Goal: Task Accomplishment & Management: Complete application form

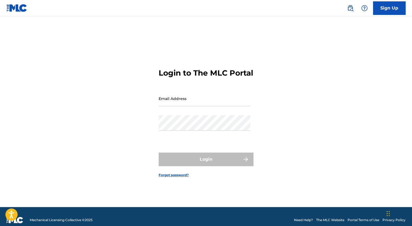
type input "[EMAIL_ADDRESS][DOMAIN_NAME]"
click at [197, 165] on div "Login" at bounding box center [206, 159] width 95 height 14
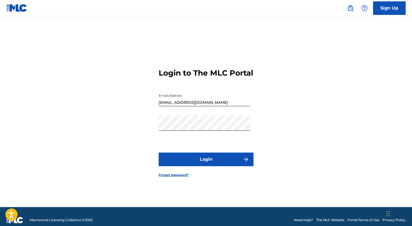
click at [197, 165] on button "Login" at bounding box center [206, 159] width 95 height 14
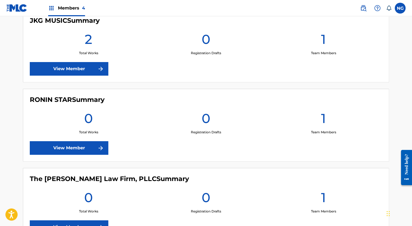
scroll to position [232, 0]
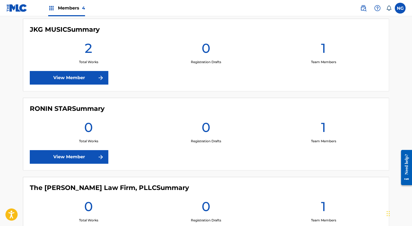
click at [66, 155] on link "View Member" at bounding box center [69, 157] width 78 height 14
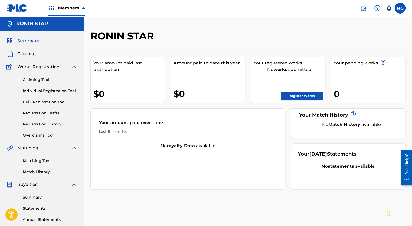
click at [41, 121] on link "Registration History" at bounding box center [50, 124] width 55 height 6
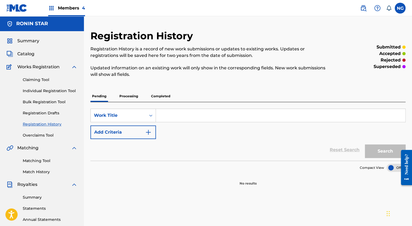
click at [162, 98] on p "Completed" at bounding box center [160, 95] width 22 height 11
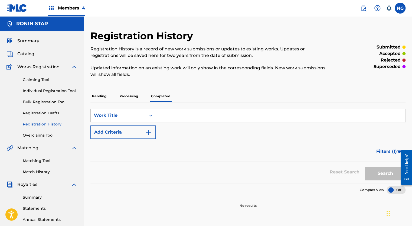
click at [131, 96] on p "Processing" at bounding box center [129, 95] width 22 height 11
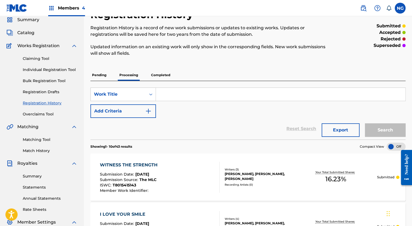
scroll to position [18, 0]
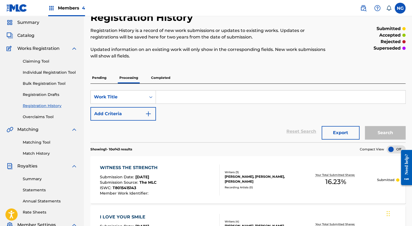
click at [41, 63] on link "Claiming Tool" at bounding box center [50, 61] width 55 height 6
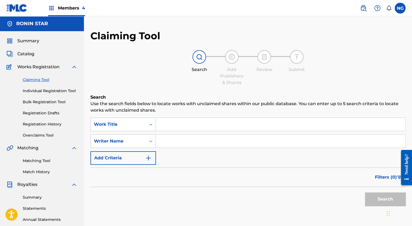
click at [215, 139] on input "Search Form" at bounding box center [280, 140] width 249 height 13
type input "[PERSON_NAME]"
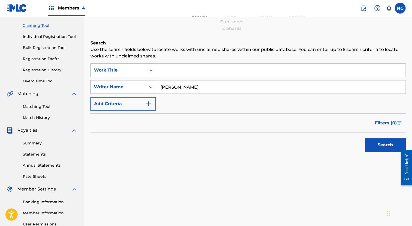
scroll to position [58, 0]
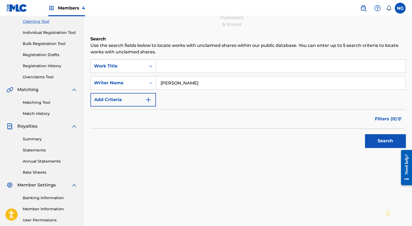
click at [377, 138] on button "Search" at bounding box center [385, 141] width 41 height 14
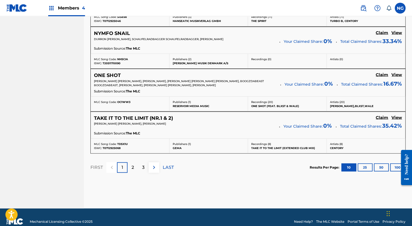
scroll to position [491, 0]
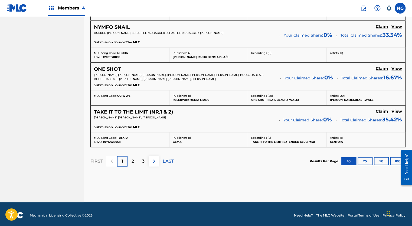
click at [152, 160] on img at bounding box center [154, 160] width 6 height 6
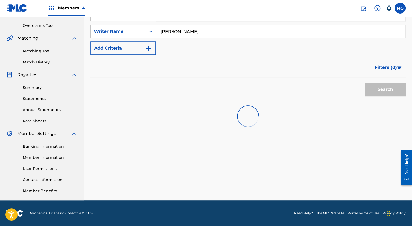
scroll to position [489, 0]
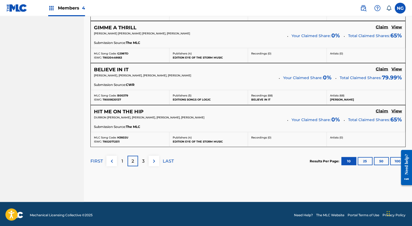
click at [171, 157] on p "LAST" at bounding box center [168, 160] width 11 height 6
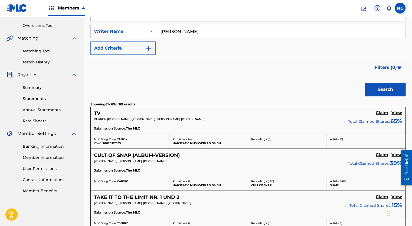
scroll to position [447, 0]
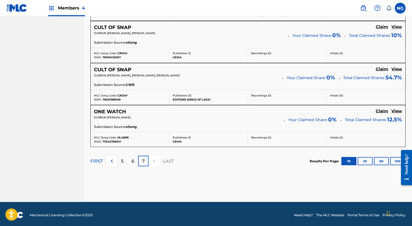
click at [122, 160] on p "5" at bounding box center [122, 160] width 2 height 6
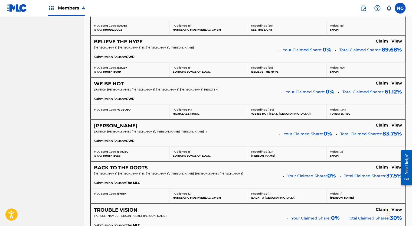
scroll to position [316, 0]
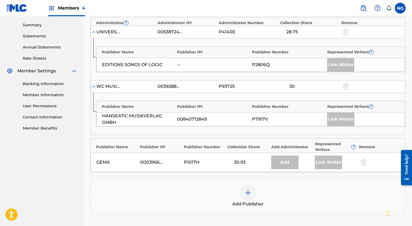
scroll to position [194, 0]
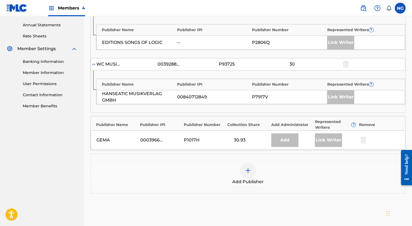
click at [250, 173] on div at bounding box center [248, 170] width 16 height 16
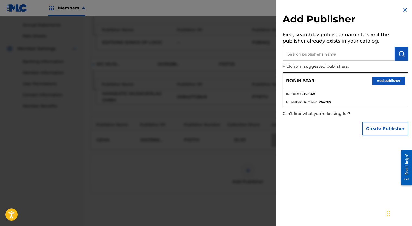
click at [387, 81] on button "Add publisher" at bounding box center [388, 81] width 32 height 8
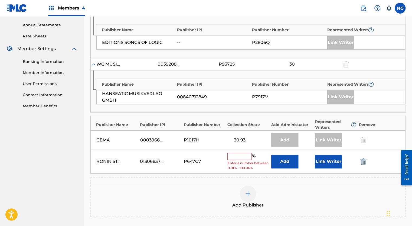
click at [240, 156] on input "text" at bounding box center [239, 156] width 24 height 7
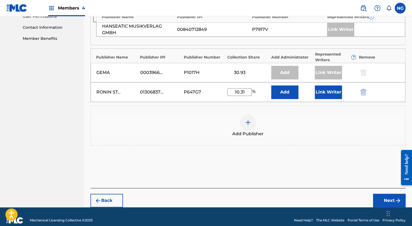
scroll to position [264, 0]
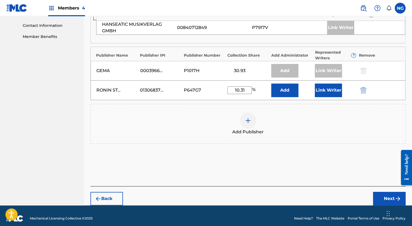
type input "10.31"
click at [382, 196] on button "Next" at bounding box center [389, 199] width 32 height 14
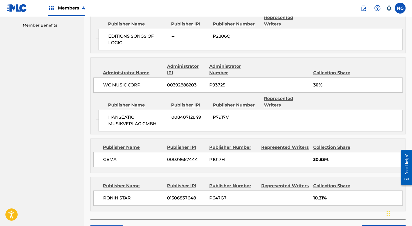
scroll to position [299, 0]
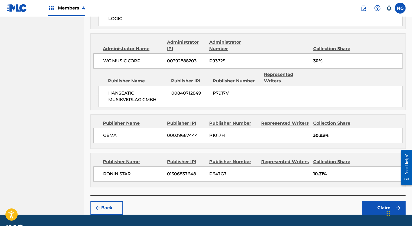
click at [106, 201] on button "Back" at bounding box center [106, 208] width 32 height 14
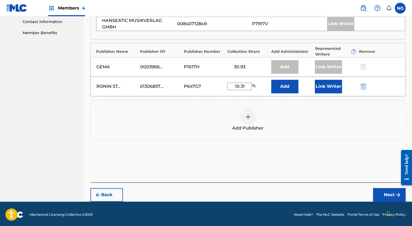
click at [246, 85] on input "10.31" at bounding box center [239, 87] width 24 height 8
type input "10.32"
click at [384, 196] on button "Next" at bounding box center [389, 195] width 32 height 14
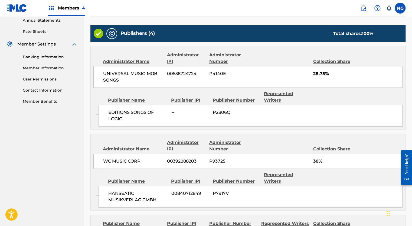
scroll to position [299, 0]
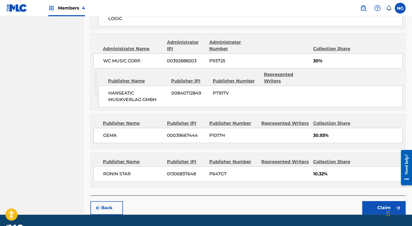
click at [376, 201] on button "Claim" at bounding box center [383, 208] width 43 height 14
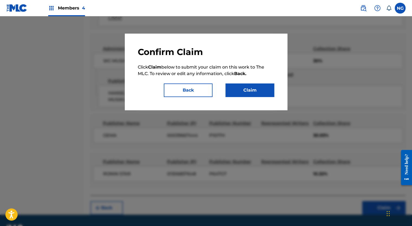
click at [265, 93] on button "Claim" at bounding box center [249, 90] width 49 height 14
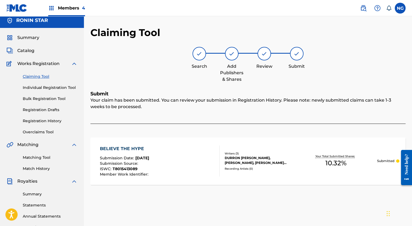
scroll to position [3, 0]
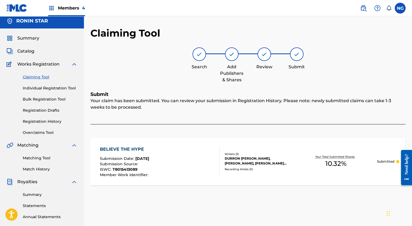
click at [40, 76] on link "Claiming Tool" at bounding box center [50, 77] width 55 height 6
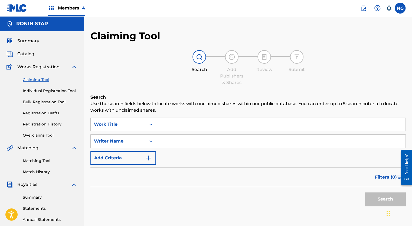
click at [185, 144] on input "Search Form" at bounding box center [280, 140] width 249 height 13
type input "[PERSON_NAME]"
click at [382, 199] on button "Search" at bounding box center [385, 199] width 41 height 14
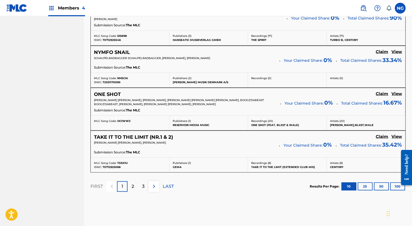
scroll to position [491, 0]
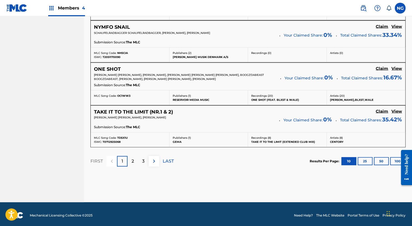
click at [167, 158] on p "LAST" at bounding box center [168, 160] width 11 height 6
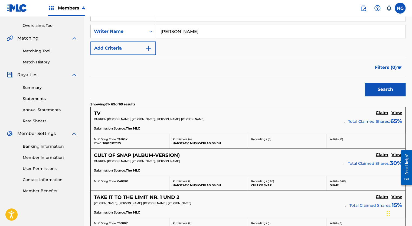
scroll to position [447, 0]
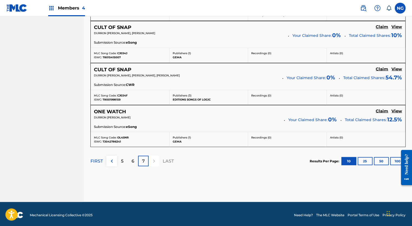
click at [123, 159] on p "5" at bounding box center [122, 160] width 2 height 6
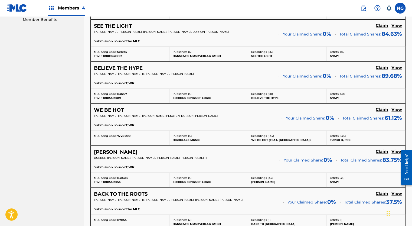
scroll to position [316, 0]
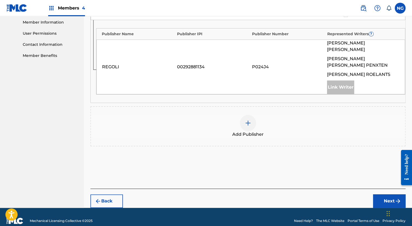
click at [249, 120] on img at bounding box center [248, 123] width 6 height 6
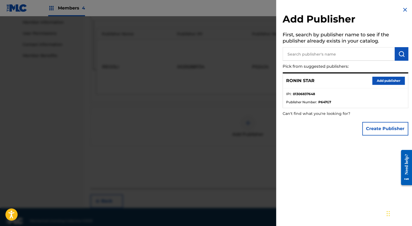
click at [376, 81] on button "Add publisher" at bounding box center [388, 81] width 32 height 8
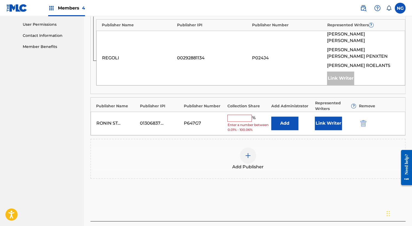
scroll to position [267, 0]
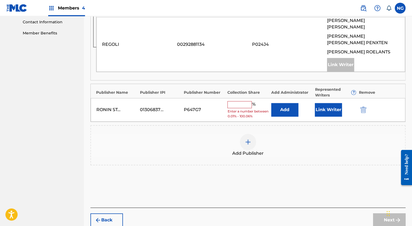
click at [242, 101] on input "text" at bounding box center [239, 104] width 24 height 7
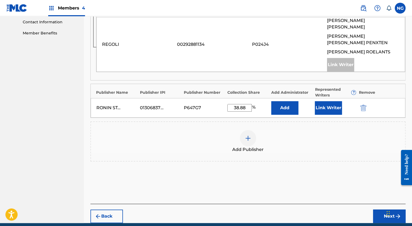
type input "38.88"
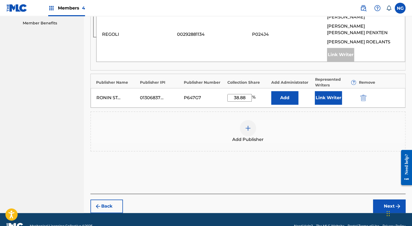
scroll to position [282, 0]
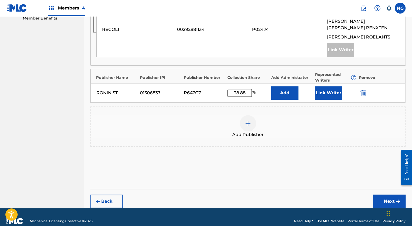
click at [384, 194] on button "Next" at bounding box center [389, 201] width 32 height 14
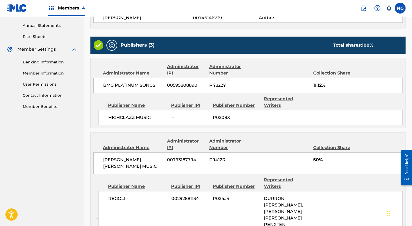
scroll to position [269, 0]
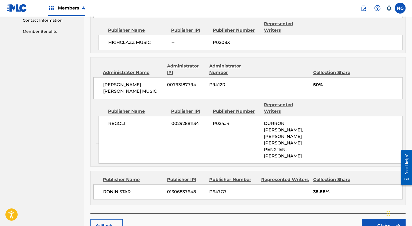
click at [376, 219] on button "Claim" at bounding box center [383, 226] width 43 height 14
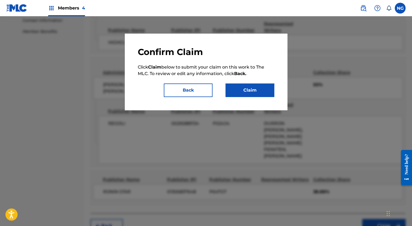
click at [254, 91] on button "Claim" at bounding box center [249, 90] width 49 height 14
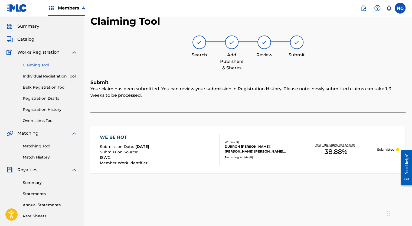
scroll to position [12, 0]
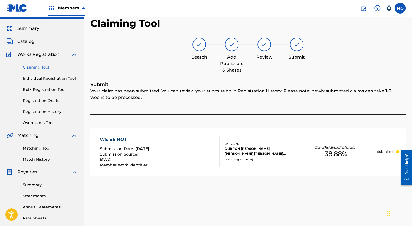
click at [35, 69] on link "Claiming Tool" at bounding box center [50, 67] width 55 height 6
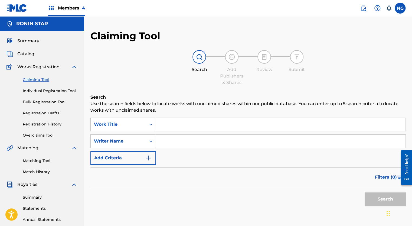
click at [190, 139] on input "Search Form" at bounding box center [280, 140] width 249 height 13
type input "[PERSON_NAME]"
click at [379, 198] on button "Search" at bounding box center [385, 199] width 41 height 14
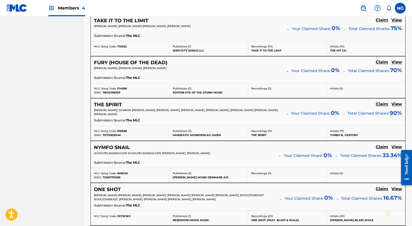
scroll to position [491, 0]
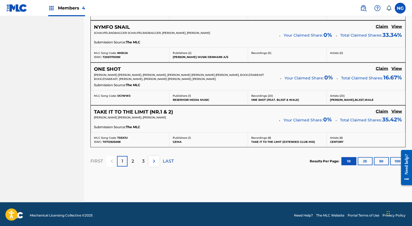
click at [168, 160] on p "LAST" at bounding box center [168, 160] width 11 height 6
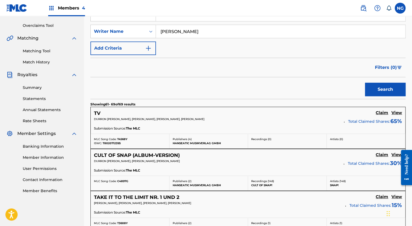
scroll to position [447, 0]
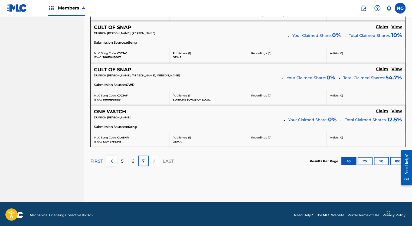
click at [122, 157] on p "5" at bounding box center [122, 160] width 2 height 6
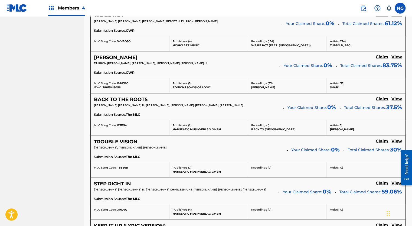
scroll to position [376, 0]
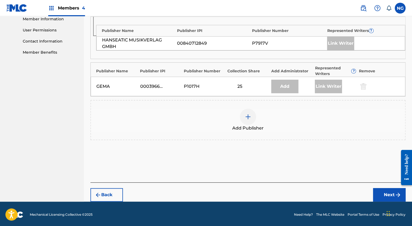
click at [252, 118] on div at bounding box center [248, 117] width 16 height 16
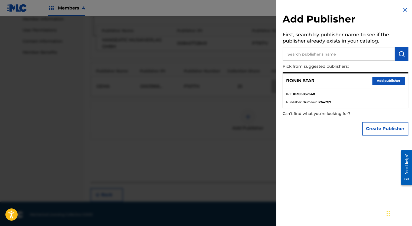
click at [382, 80] on button "Add publisher" at bounding box center [388, 81] width 32 height 8
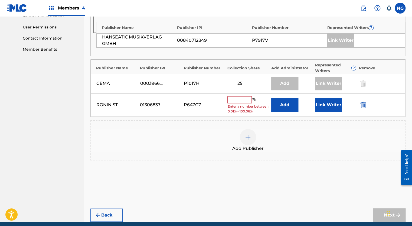
scroll to position [254, 0]
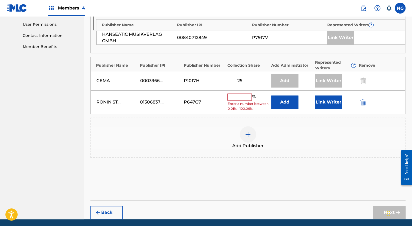
click at [244, 96] on input "text" at bounding box center [239, 96] width 24 height 7
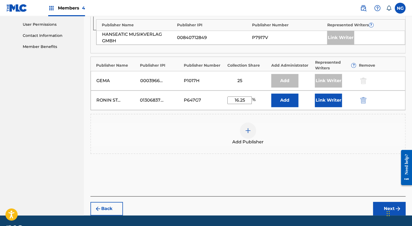
type input "16.25"
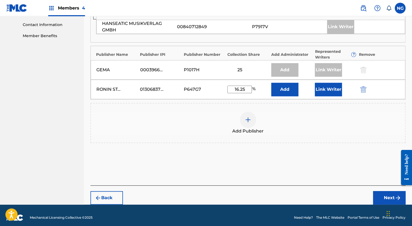
scroll to position [267, 0]
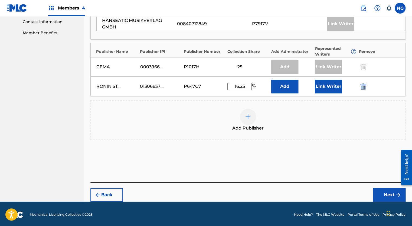
click at [384, 193] on button "Next" at bounding box center [389, 195] width 32 height 14
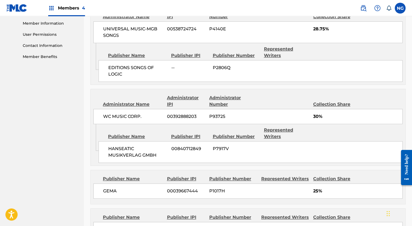
scroll to position [299, 0]
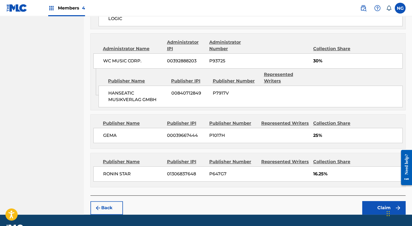
click at [379, 201] on button "Claim" at bounding box center [383, 208] width 43 height 14
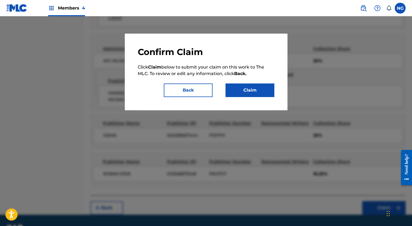
click at [259, 92] on button "Claim" at bounding box center [249, 90] width 49 height 14
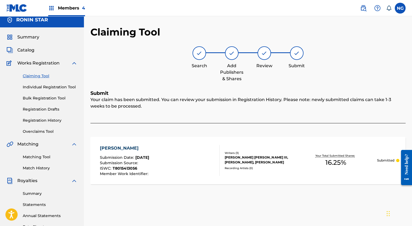
scroll to position [3, 0]
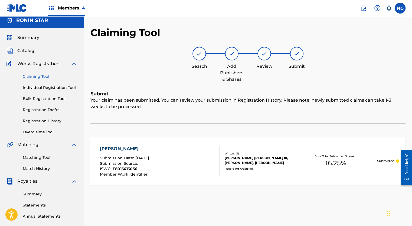
click at [37, 74] on link "Claiming Tool" at bounding box center [50, 77] width 55 height 6
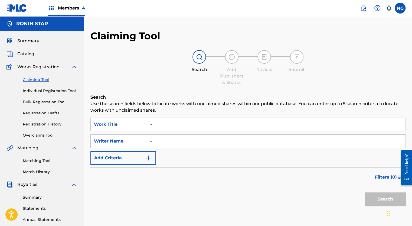
click at [195, 141] on input "Search Form" at bounding box center [280, 140] width 249 height 13
type input "[PERSON_NAME]"
click at [383, 200] on button "Search" at bounding box center [385, 199] width 41 height 14
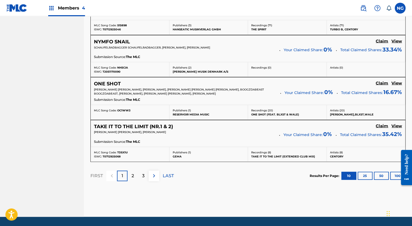
scroll to position [491, 0]
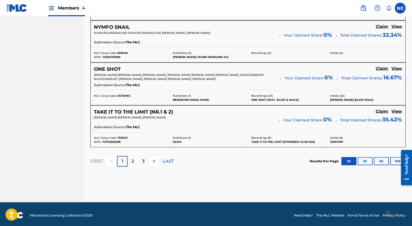
click at [169, 160] on p "LAST" at bounding box center [168, 160] width 11 height 6
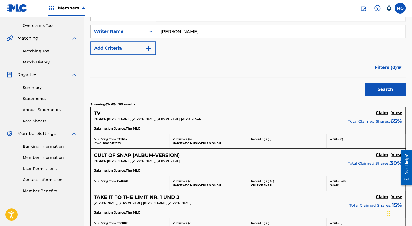
scroll to position [447, 0]
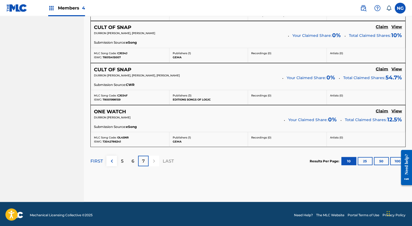
click at [120, 156] on div "5" at bounding box center [122, 160] width 11 height 11
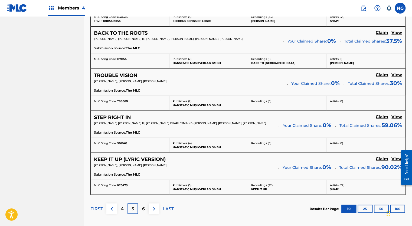
scroll to position [413, 0]
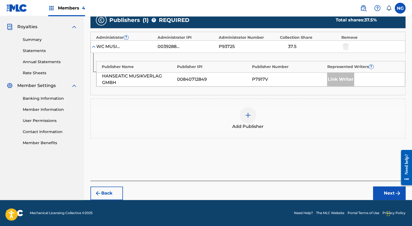
scroll to position [157, 0]
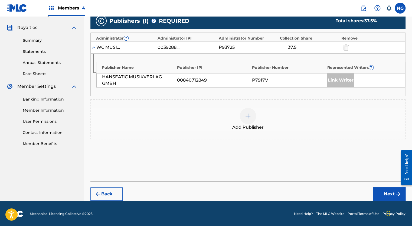
click at [248, 118] on img at bounding box center [248, 116] width 6 height 6
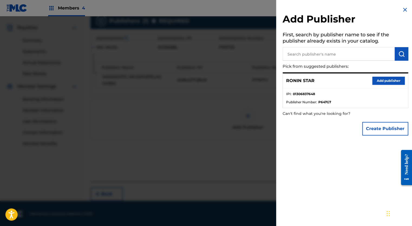
click at [374, 82] on button "Add publisher" at bounding box center [388, 81] width 32 height 8
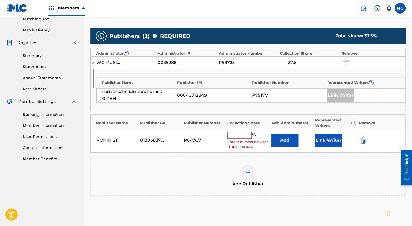
scroll to position [144, 0]
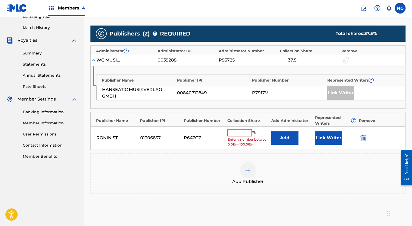
click at [240, 131] on input "text" at bounding box center [239, 132] width 24 height 7
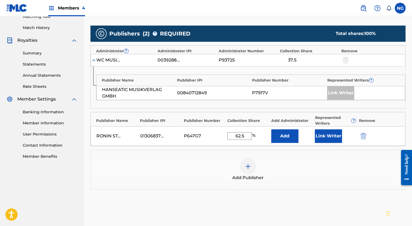
type input "62.5"
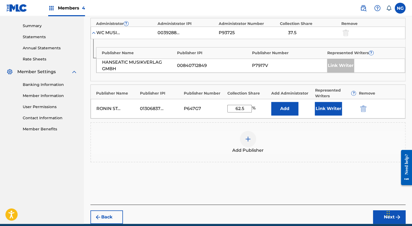
scroll to position [194, 0]
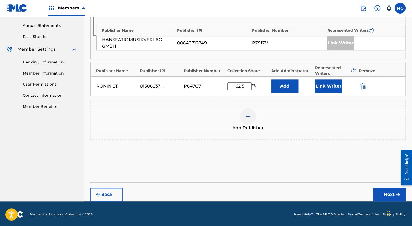
click at [384, 192] on button "Next" at bounding box center [389, 195] width 32 height 14
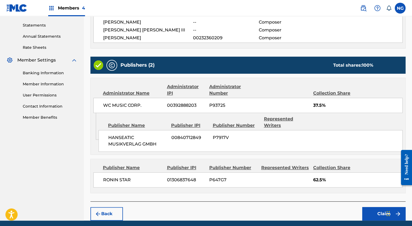
scroll to position [196, 0]
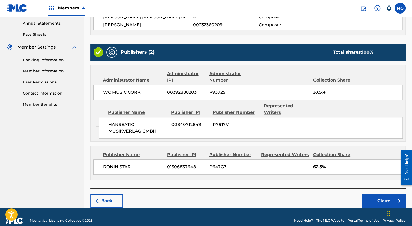
click at [384, 195] on button "Claim" at bounding box center [383, 201] width 43 height 14
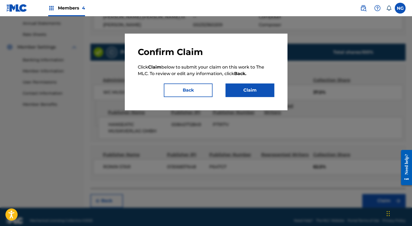
click at [256, 94] on button "Claim" at bounding box center [249, 90] width 49 height 14
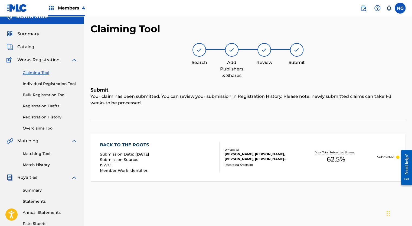
scroll to position [0, 0]
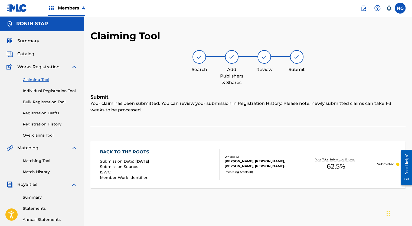
click at [45, 78] on link "Claiming Tool" at bounding box center [50, 80] width 55 height 6
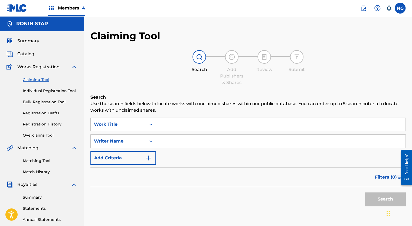
click at [218, 135] on input "Search Form" at bounding box center [280, 140] width 249 height 13
type input "[PERSON_NAME]"
click at [386, 199] on button "Search" at bounding box center [385, 199] width 41 height 14
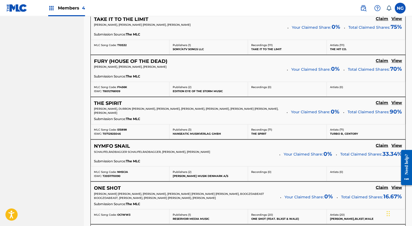
scroll to position [491, 0]
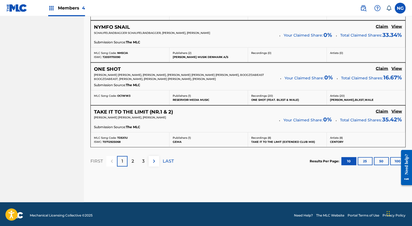
click at [171, 157] on p "LAST" at bounding box center [168, 160] width 11 height 6
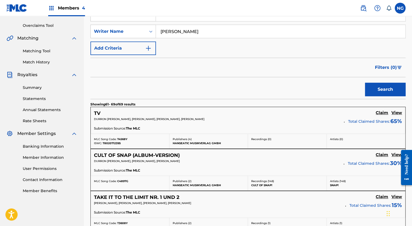
scroll to position [447, 0]
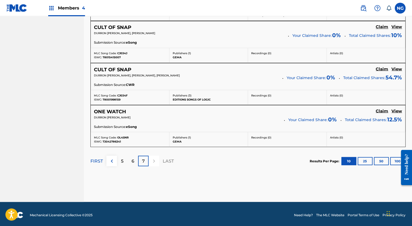
click at [122, 160] on p "5" at bounding box center [122, 160] width 2 height 6
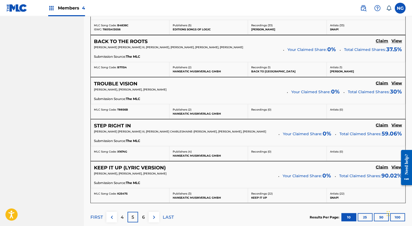
scroll to position [432, 0]
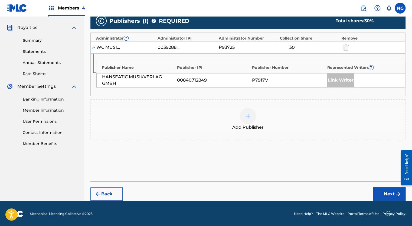
click at [248, 117] on img at bounding box center [248, 116] width 6 height 6
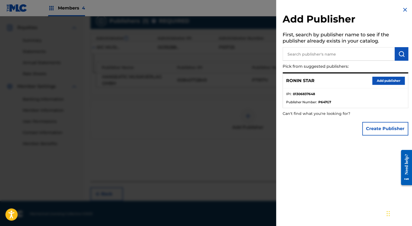
click at [379, 81] on button "Add publisher" at bounding box center [388, 81] width 32 height 8
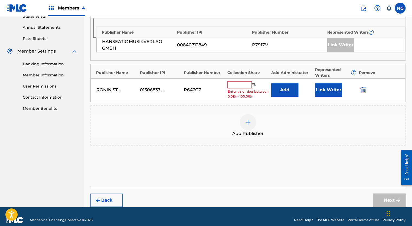
scroll to position [194, 0]
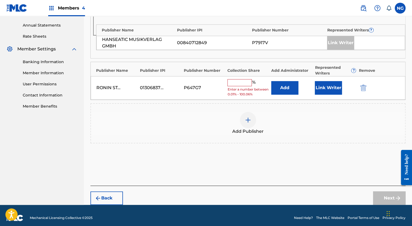
click at [239, 83] on input "text" at bounding box center [239, 82] width 24 height 7
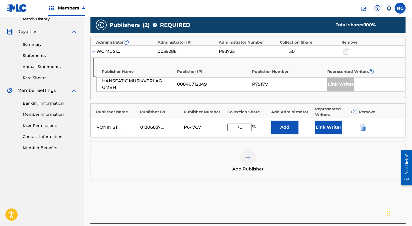
scroll to position [194, 0]
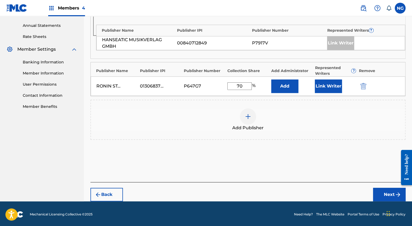
type input "70"
click at [391, 193] on button "Next" at bounding box center [389, 195] width 32 height 14
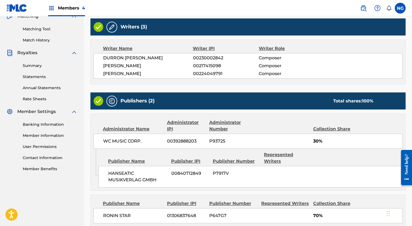
scroll to position [180, 0]
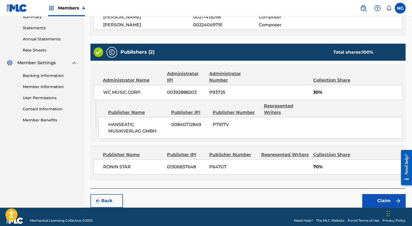
click at [382, 195] on button "Claim" at bounding box center [383, 201] width 43 height 14
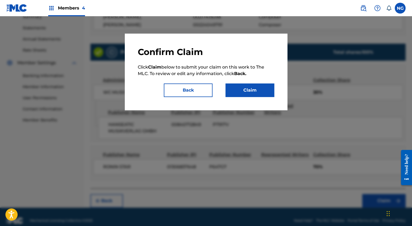
click at [248, 93] on button "Claim" at bounding box center [249, 90] width 49 height 14
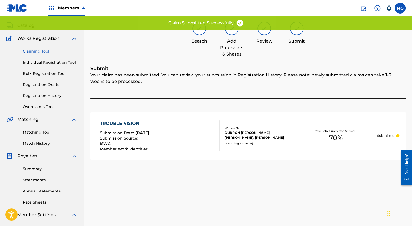
scroll to position [27, 0]
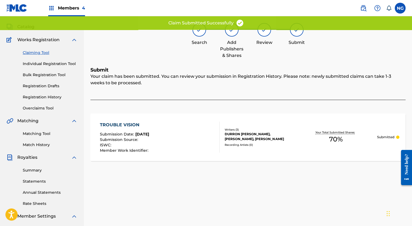
click at [38, 52] on link "Claiming Tool" at bounding box center [50, 53] width 55 height 6
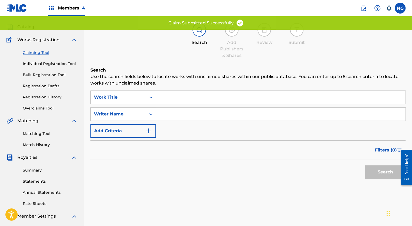
scroll to position [0, 0]
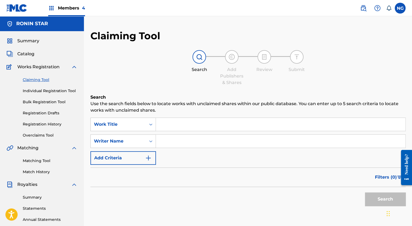
click at [177, 141] on input "Search Form" at bounding box center [280, 140] width 249 height 13
type input "[PERSON_NAME]"
click at [377, 203] on button "Search" at bounding box center [385, 199] width 41 height 14
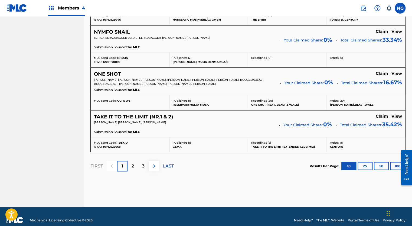
scroll to position [491, 0]
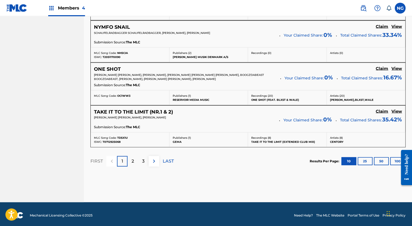
click at [166, 158] on p "LAST" at bounding box center [168, 160] width 11 height 6
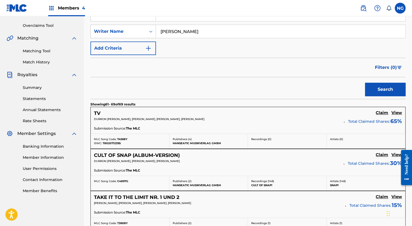
scroll to position [447, 0]
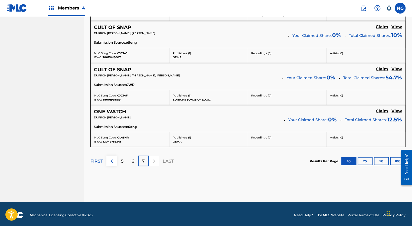
click at [123, 158] on p "5" at bounding box center [122, 160] width 2 height 6
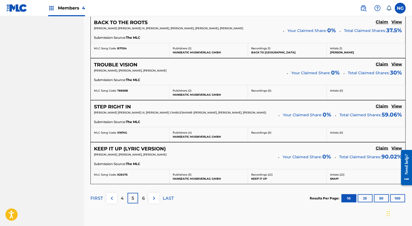
scroll to position [453, 0]
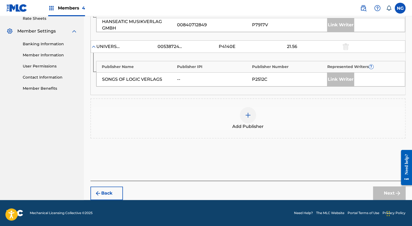
scroll to position [211, 0]
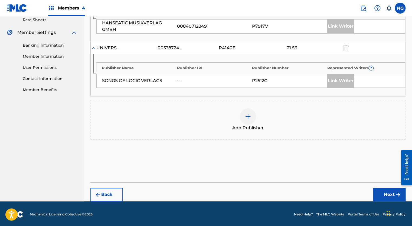
click at [246, 116] on img at bounding box center [248, 116] width 6 height 6
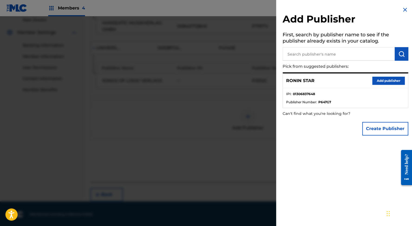
click at [382, 80] on button "Add publisher" at bounding box center [388, 81] width 32 height 8
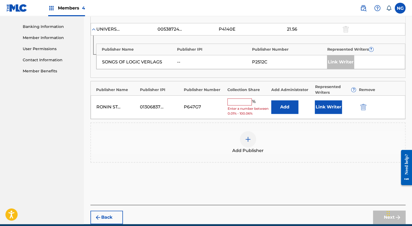
scroll to position [252, 0]
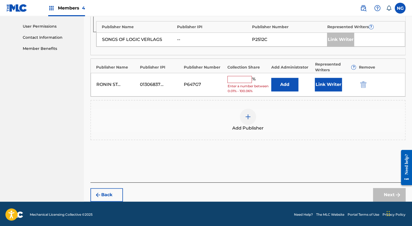
click at [240, 81] on input "text" at bounding box center [239, 79] width 24 height 7
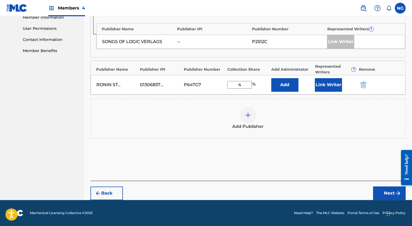
scroll to position [248, 0]
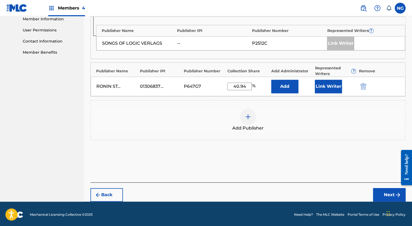
type input "40.94"
click at [390, 192] on button "Next" at bounding box center [389, 195] width 32 height 14
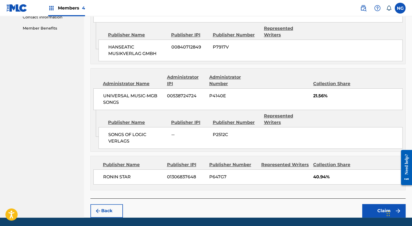
scroll to position [275, 0]
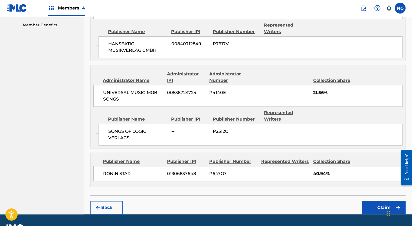
click at [382, 200] on button "Claim" at bounding box center [383, 207] width 43 height 14
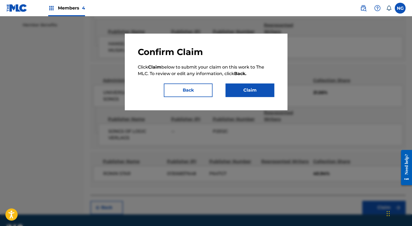
click at [254, 93] on button "Claim" at bounding box center [249, 90] width 49 height 14
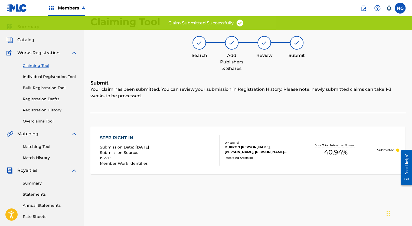
scroll to position [12, 0]
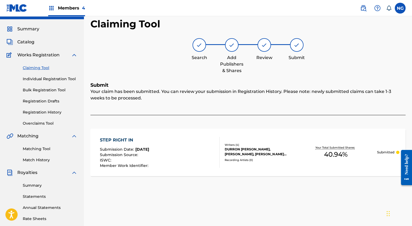
click at [44, 110] on link "Registration History" at bounding box center [50, 112] width 55 height 6
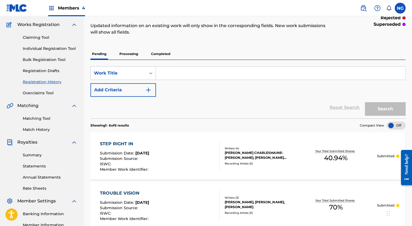
scroll to position [41, 0]
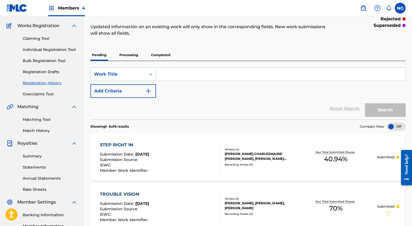
click at [41, 38] on link "Claiming Tool" at bounding box center [50, 39] width 55 height 6
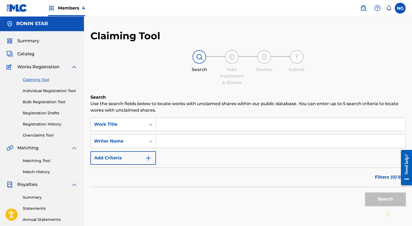
click at [173, 144] on input "Search Form" at bounding box center [280, 140] width 249 height 13
type input "[PERSON_NAME]"
click at [383, 199] on button "Search" at bounding box center [385, 199] width 41 height 14
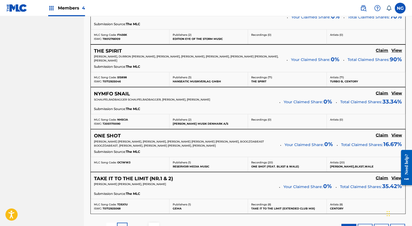
scroll to position [467, 0]
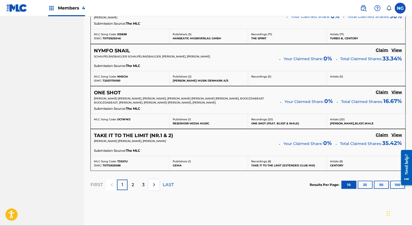
click at [168, 182] on p "LAST" at bounding box center [168, 184] width 11 height 6
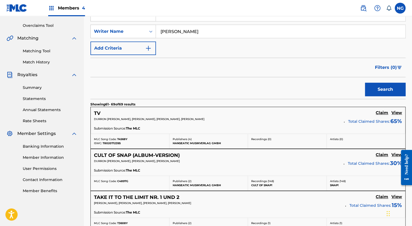
scroll to position [447, 0]
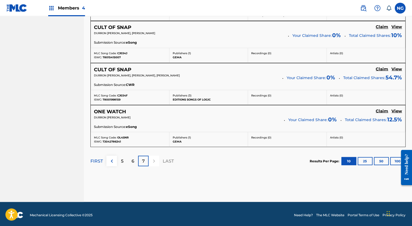
click at [124, 158] on div "5" at bounding box center [122, 160] width 11 height 11
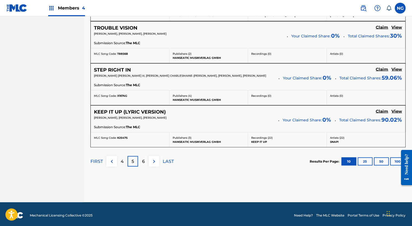
scroll to position [489, 0]
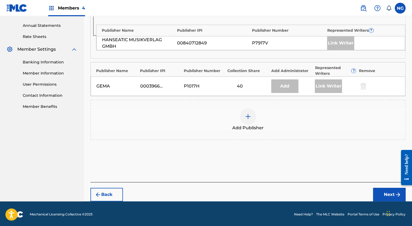
scroll to position [193, 0]
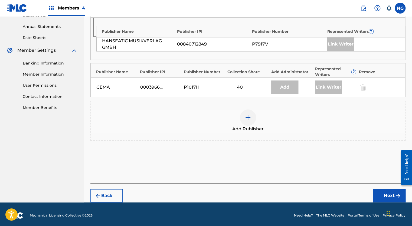
click at [256, 110] on div "Add Publisher" at bounding box center [248, 120] width 314 height 23
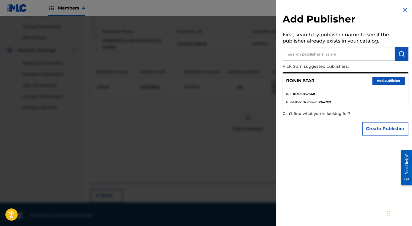
click at [377, 84] on button "Add publisher" at bounding box center [388, 81] width 32 height 8
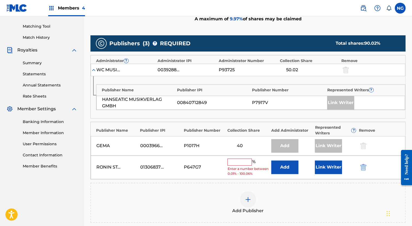
scroll to position [136, 0]
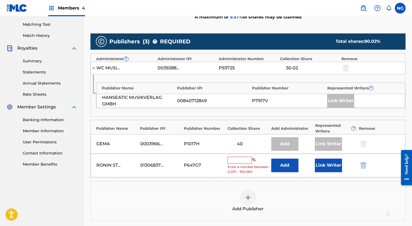
click at [237, 160] on input "text" at bounding box center [239, 159] width 24 height 7
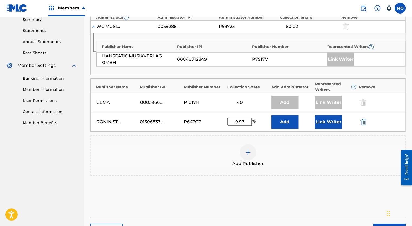
scroll to position [177, 0]
type input "9.98"
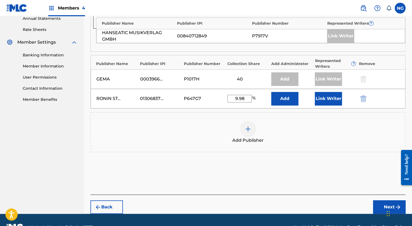
scroll to position [213, 0]
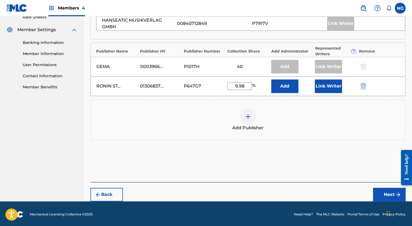
click at [388, 197] on button "Next" at bounding box center [389, 195] width 32 height 14
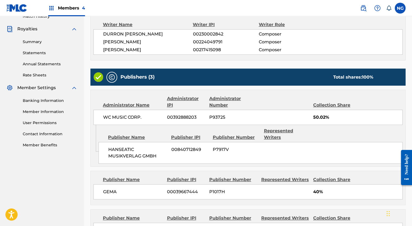
scroll to position [219, 0]
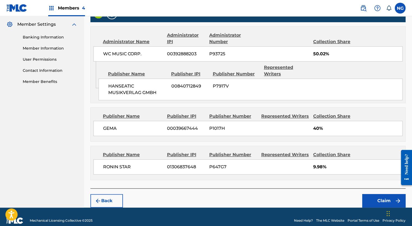
click at [382, 194] on button "Claim" at bounding box center [383, 201] width 43 height 14
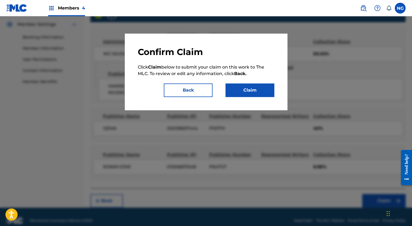
click at [257, 90] on button "Claim" at bounding box center [249, 90] width 49 height 14
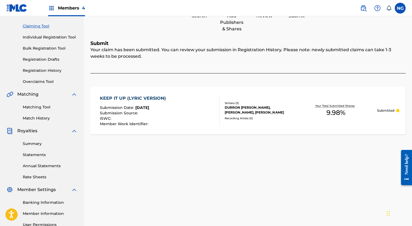
scroll to position [49, 0]
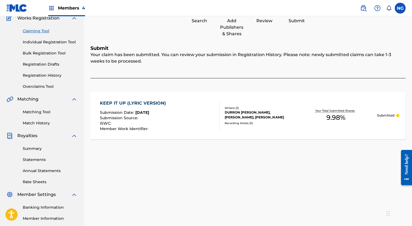
click at [42, 74] on link "Registration History" at bounding box center [50, 76] width 55 height 6
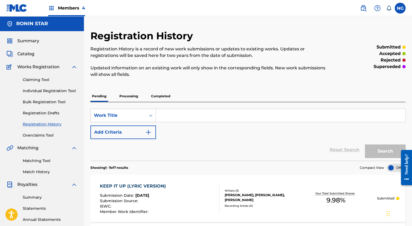
click at [132, 96] on p "Processing" at bounding box center [129, 95] width 22 height 11
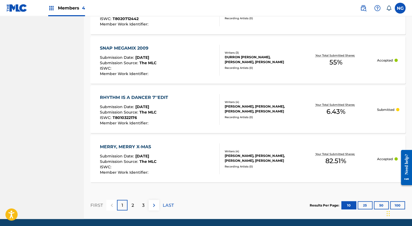
scroll to position [483, 0]
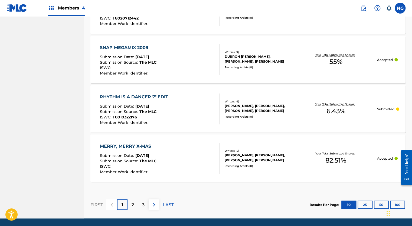
click at [130, 204] on div "2" at bounding box center [132, 204] width 11 height 11
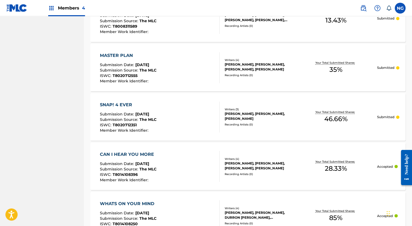
scroll to position [501, 0]
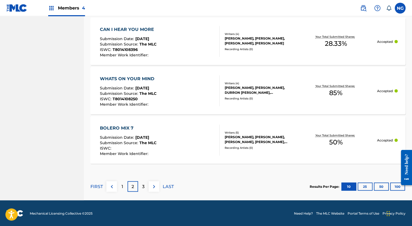
click at [145, 185] on div "3" at bounding box center [143, 186] width 11 height 11
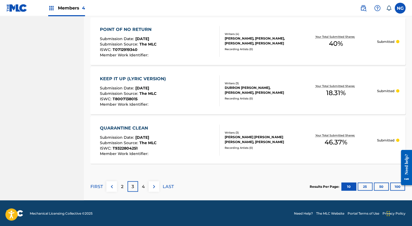
click at [144, 187] on p "4" at bounding box center [143, 186] width 3 height 6
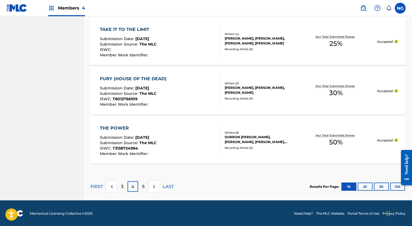
click at [143, 185] on p "5" at bounding box center [143, 186] width 2 height 6
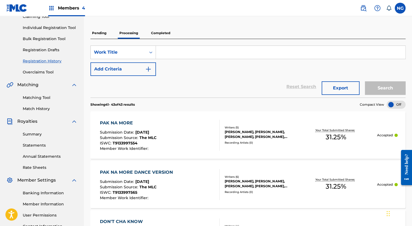
scroll to position [63, 0]
click at [156, 33] on p "Completed" at bounding box center [160, 33] width 22 height 11
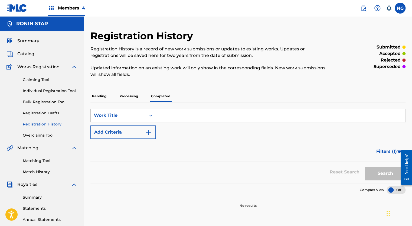
click at [30, 54] on span "Catalog" at bounding box center [25, 54] width 17 height 6
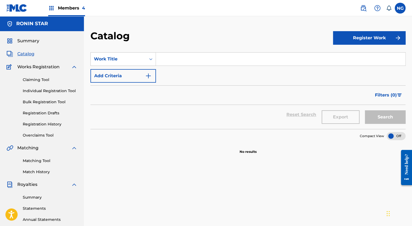
click at [47, 124] on link "Registration History" at bounding box center [50, 124] width 55 height 6
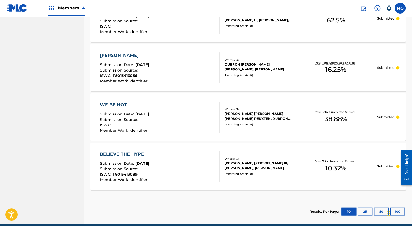
scroll to position [351, 0]
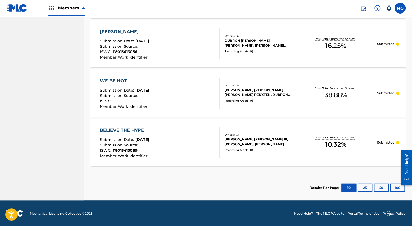
click at [366, 188] on button "25" at bounding box center [364, 187] width 15 height 8
click at [378, 188] on button "50" at bounding box center [381, 187] width 15 height 8
click at [396, 189] on button "100" at bounding box center [397, 187] width 15 height 8
click at [380, 187] on button "50" at bounding box center [381, 187] width 15 height 8
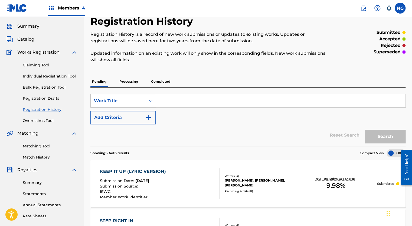
scroll to position [0, 0]
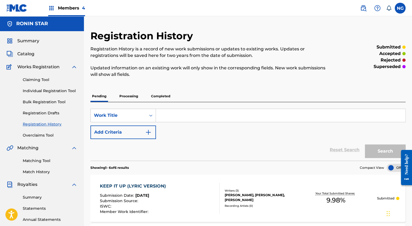
click at [126, 97] on p "Processing" at bounding box center [129, 95] width 22 height 11
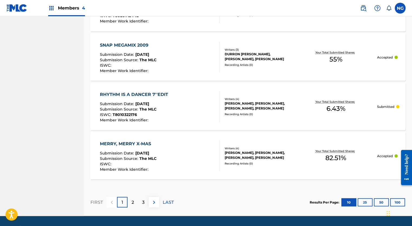
scroll to position [501, 0]
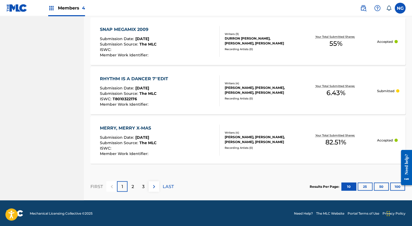
click at [382, 183] on button "50" at bounding box center [381, 186] width 15 height 8
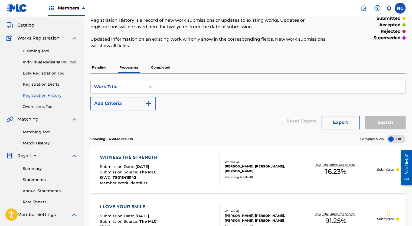
scroll to position [0, 0]
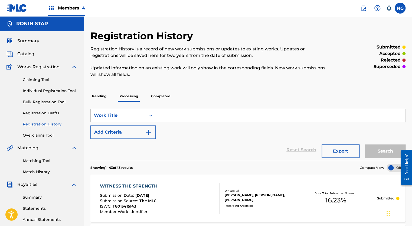
click at [339, 153] on button "Export" at bounding box center [340, 151] width 38 height 14
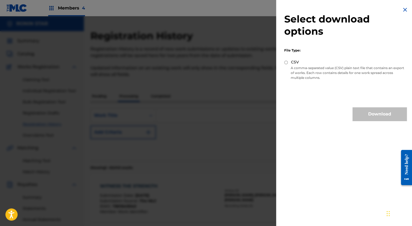
click at [286, 63] on input "CSV" at bounding box center [286, 63] width 4 height 4
radio input "true"
click at [364, 114] on button "Download" at bounding box center [379, 114] width 54 height 14
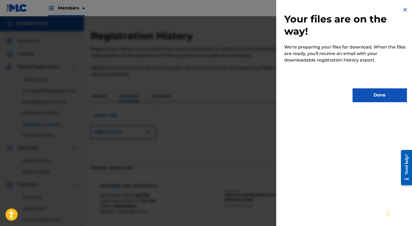
click at [340, 85] on div "Your files are on the way! We're preparing your files for download. When the fi…" at bounding box center [345, 54] width 139 height 108
click at [378, 100] on button "Done" at bounding box center [379, 95] width 54 height 14
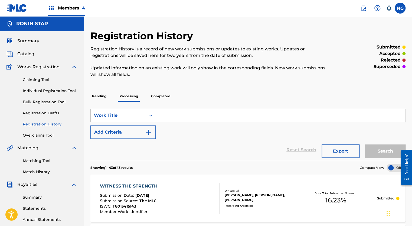
click at [163, 96] on p "Completed" at bounding box center [160, 95] width 22 height 11
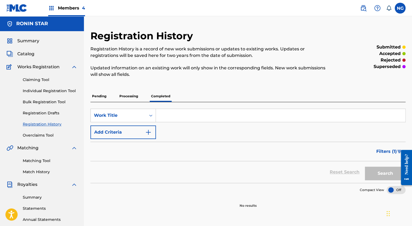
click at [381, 153] on span "Filters ( 1 )" at bounding box center [386, 151] width 21 height 6
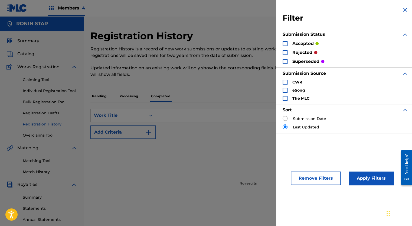
click at [284, 44] on div "Search Form" at bounding box center [284, 43] width 5 height 5
click at [282, 42] on div "Search Form" at bounding box center [284, 43] width 5 height 5
click at [235, 151] on div "Reset Search Search" at bounding box center [247, 150] width 315 height 22
click at [403, 8] on img "Search Form" at bounding box center [405, 9] width 6 height 6
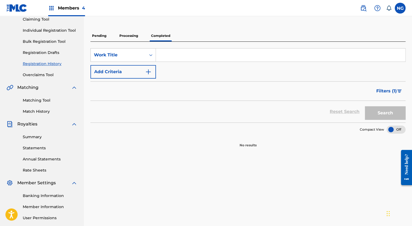
scroll to position [62, 0]
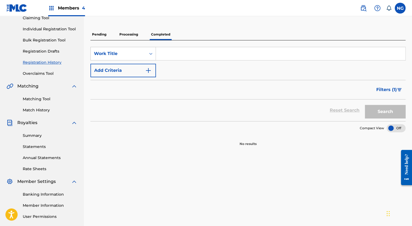
click at [383, 113] on div "Search" at bounding box center [383, 110] width 43 height 22
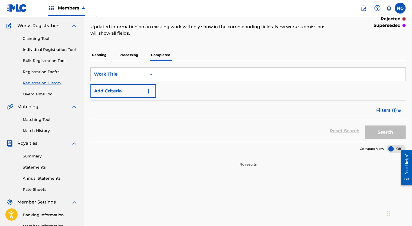
scroll to position [0, 0]
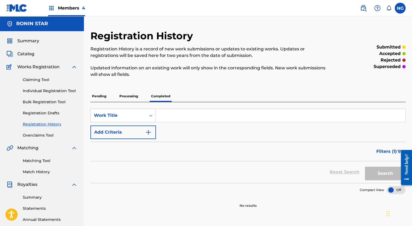
click at [47, 123] on link "Registration History" at bounding box center [50, 124] width 55 height 6
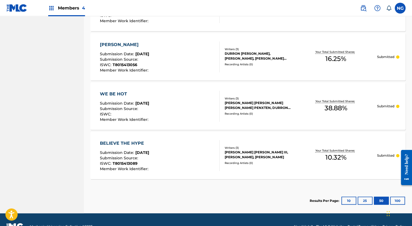
scroll to position [351, 0]
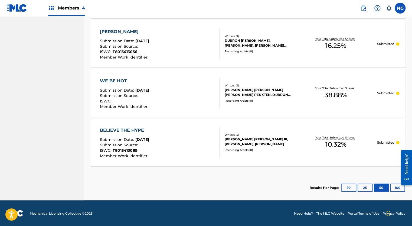
click at [350, 187] on button "10" at bounding box center [348, 187] width 15 height 8
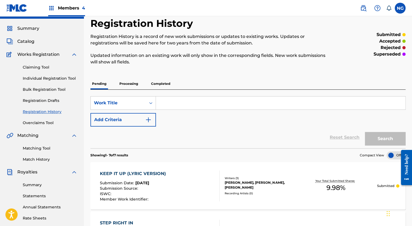
scroll to position [12, 0]
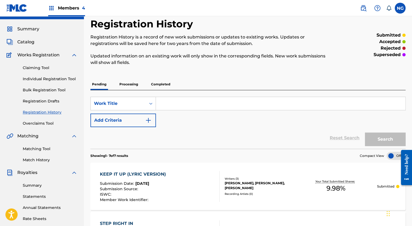
click at [127, 83] on p "Processing" at bounding box center [129, 83] width 22 height 11
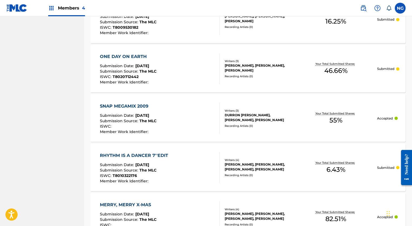
scroll to position [499, 0]
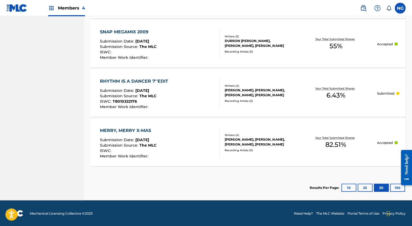
click at [350, 188] on button "10" at bounding box center [348, 187] width 15 height 8
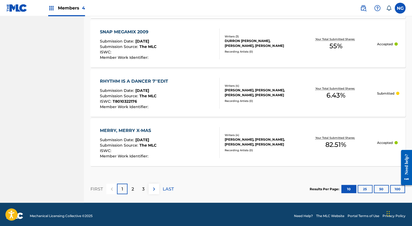
drag, startPoint x: 168, startPoint y: 189, endPoint x: 164, endPoint y: 188, distance: 4.8
click at [164, 188] on p "LAST" at bounding box center [168, 188] width 11 height 6
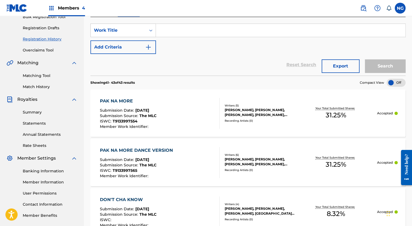
scroll to position [0, 0]
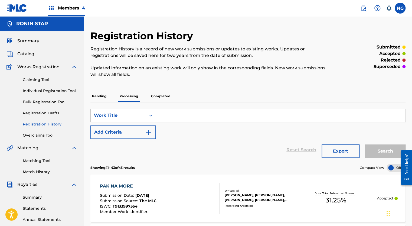
click at [158, 95] on p "Completed" at bounding box center [160, 95] width 22 height 11
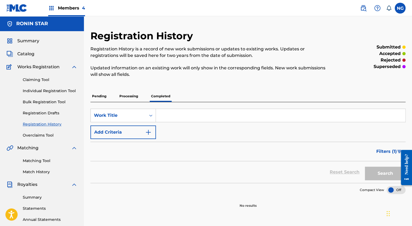
click at [31, 52] on span "Catalog" at bounding box center [25, 54] width 17 height 6
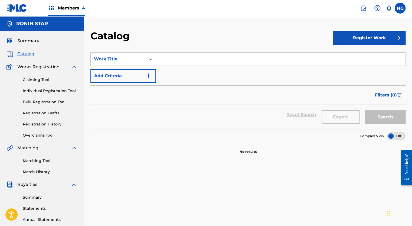
click at [25, 38] on span "Summary" at bounding box center [28, 41] width 22 height 6
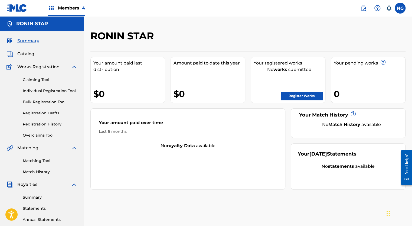
click at [71, 10] on span "Members 4" at bounding box center [71, 8] width 27 height 6
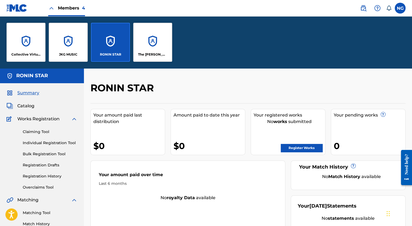
click at [69, 41] on div "JKG MUSIC" at bounding box center [68, 42] width 39 height 39
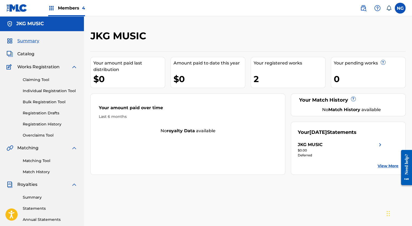
click at [260, 64] on div "Your registered works" at bounding box center [289, 63] width 71 height 6
click at [31, 54] on span "Catalog" at bounding box center [25, 54] width 17 height 6
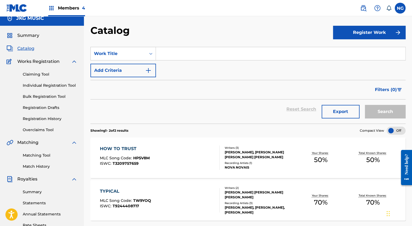
scroll to position [1, 0]
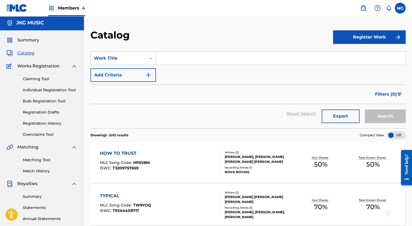
click at [38, 77] on link "Claiming Tool" at bounding box center [50, 79] width 55 height 6
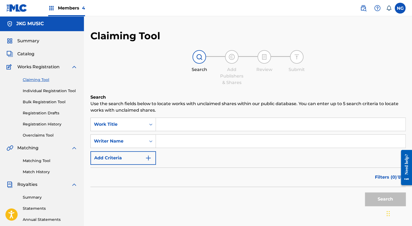
click at [206, 143] on input "Search Form" at bounding box center [280, 140] width 249 height 13
click at [365, 192] on button "Search" at bounding box center [385, 199] width 41 height 14
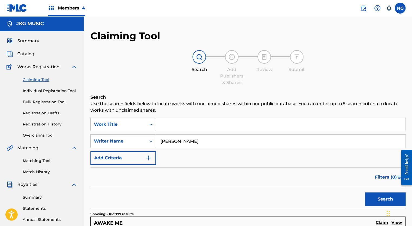
type input "[PERSON_NAME]"
click at [365, 192] on button "Search" at bounding box center [385, 199] width 41 height 14
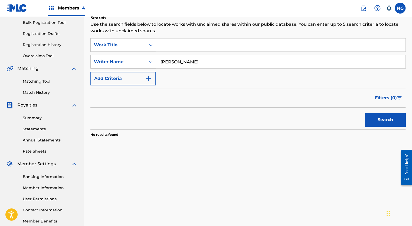
scroll to position [78, 0]
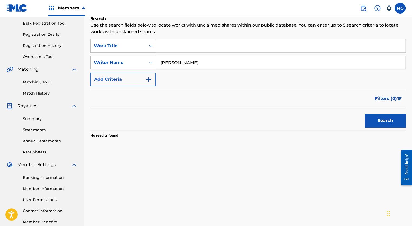
drag, startPoint x: 207, startPoint y: 65, endPoint x: 153, endPoint y: 63, distance: 54.2
click at [153, 63] on div "SearchWithCriteriab4108c87-e3c0-4f25-898a-63ed571b53b3 Writer Name [PERSON_NAME]" at bounding box center [247, 63] width 315 height 14
click at [164, 48] on input "Search Form" at bounding box center [280, 45] width 249 height 13
click at [365, 114] on button "Search" at bounding box center [385, 121] width 41 height 14
type input "exosphere"
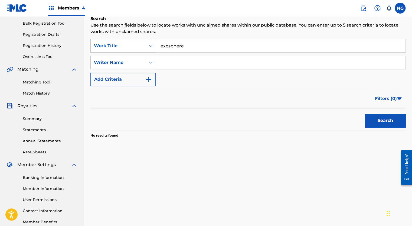
click at [365, 114] on button "Search" at bounding box center [385, 121] width 41 height 14
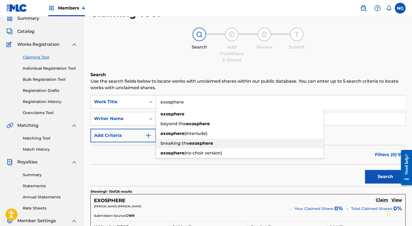
scroll to position [27, 0]
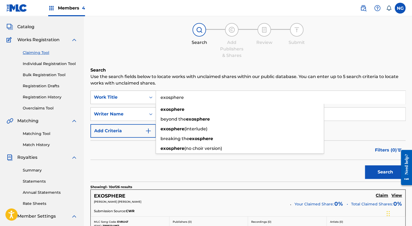
click at [148, 97] on div "Search Form" at bounding box center [151, 97] width 10 height 10
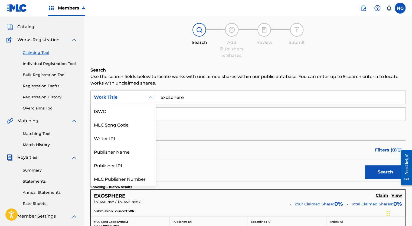
scroll to position [14, 0]
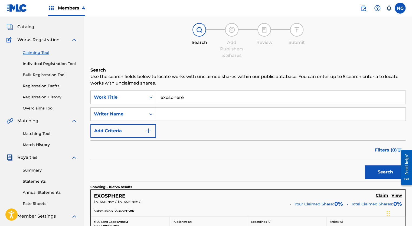
click at [218, 106] on div "SearchWithCriteria3689a8ef-c15c-4f15-be23-fcc50fb474f9 Work Title exosphere Sea…" at bounding box center [247, 113] width 315 height 47
click at [58, 63] on link "Individual Registration Tool" at bounding box center [50, 64] width 55 height 6
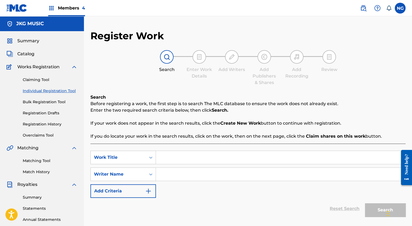
click at [174, 172] on input "Search Form" at bounding box center [280, 173] width 249 height 13
click at [60, 90] on link "Individual Registration Tool" at bounding box center [50, 91] width 55 height 6
click at [180, 157] on input "Search Form" at bounding box center [280, 157] width 249 height 13
type input "exosphere"
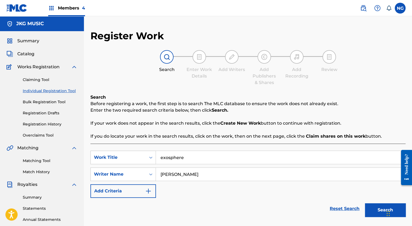
type input "[PERSON_NAME]"
click at [372, 210] on button "Search" at bounding box center [385, 210] width 41 height 14
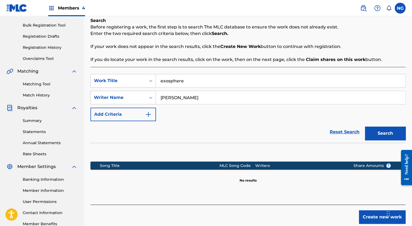
scroll to position [110, 0]
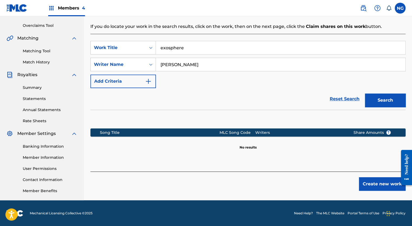
click at [376, 188] on button "Create new work" at bounding box center [382, 184] width 47 height 14
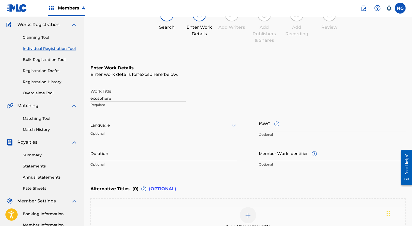
scroll to position [41, 0]
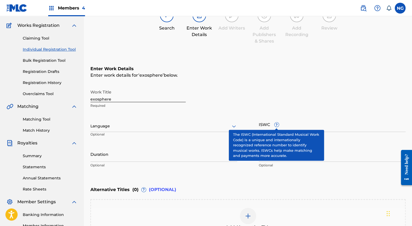
click at [277, 125] on span "?" at bounding box center [276, 124] width 4 height 4
click at [277, 125] on input "ISWC ?" at bounding box center [332, 123] width 147 height 15
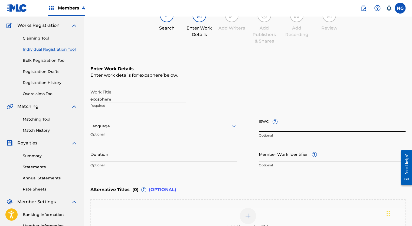
paste input "T3161424842"
type input "T3161424842"
click at [91, 99] on input "exosphere" at bounding box center [137, 94] width 95 height 15
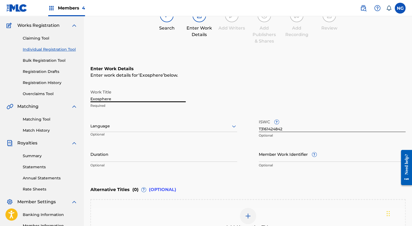
type input "Exosphere"
click at [153, 125] on div at bounding box center [163, 126] width 147 height 7
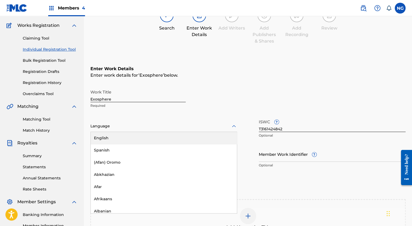
click at [116, 136] on div "English" at bounding box center [164, 138] width 146 height 12
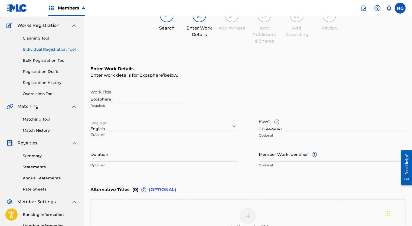
click at [131, 156] on input "Duration" at bounding box center [163, 153] width 147 height 15
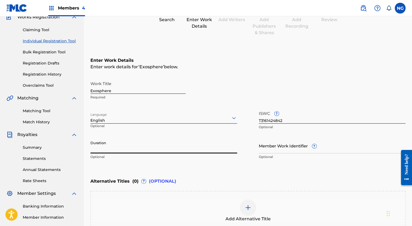
scroll to position [0, 0]
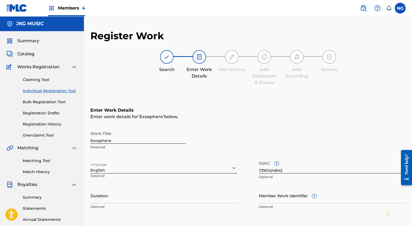
click at [67, 7] on span "Members 4" at bounding box center [71, 8] width 27 height 6
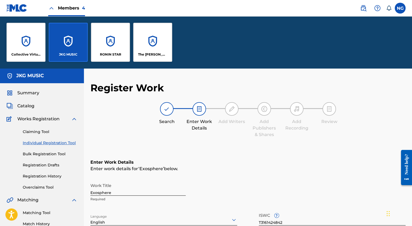
click at [113, 46] on div "RONIN STAR" at bounding box center [110, 42] width 39 height 39
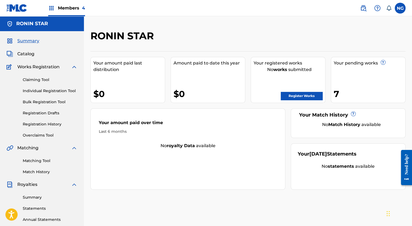
click at [36, 123] on link "Registration History" at bounding box center [50, 124] width 55 height 6
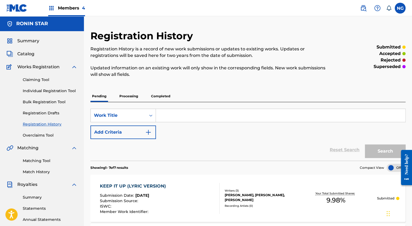
click at [131, 96] on p "Processing" at bounding box center [129, 95] width 22 height 11
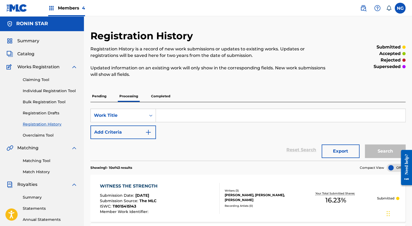
click at [165, 95] on p "Completed" at bounding box center [160, 95] width 22 height 11
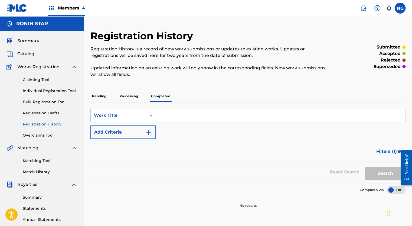
click at [133, 95] on p "Processing" at bounding box center [129, 95] width 22 height 11
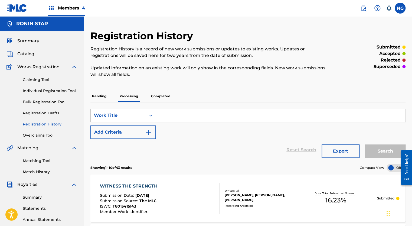
click at [38, 80] on link "Claiming Tool" at bounding box center [50, 80] width 55 height 6
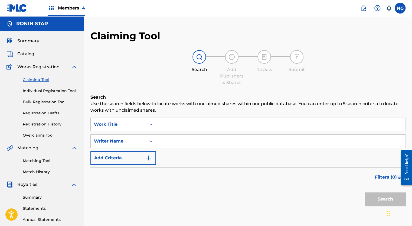
click at [172, 141] on input "Search Form" at bounding box center [280, 140] width 249 height 13
type input "[PERSON_NAME]"
click at [380, 200] on button "Search" at bounding box center [385, 199] width 41 height 14
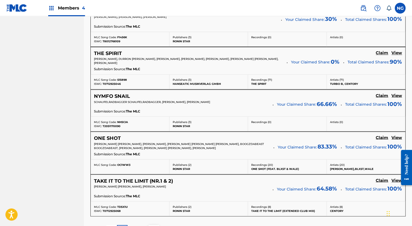
scroll to position [491, 0]
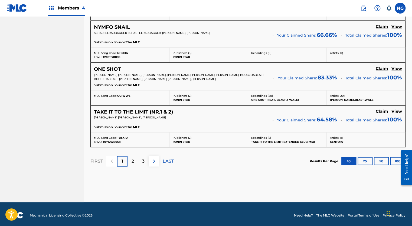
click at [166, 157] on p "LAST" at bounding box center [168, 160] width 11 height 6
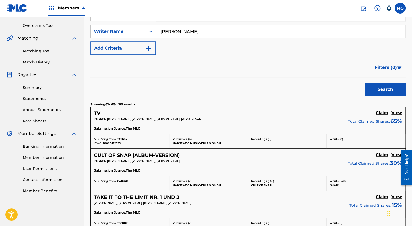
scroll to position [447, 0]
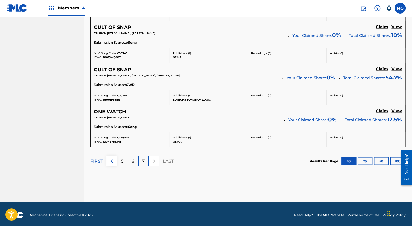
click at [134, 159] on div "6" at bounding box center [132, 160] width 11 height 11
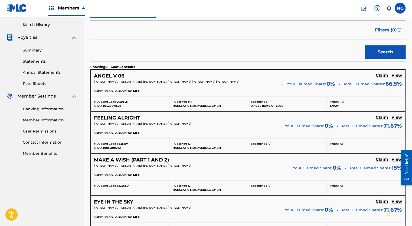
scroll to position [146, 0]
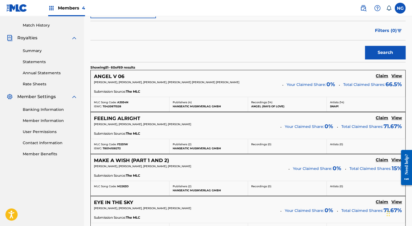
click at [383, 76] on h5 "Claim" at bounding box center [382, 75] width 12 height 5
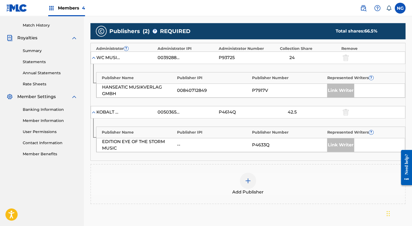
click at [248, 181] on img at bounding box center [248, 180] width 6 height 6
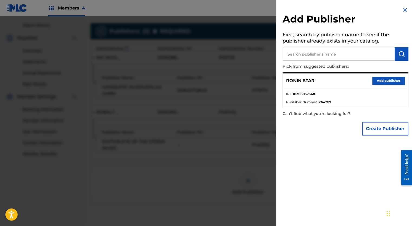
click at [377, 81] on button "Add publisher" at bounding box center [388, 81] width 32 height 8
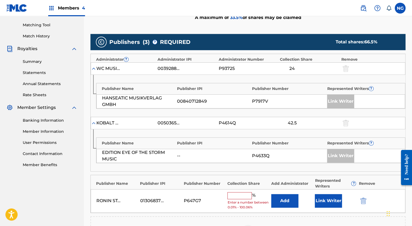
scroll to position [136, 0]
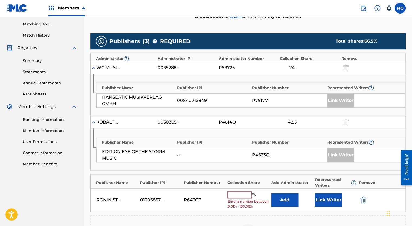
click at [236, 194] on input "text" at bounding box center [239, 194] width 24 height 7
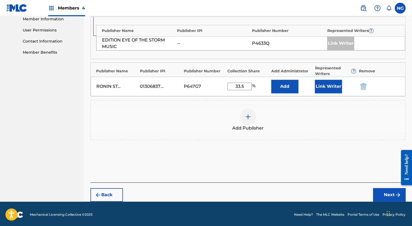
scroll to position [245, 0]
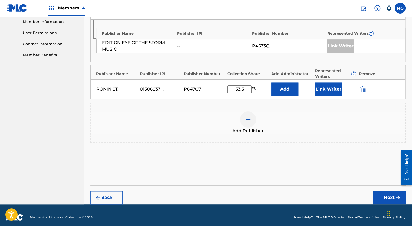
type input "33.5"
click at [382, 195] on button "Next" at bounding box center [389, 197] width 32 height 14
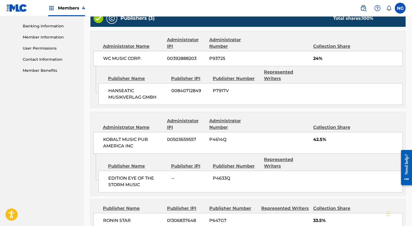
scroll to position [277, 0]
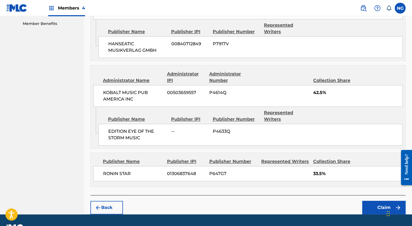
click at [378, 200] on button "Claim" at bounding box center [383, 207] width 43 height 14
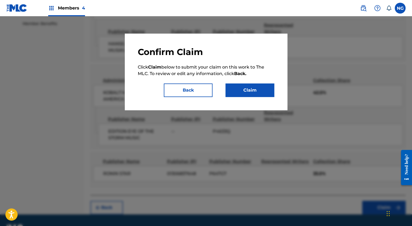
click at [260, 89] on button "Claim" at bounding box center [249, 90] width 49 height 14
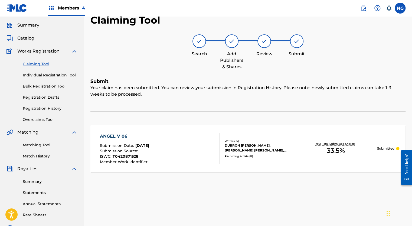
scroll to position [12, 0]
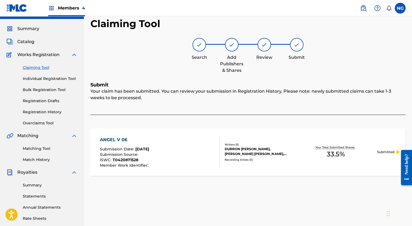
click at [39, 67] on link "Claiming Tool" at bounding box center [50, 68] width 55 height 6
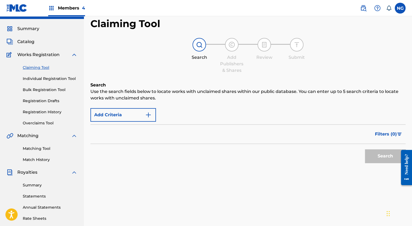
scroll to position [0, 0]
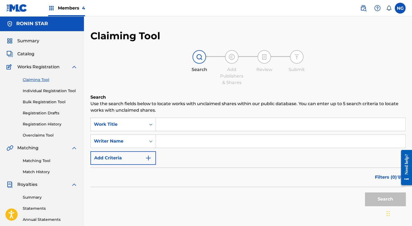
click at [230, 141] on input "Search Form" at bounding box center [280, 140] width 249 height 13
type input "[PERSON_NAME]"
click at [384, 199] on button "Search" at bounding box center [385, 199] width 41 height 14
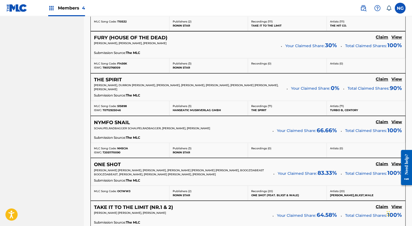
scroll to position [491, 0]
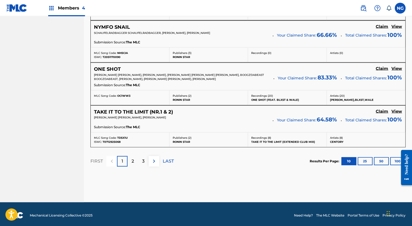
click at [167, 160] on p "LAST" at bounding box center [168, 160] width 11 height 6
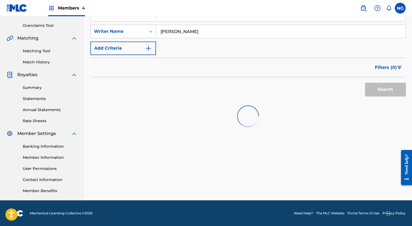
scroll to position [447, 0]
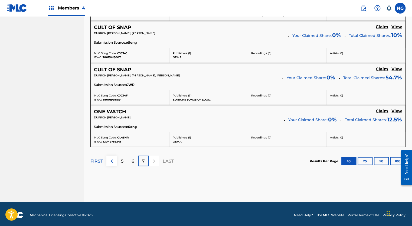
click at [133, 160] on p "6" at bounding box center [132, 160] width 3 height 6
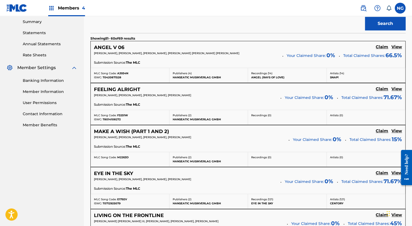
scroll to position [175, 0]
click at [382, 50] on h5 "Claim" at bounding box center [382, 46] width 12 height 5
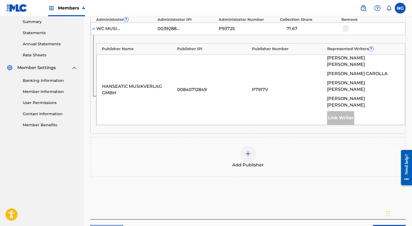
drag, startPoint x: 245, startPoint y: 131, endPoint x: 215, endPoint y: 139, distance: 31.3
click at [215, 145] on div "Add Publisher" at bounding box center [248, 156] width 314 height 23
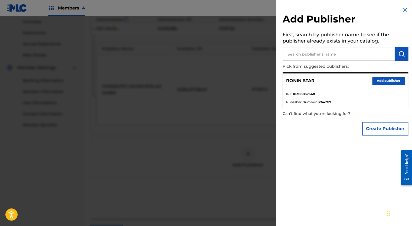
click at [379, 82] on button "Add publisher" at bounding box center [388, 81] width 32 height 8
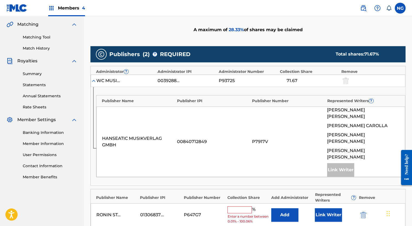
scroll to position [221, 0]
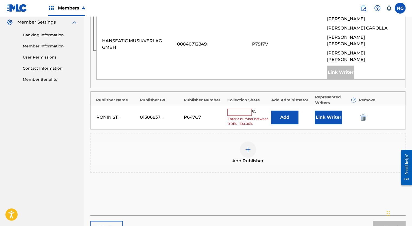
click at [241, 109] on input "text" at bounding box center [239, 112] width 24 height 7
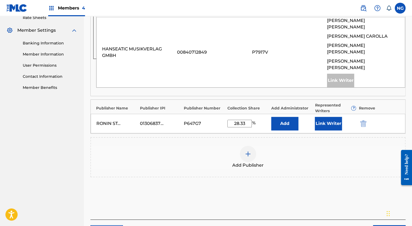
scroll to position [231, 0]
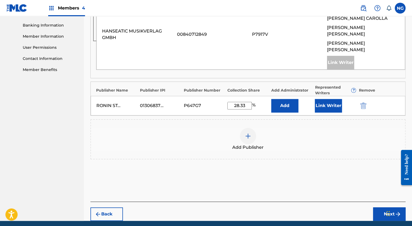
type input "28.33"
click at [384, 207] on button "Next" at bounding box center [389, 214] width 32 height 14
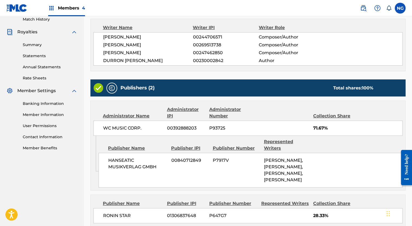
scroll to position [214, 0]
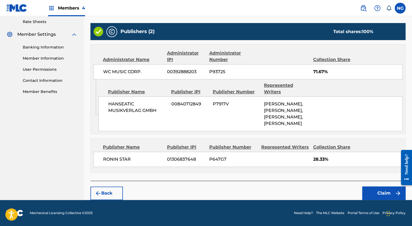
click at [377, 191] on button "Claim" at bounding box center [383, 193] width 43 height 14
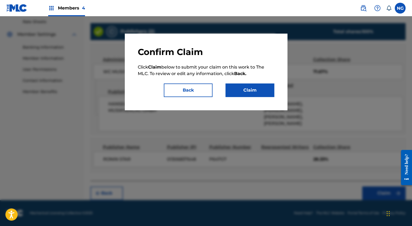
click at [257, 91] on button "Claim" at bounding box center [249, 90] width 49 height 14
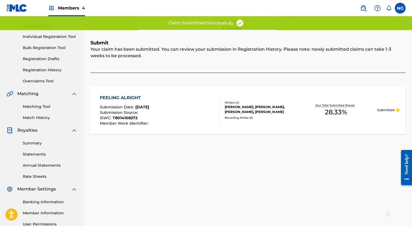
scroll to position [50, 0]
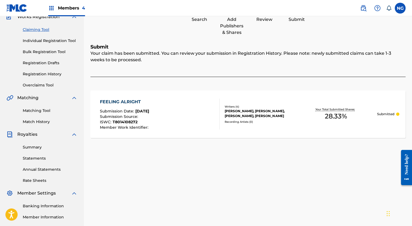
click at [40, 28] on link "Claiming Tool" at bounding box center [50, 30] width 55 height 6
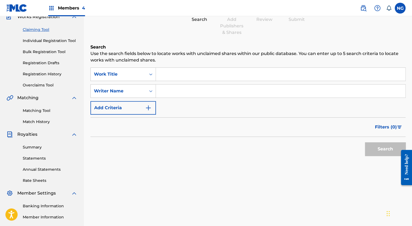
scroll to position [0, 0]
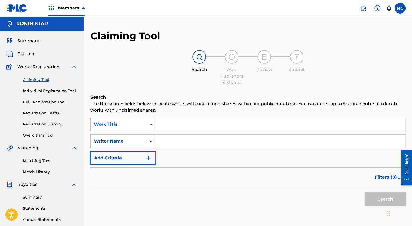
click at [181, 144] on input "Search Form" at bounding box center [280, 140] width 249 height 13
type input "[PERSON_NAME]"
click at [378, 198] on button "Search" at bounding box center [385, 199] width 41 height 14
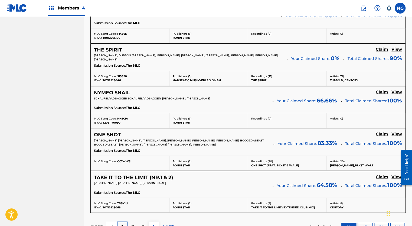
scroll to position [491, 0]
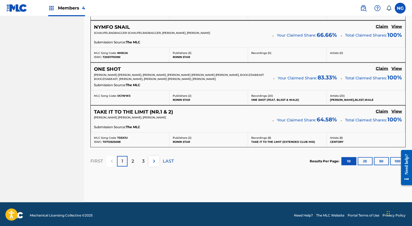
click at [169, 160] on p "LAST" at bounding box center [168, 160] width 11 height 6
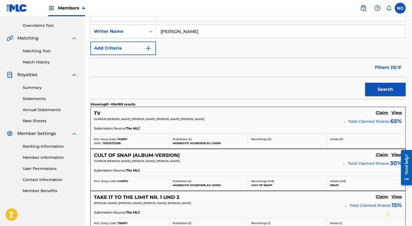
scroll to position [447, 0]
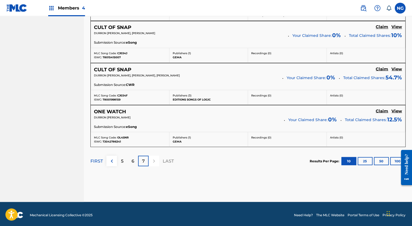
click at [133, 159] on p "6" at bounding box center [132, 160] width 3 height 6
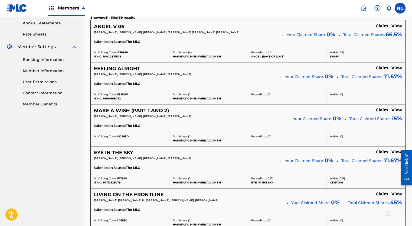
scroll to position [199, 0]
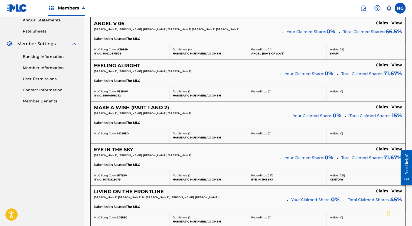
click at [382, 26] on h5 "Claim" at bounding box center [382, 23] width 12 height 5
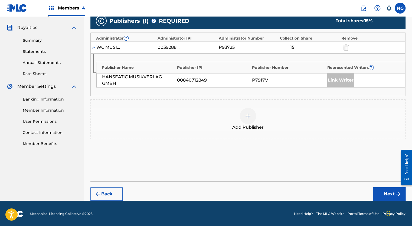
click at [248, 111] on div at bounding box center [248, 116] width 16 height 16
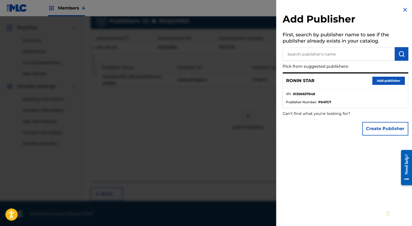
click at [380, 80] on button "Add publisher" at bounding box center [388, 81] width 32 height 8
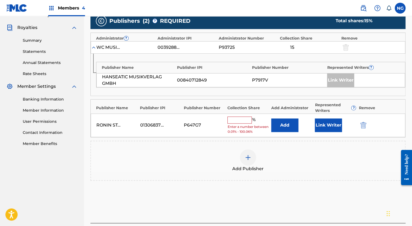
click at [239, 120] on input "text" at bounding box center [239, 119] width 24 height 7
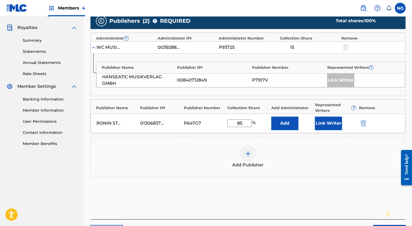
type input "85"
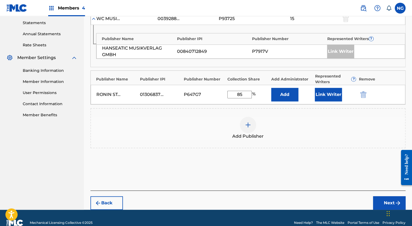
scroll to position [194, 0]
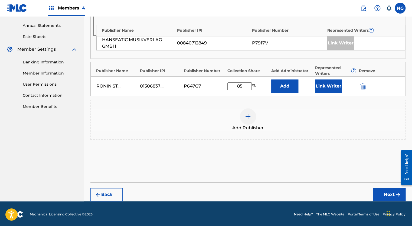
click at [388, 192] on button "Next" at bounding box center [389, 195] width 32 height 14
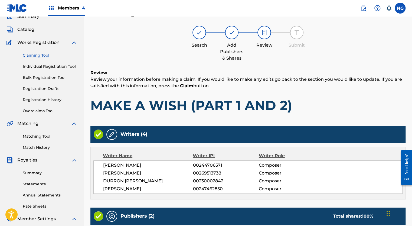
scroll to position [188, 0]
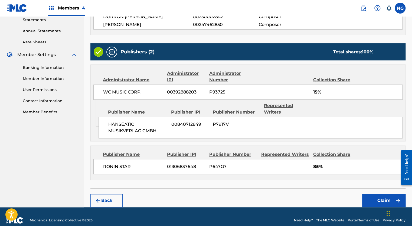
click at [373, 193] on button "Claim" at bounding box center [383, 200] width 43 height 14
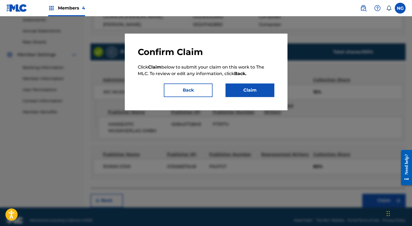
click at [248, 88] on button "Claim" at bounding box center [249, 90] width 49 height 14
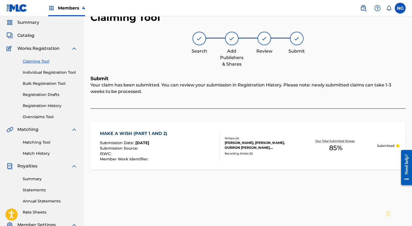
scroll to position [18, 0]
click at [40, 60] on link "Claiming Tool" at bounding box center [50, 62] width 55 height 6
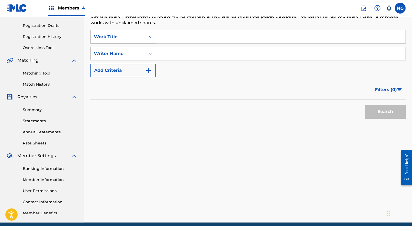
scroll to position [110, 0]
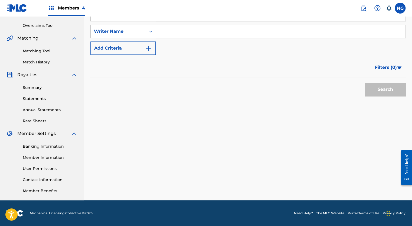
click at [180, 32] on input "Search Form" at bounding box center [280, 31] width 249 height 13
type input "[PERSON_NAME]"
click at [384, 90] on button "Search" at bounding box center [385, 90] width 41 height 14
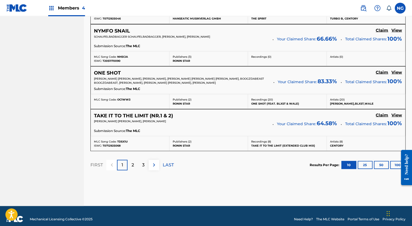
scroll to position [491, 0]
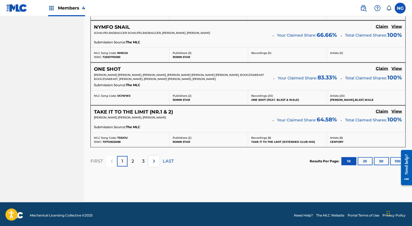
click at [165, 161] on p "LAST" at bounding box center [168, 160] width 11 height 6
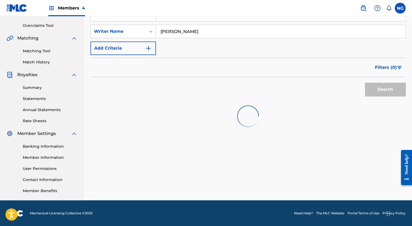
scroll to position [447, 0]
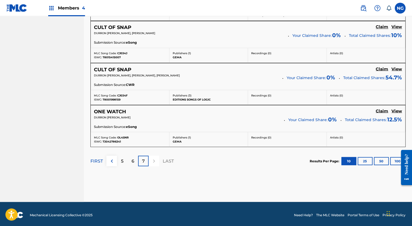
click at [132, 159] on p "6" at bounding box center [132, 160] width 3 height 6
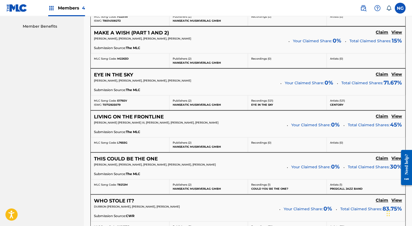
scroll to position [273, 0]
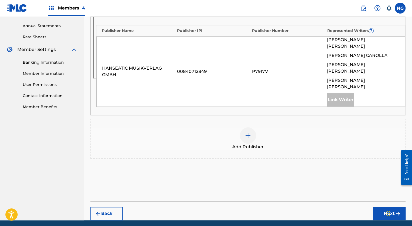
click at [248, 127] on div at bounding box center [248, 135] width 16 height 16
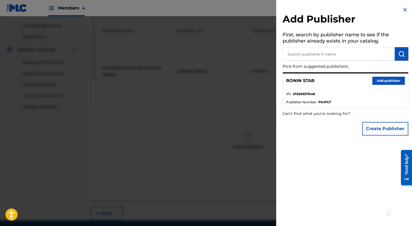
click at [378, 80] on button "Add publisher" at bounding box center [388, 81] width 32 height 8
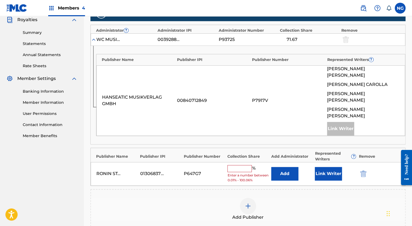
scroll to position [165, 0]
click at [235, 165] on input "text" at bounding box center [239, 168] width 24 height 7
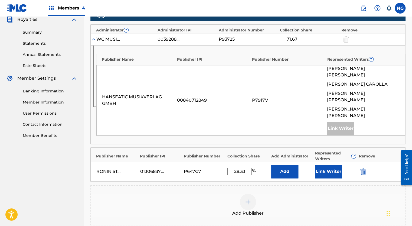
type input "28.33"
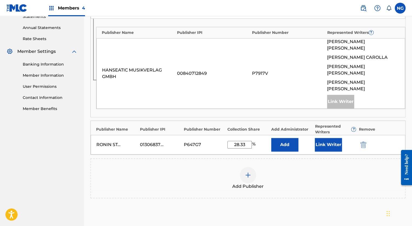
scroll to position [205, 0]
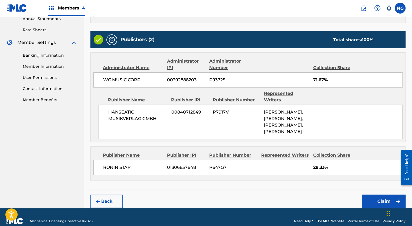
scroll to position [214, 0]
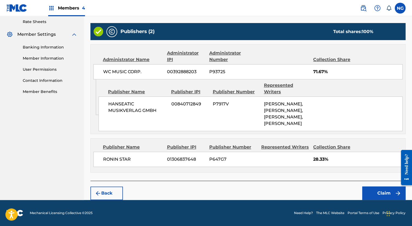
click at [383, 192] on button "Claim" at bounding box center [383, 193] width 43 height 14
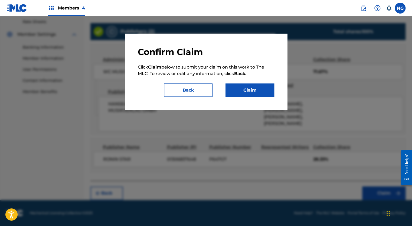
click at [250, 93] on button "Claim" at bounding box center [249, 90] width 49 height 14
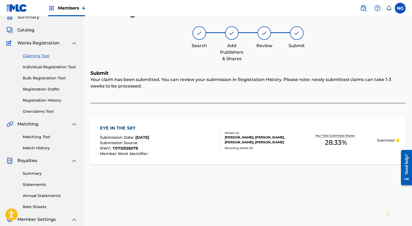
scroll to position [25, 0]
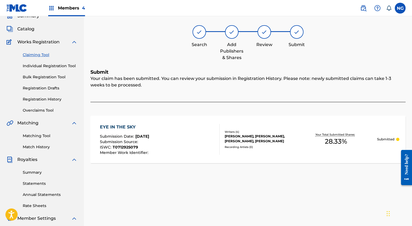
click at [38, 54] on link "Claiming Tool" at bounding box center [50, 55] width 55 height 6
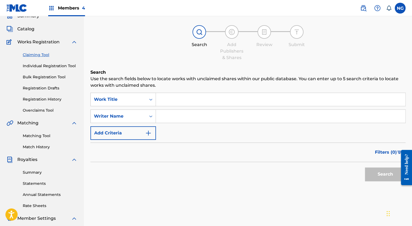
scroll to position [0, 0]
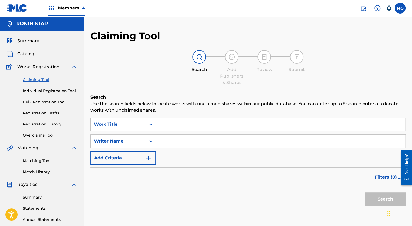
click at [174, 142] on input "Search Form" at bounding box center [280, 140] width 249 height 13
type input "[PERSON_NAME]"
click at [389, 197] on button "Search" at bounding box center [385, 199] width 41 height 14
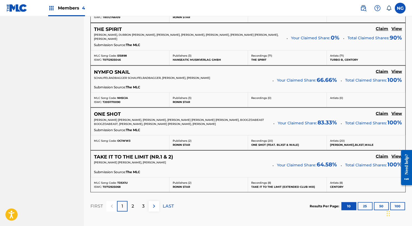
scroll to position [491, 0]
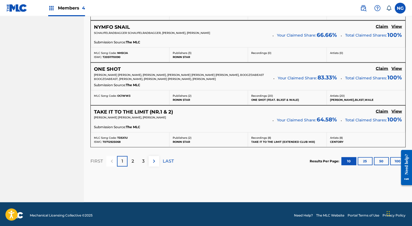
click at [167, 157] on p "LAST" at bounding box center [168, 160] width 11 height 6
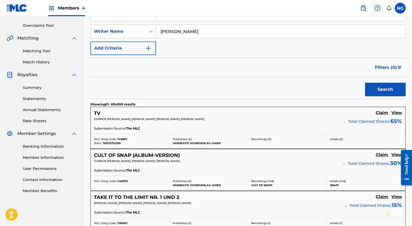
scroll to position [447, 0]
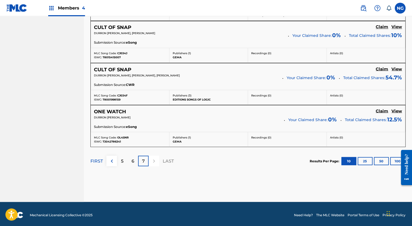
click at [131, 159] on p "6" at bounding box center [132, 160] width 3 height 6
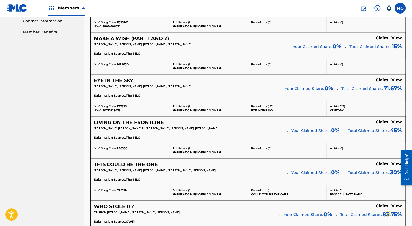
scroll to position [267, 0]
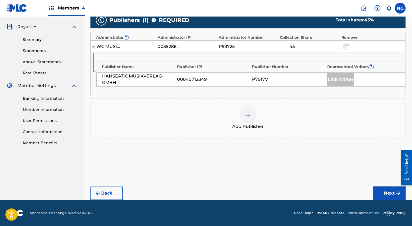
scroll to position [157, 0]
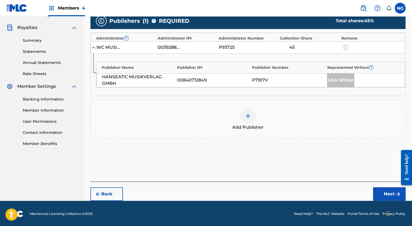
click at [251, 113] on div at bounding box center [248, 116] width 16 height 16
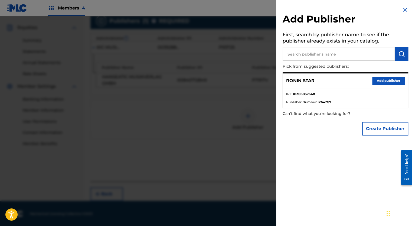
click at [381, 82] on button "Add publisher" at bounding box center [388, 81] width 32 height 8
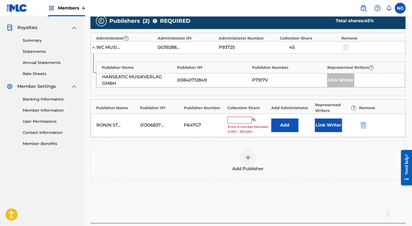
click at [246, 119] on input "text" at bounding box center [239, 119] width 24 height 7
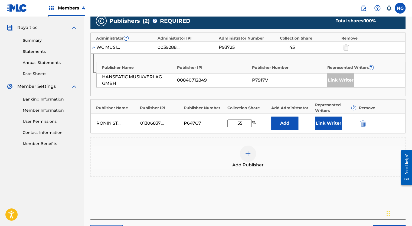
type input "55"
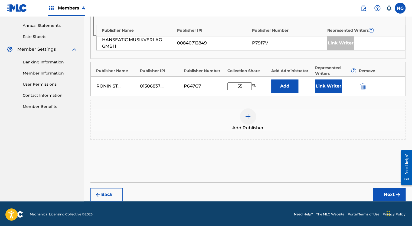
click at [386, 193] on button "Next" at bounding box center [389, 195] width 32 height 14
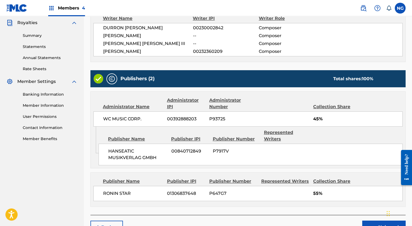
scroll to position [188, 0]
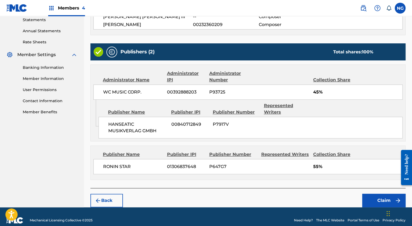
click at [377, 197] on button "Claim" at bounding box center [383, 200] width 43 height 14
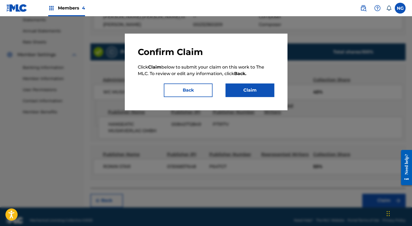
click at [272, 94] on button "Claim" at bounding box center [249, 90] width 49 height 14
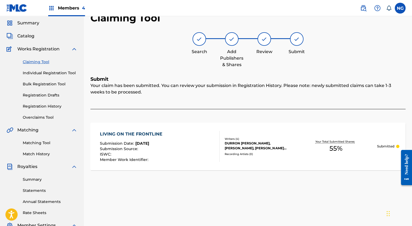
scroll to position [18, 0]
click at [41, 62] on link "Claiming Tool" at bounding box center [50, 62] width 55 height 6
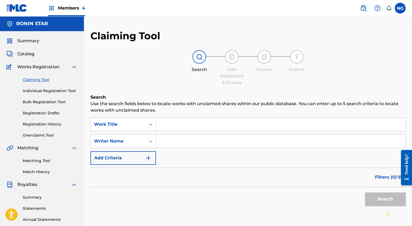
click at [206, 143] on input "Search Form" at bounding box center [280, 140] width 249 height 13
type input "[PERSON_NAME]"
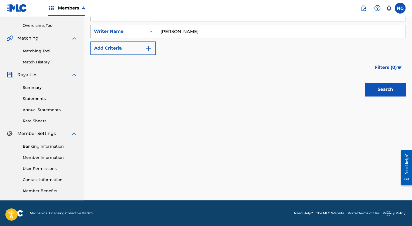
click at [380, 87] on button "Search" at bounding box center [385, 90] width 41 height 14
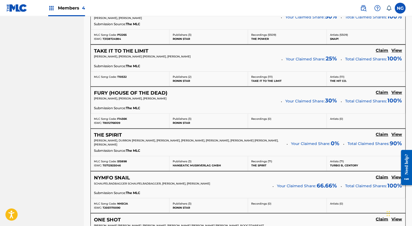
scroll to position [491, 0]
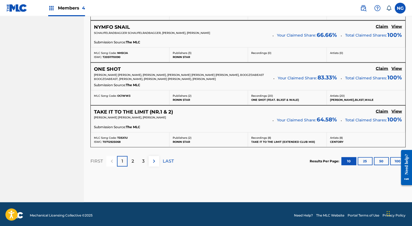
click at [167, 160] on p "LAST" at bounding box center [168, 160] width 11 height 6
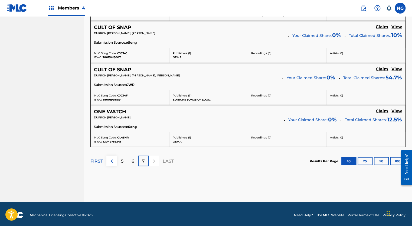
click at [131, 161] on p "6" at bounding box center [132, 160] width 3 height 6
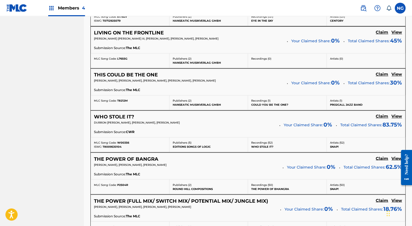
scroll to position [360, 0]
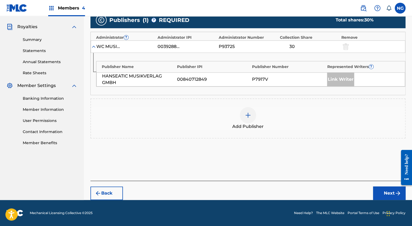
scroll to position [157, 0]
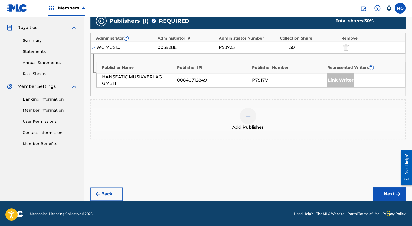
click at [249, 117] on img at bounding box center [248, 116] width 6 height 6
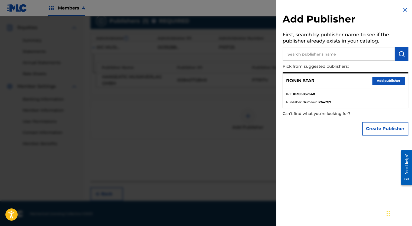
click at [375, 82] on button "Add publisher" at bounding box center [388, 81] width 32 height 8
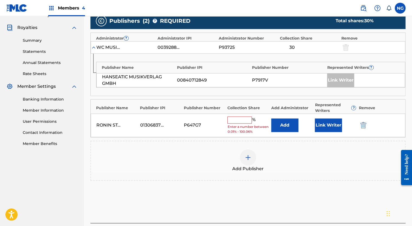
click at [241, 121] on input "text" at bounding box center [239, 119] width 24 height 7
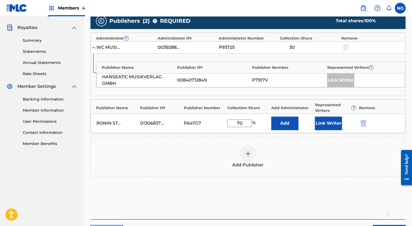
scroll to position [194, 0]
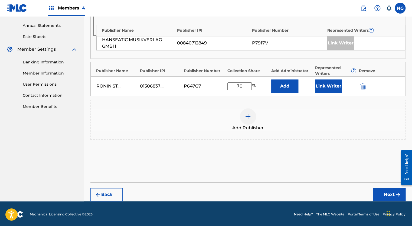
type input "70"
click at [383, 190] on button "Next" at bounding box center [389, 195] width 32 height 14
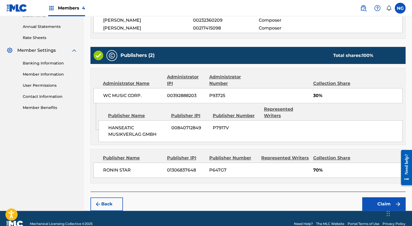
scroll to position [196, 0]
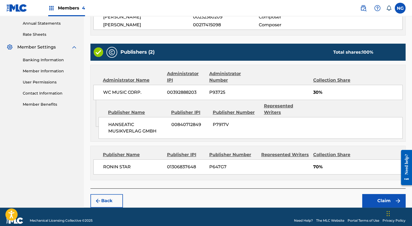
click at [374, 194] on button "Claim" at bounding box center [383, 201] width 43 height 14
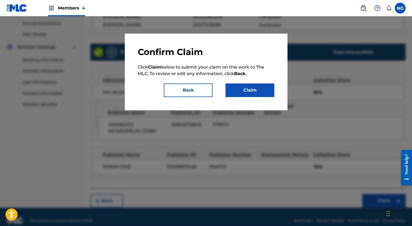
click at [261, 94] on button "Claim" at bounding box center [249, 90] width 49 height 14
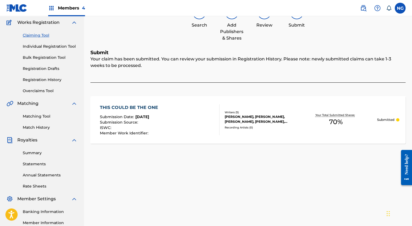
scroll to position [0, 0]
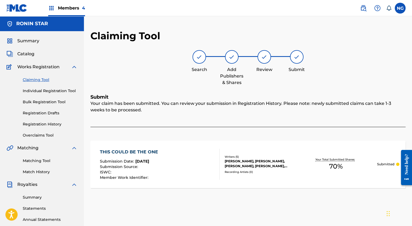
click at [40, 80] on link "Claiming Tool" at bounding box center [50, 80] width 55 height 6
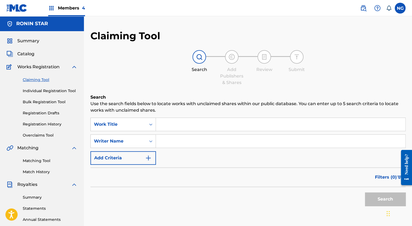
click at [193, 146] on input "Search Form" at bounding box center [280, 140] width 249 height 13
type input "[PERSON_NAME]"
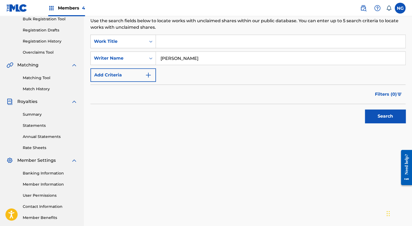
scroll to position [110, 0]
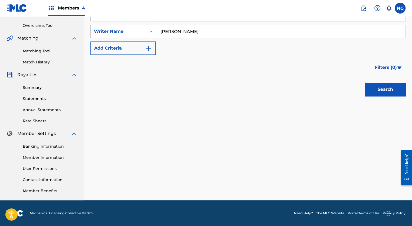
click at [391, 85] on button "Search" at bounding box center [385, 90] width 41 height 14
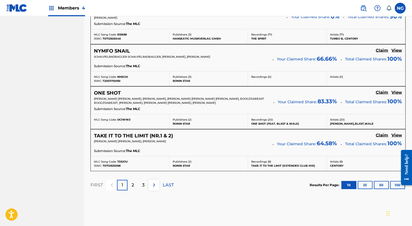
scroll to position [491, 0]
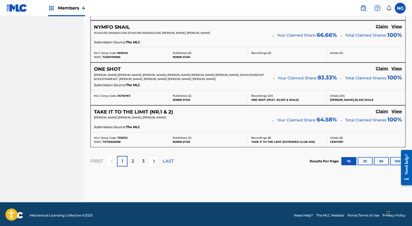
click at [167, 157] on p "LAST" at bounding box center [168, 160] width 11 height 6
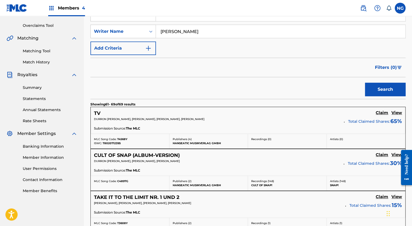
scroll to position [447, 0]
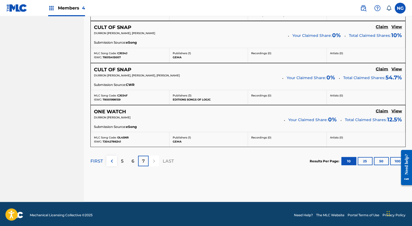
click at [134, 160] on div "6" at bounding box center [132, 160] width 11 height 11
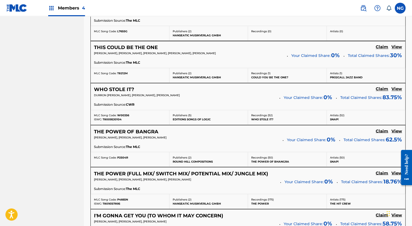
scroll to position [383, 0]
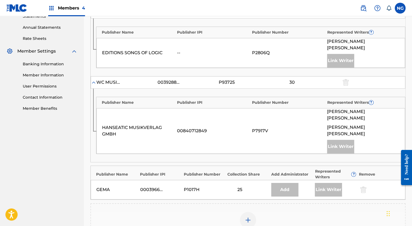
scroll to position [192, 0]
click at [249, 217] on img at bounding box center [248, 220] width 6 height 6
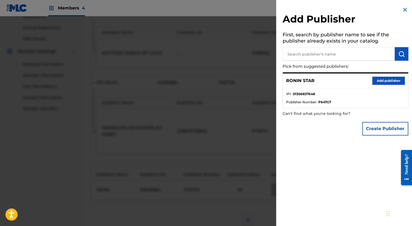
click at [379, 81] on button "Add publisher" at bounding box center [388, 81] width 32 height 8
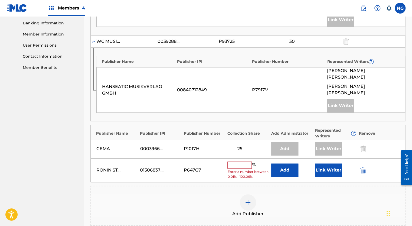
scroll to position [233, 0]
click at [234, 161] on input "text" at bounding box center [239, 164] width 24 height 7
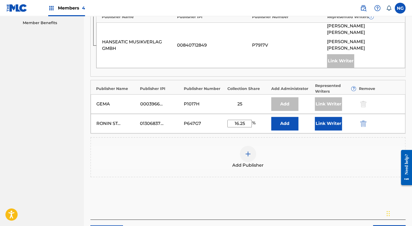
scroll to position [295, 0]
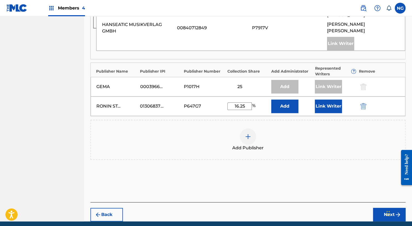
type input "16.25"
click at [380, 208] on button "Next" at bounding box center [389, 215] width 32 height 14
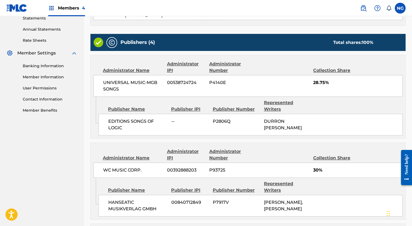
scroll to position [299, 0]
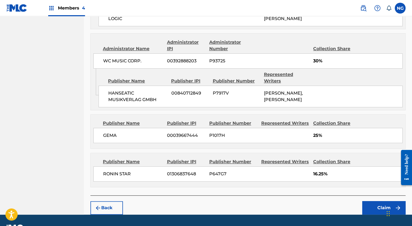
click at [378, 201] on button "Claim" at bounding box center [383, 208] width 43 height 14
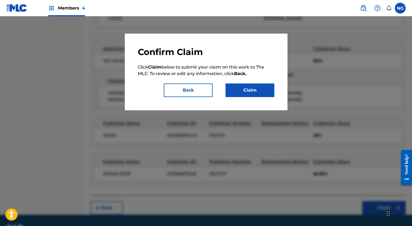
click at [254, 90] on button "Claim" at bounding box center [249, 90] width 49 height 14
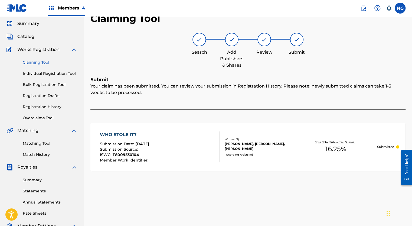
scroll to position [0, 0]
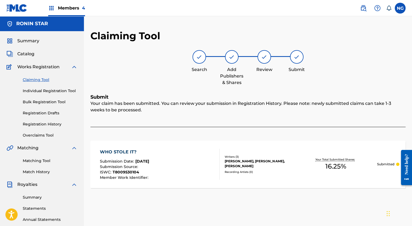
click at [37, 80] on link "Claiming Tool" at bounding box center [50, 80] width 55 height 6
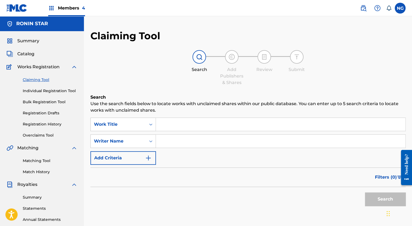
drag, startPoint x: 180, startPoint y: 143, endPoint x: 176, endPoint y: 143, distance: 3.8
click at [176, 143] on input "Search Form" at bounding box center [280, 140] width 249 height 13
type input "[PERSON_NAME]"
click at [373, 201] on button "Search" at bounding box center [385, 199] width 41 height 14
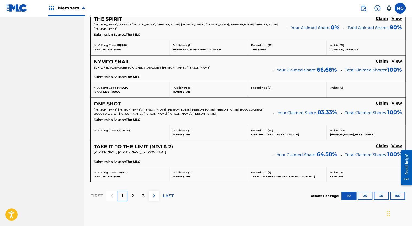
scroll to position [491, 0]
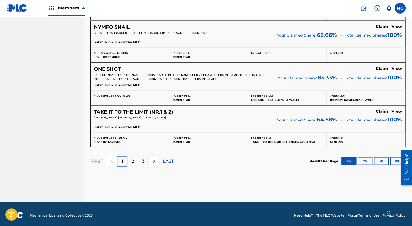
click at [164, 158] on p "LAST" at bounding box center [168, 160] width 11 height 6
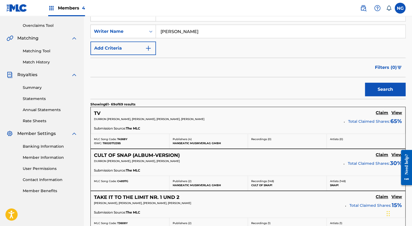
scroll to position [447, 0]
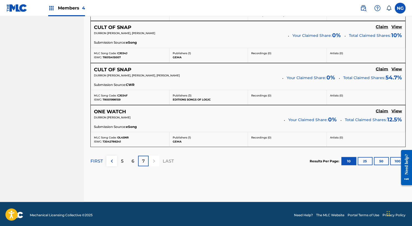
click at [133, 158] on p "6" at bounding box center [132, 160] width 3 height 6
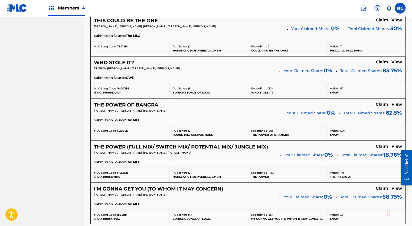
scroll to position [422, 0]
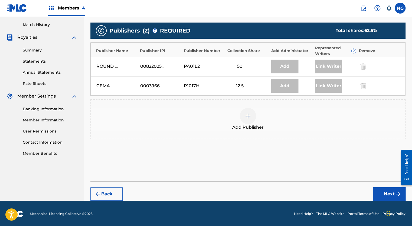
click at [245, 119] on div at bounding box center [248, 116] width 16 height 16
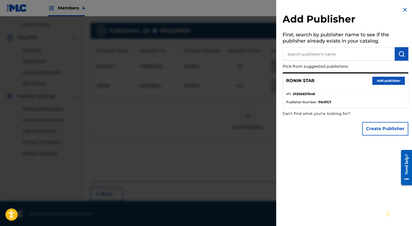
click at [380, 82] on button "Add publisher" at bounding box center [388, 81] width 32 height 8
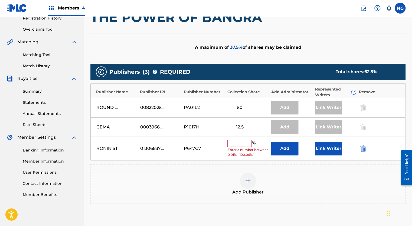
scroll to position [103, 0]
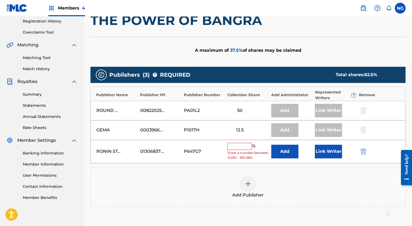
click at [241, 145] on input "text" at bounding box center [239, 146] width 24 height 7
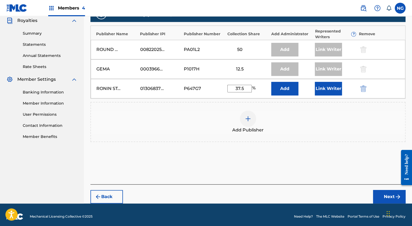
scroll to position [166, 0]
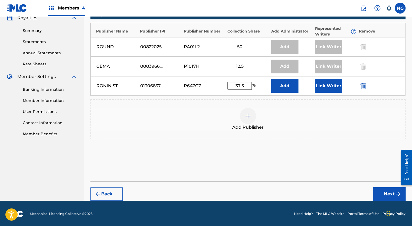
type input "37.5"
click at [388, 193] on button "Next" at bounding box center [389, 194] width 32 height 14
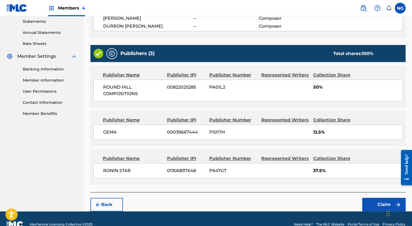
scroll to position [197, 0]
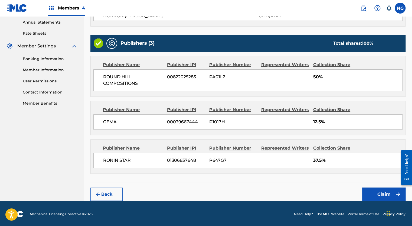
click at [373, 191] on button "Claim" at bounding box center [383, 194] width 43 height 14
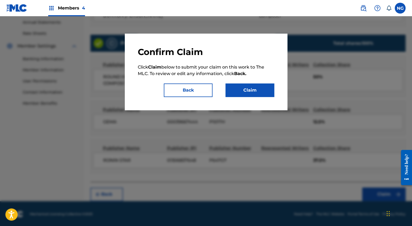
click at [268, 88] on button "Claim" at bounding box center [249, 90] width 49 height 14
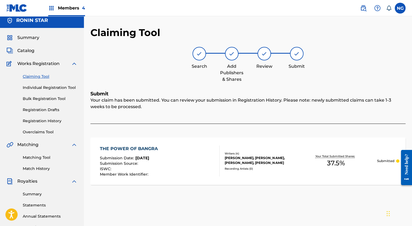
scroll to position [0, 0]
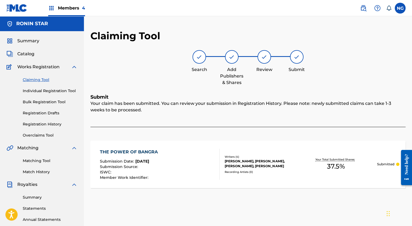
click at [36, 79] on link "Claiming Tool" at bounding box center [50, 80] width 55 height 6
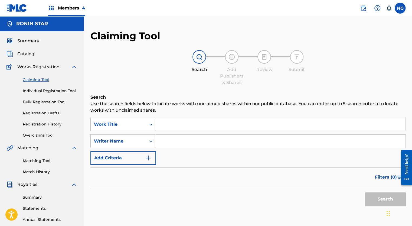
click at [205, 148] on div "SearchWithCriteria3689a8ef-c15c-4f15-be23-fcc50fb474f9 Work Title SearchWithCri…" at bounding box center [247, 140] width 315 height 47
click at [202, 140] on input "Search Form" at bounding box center [280, 140] width 249 height 13
type input "[PERSON_NAME]"
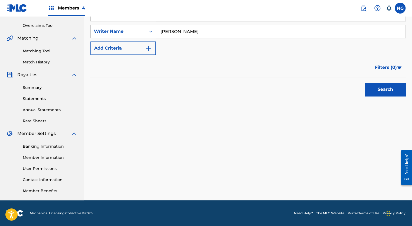
click at [389, 89] on button "Search" at bounding box center [385, 90] width 41 height 14
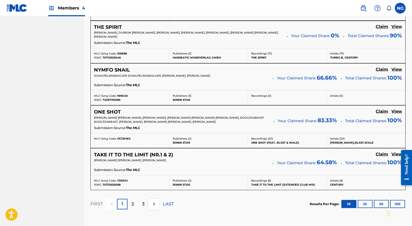
scroll to position [491, 0]
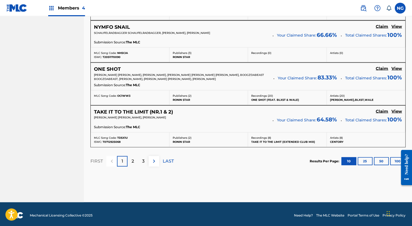
click at [170, 162] on p "LAST" at bounding box center [168, 160] width 11 height 6
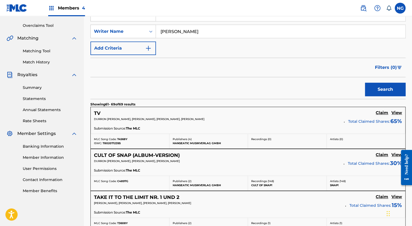
scroll to position [447, 0]
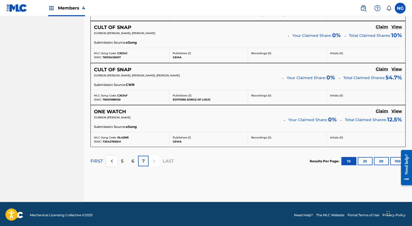
click at [130, 159] on div "6" at bounding box center [132, 160] width 11 height 11
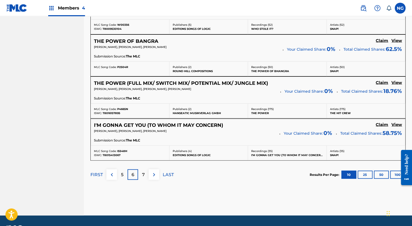
scroll to position [478, 0]
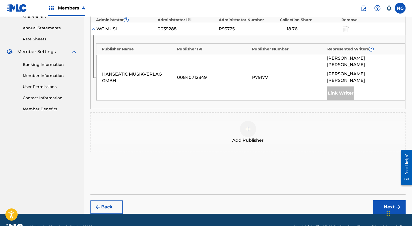
click at [251, 126] on img at bounding box center [248, 129] width 6 height 6
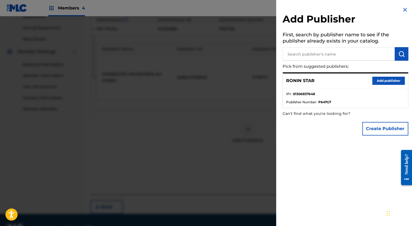
click at [381, 82] on button "Add publisher" at bounding box center [388, 81] width 32 height 8
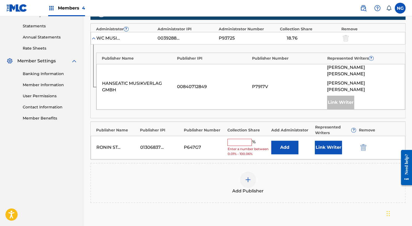
scroll to position [183, 0]
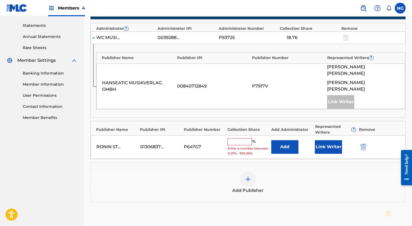
click at [233, 138] on input "text" at bounding box center [239, 141] width 24 height 7
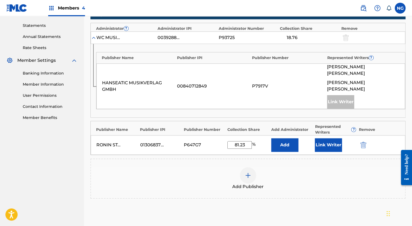
scroll to position [228, 0]
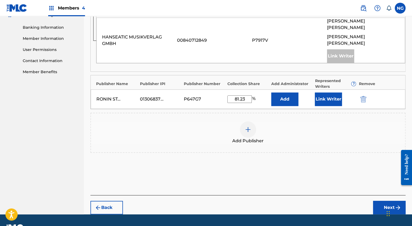
type input "81.23"
click at [389, 200] on button "Next" at bounding box center [389, 207] width 32 height 14
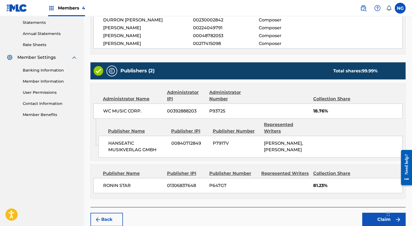
scroll to position [205, 0]
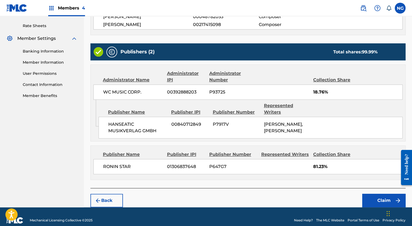
click at [381, 195] on button "Claim" at bounding box center [383, 200] width 43 height 14
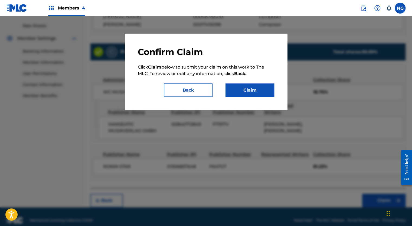
click at [253, 93] on button "Claim" at bounding box center [249, 90] width 49 height 14
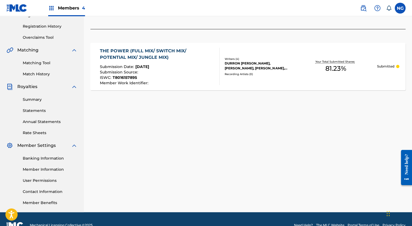
scroll to position [90, 0]
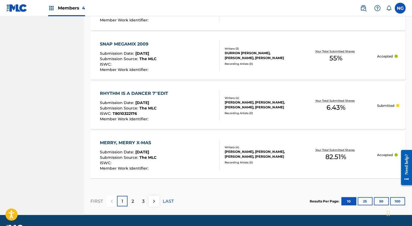
scroll to position [501, 0]
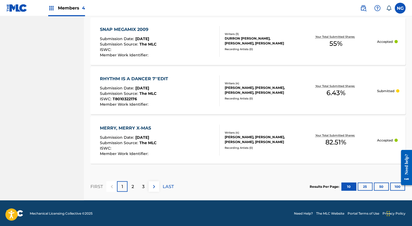
click at [166, 186] on p "LAST" at bounding box center [168, 186] width 11 height 6
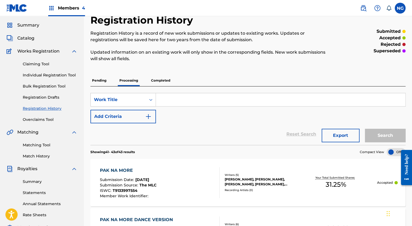
scroll to position [0, 0]
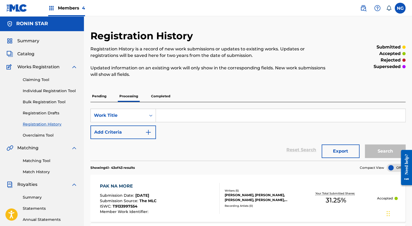
click at [35, 80] on link "Claiming Tool" at bounding box center [50, 80] width 55 height 6
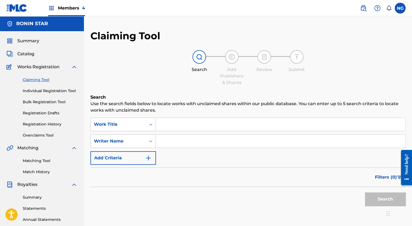
click at [172, 148] on div "SearchWithCriteria3689a8ef-c15c-4f15-be23-fcc50fb474f9 Work Title SearchWithCri…" at bounding box center [247, 140] width 315 height 47
click at [172, 141] on input "Search Form" at bounding box center [280, 140] width 249 height 13
type input "[PERSON_NAME]"
click at [377, 198] on button "Search" at bounding box center [385, 199] width 41 height 14
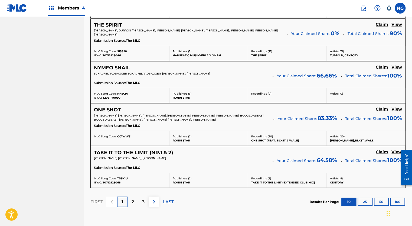
scroll to position [491, 0]
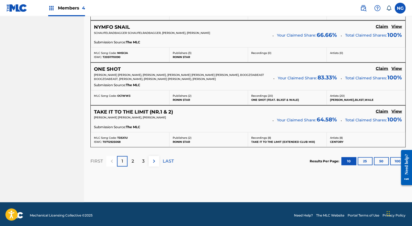
click at [170, 158] on p "LAST" at bounding box center [168, 160] width 11 height 6
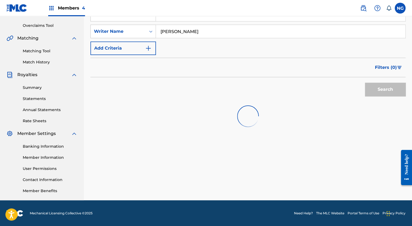
scroll to position [447, 0]
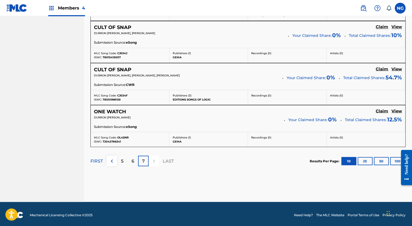
click at [133, 159] on p "6" at bounding box center [132, 160] width 3 height 6
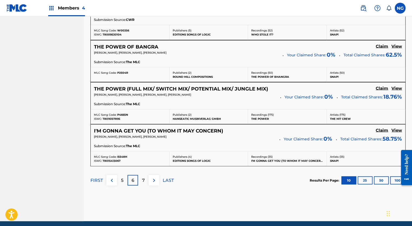
scroll to position [470, 0]
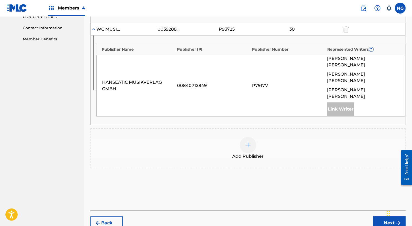
scroll to position [261, 0]
click at [246, 141] on img at bounding box center [248, 144] width 6 height 6
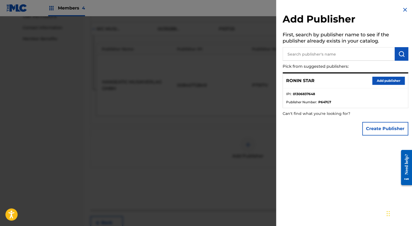
click at [377, 128] on button "Create Publisher" at bounding box center [385, 129] width 46 height 14
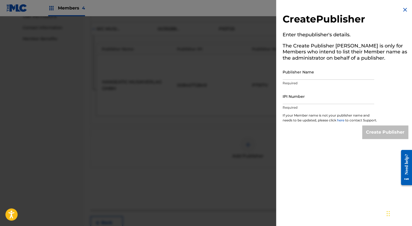
click at [403, 11] on img at bounding box center [405, 9] width 6 height 6
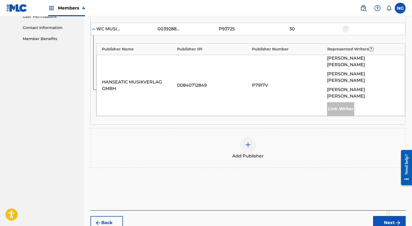
click at [245, 141] on img at bounding box center [248, 144] width 6 height 6
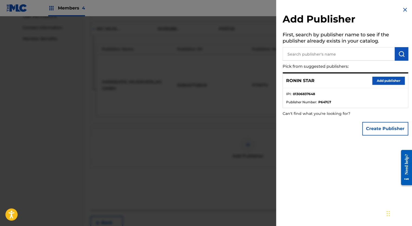
click at [383, 82] on button "Add publisher" at bounding box center [388, 81] width 32 height 8
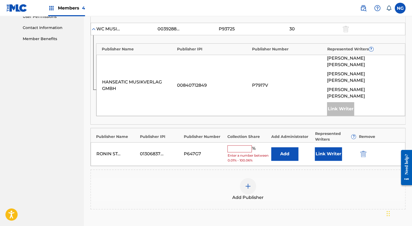
click at [239, 145] on input "text" at bounding box center [239, 148] width 24 height 7
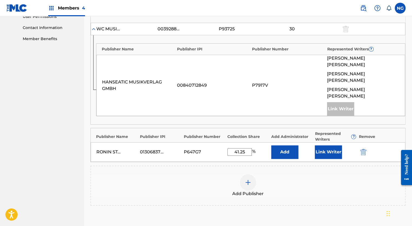
scroll to position [301, 0]
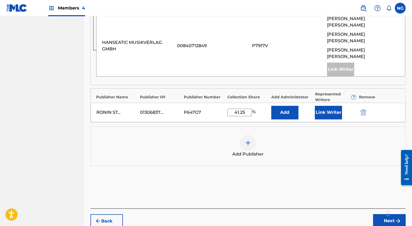
type input "41.25"
click at [381, 214] on button "Next" at bounding box center [389, 221] width 32 height 14
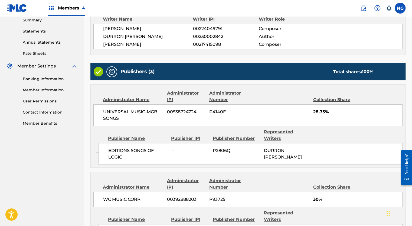
scroll to position [290, 0]
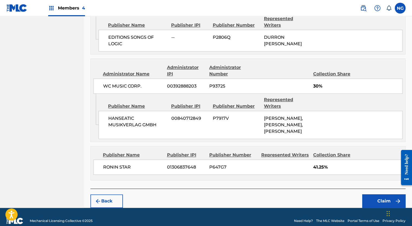
click at [378, 194] on button "Claim" at bounding box center [383, 201] width 43 height 14
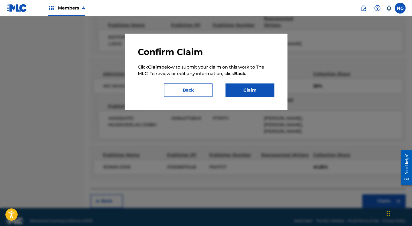
click at [256, 88] on button "Claim" at bounding box center [249, 90] width 49 height 14
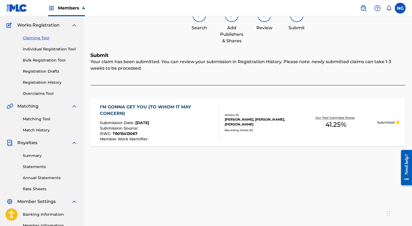
scroll to position [41, 0]
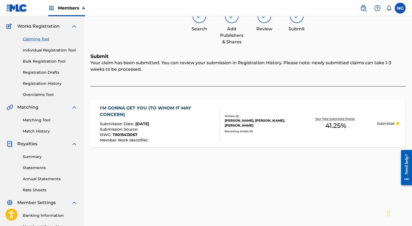
drag, startPoint x: 39, startPoint y: 38, endPoint x: 177, endPoint y: 89, distance: 147.4
click at [39, 38] on link "Claiming Tool" at bounding box center [50, 39] width 55 height 6
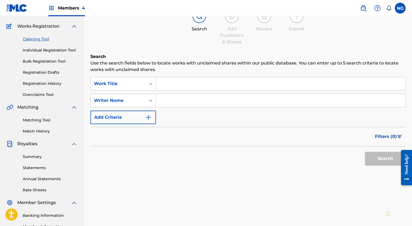
scroll to position [0, 0]
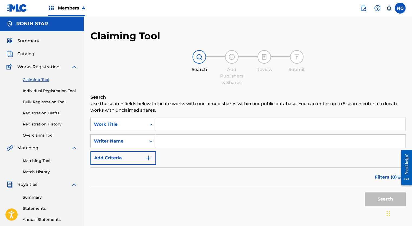
click at [168, 138] on input "Search Form" at bounding box center [280, 140] width 249 height 13
type input "[PERSON_NAME]"
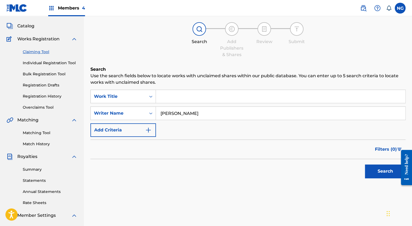
scroll to position [35, 0]
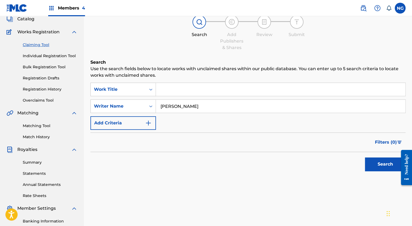
click at [384, 163] on button "Search" at bounding box center [385, 164] width 41 height 14
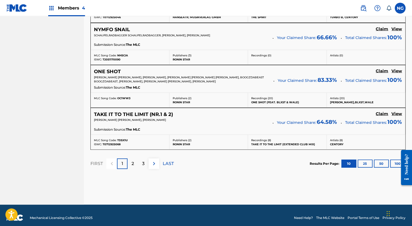
scroll to position [491, 0]
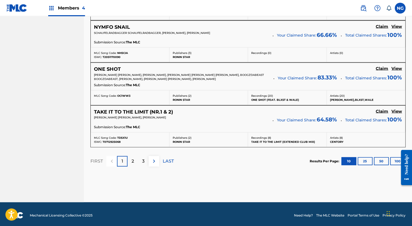
click at [170, 160] on p "LAST" at bounding box center [168, 160] width 11 height 6
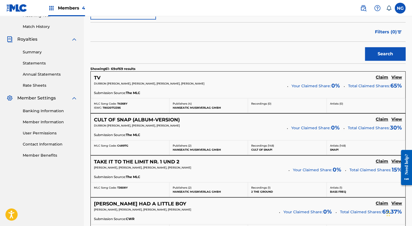
scroll to position [145, 0]
click at [381, 77] on h5 "Claim" at bounding box center [382, 77] width 12 height 5
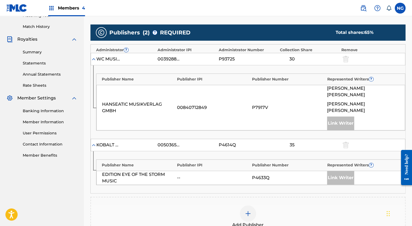
click at [252, 205] on div at bounding box center [248, 213] width 16 height 16
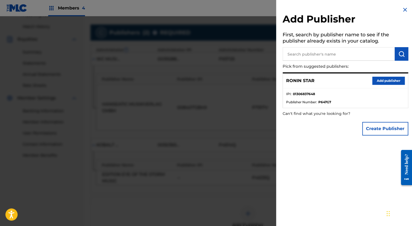
click at [377, 80] on button "Add publisher" at bounding box center [388, 81] width 32 height 8
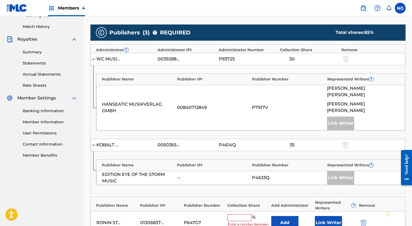
click at [238, 214] on input "text" at bounding box center [239, 217] width 24 height 7
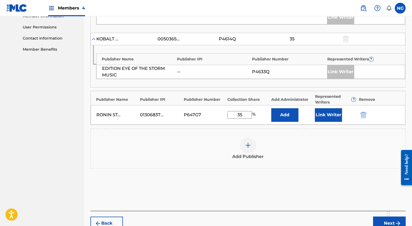
scroll to position [251, 0]
type input "35"
click at [383, 216] on button "Next" at bounding box center [389, 223] width 32 height 14
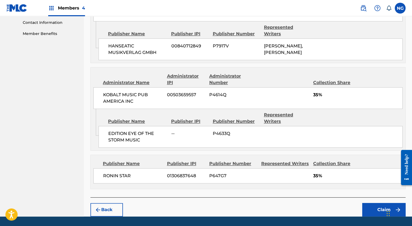
scroll to position [269, 0]
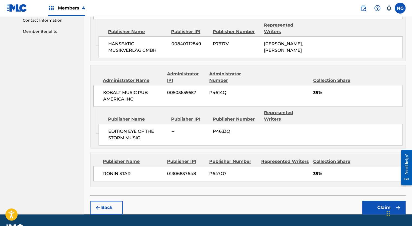
click at [377, 200] on button "Claim" at bounding box center [383, 207] width 43 height 14
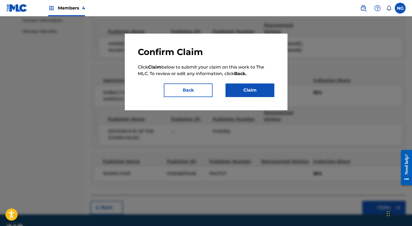
click at [255, 92] on button "Claim" at bounding box center [249, 90] width 49 height 14
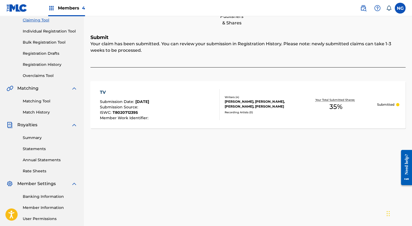
scroll to position [0, 0]
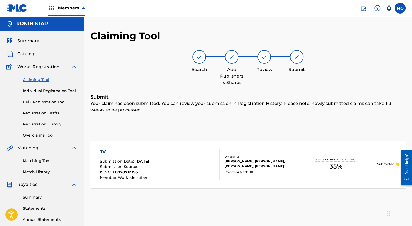
click at [40, 78] on link "Claiming Tool" at bounding box center [50, 80] width 55 height 6
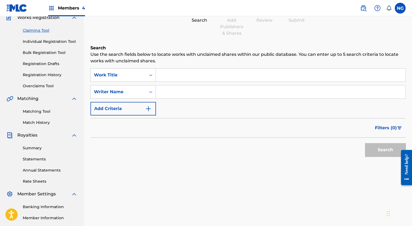
scroll to position [51, 0]
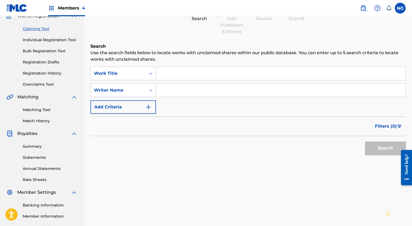
click at [194, 88] on input "Search Form" at bounding box center [280, 90] width 249 height 13
type input "[PERSON_NAME]"
click at [378, 148] on button "Search" at bounding box center [385, 148] width 41 height 14
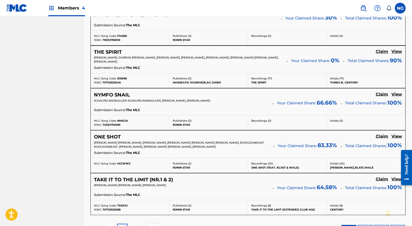
scroll to position [491, 0]
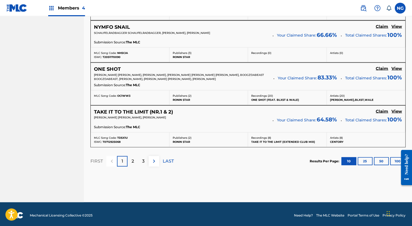
click at [167, 161] on p "LAST" at bounding box center [168, 160] width 11 height 6
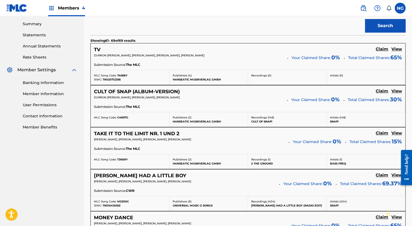
scroll to position [173, 0]
click at [386, 52] on h5 "Claim" at bounding box center [382, 49] width 12 height 5
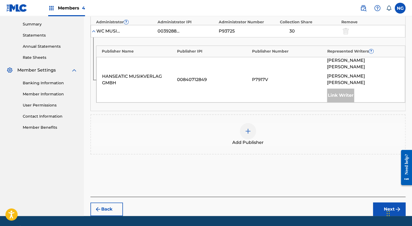
click at [245, 128] on img at bounding box center [248, 131] width 6 height 6
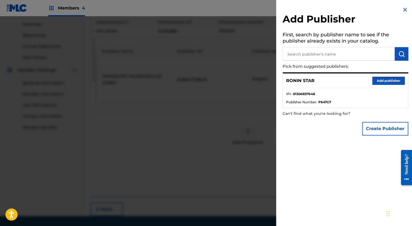
click at [389, 79] on button "Add publisher" at bounding box center [388, 81] width 32 height 8
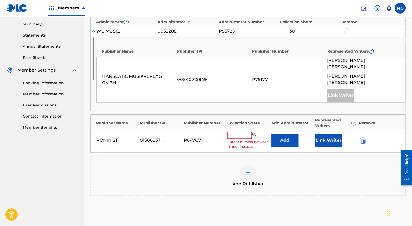
click at [236, 131] on input "text" at bounding box center [239, 134] width 24 height 7
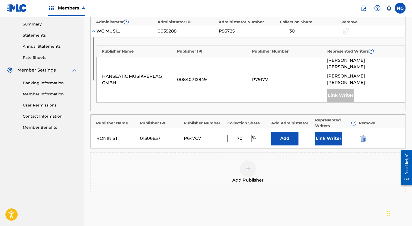
scroll to position [212, 0]
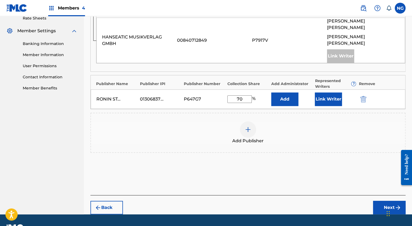
type input "70"
click at [384, 200] on button "Next" at bounding box center [389, 207] width 32 height 14
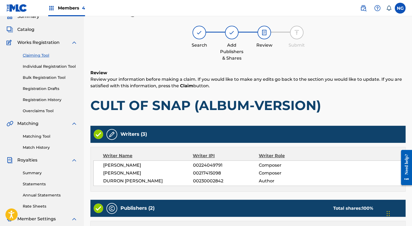
scroll to position [180, 0]
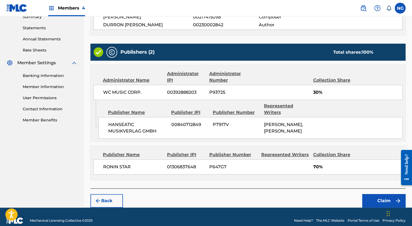
drag, startPoint x: 370, startPoint y: 189, endPoint x: 235, endPoint y: 187, distance: 134.2
click at [235, 188] on div "Back Claim" at bounding box center [247, 197] width 315 height 19
click at [371, 195] on button "Claim" at bounding box center [383, 201] width 43 height 14
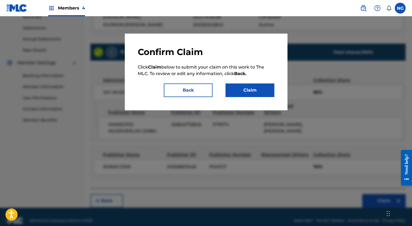
click at [259, 89] on button "Claim" at bounding box center [249, 90] width 49 height 14
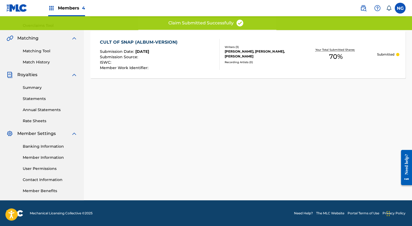
scroll to position [0, 0]
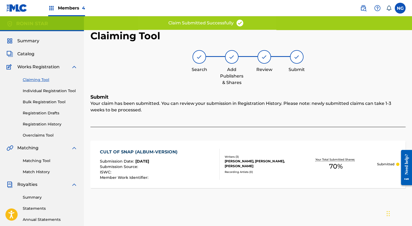
click at [42, 78] on link "Claiming Tool" at bounding box center [50, 80] width 55 height 6
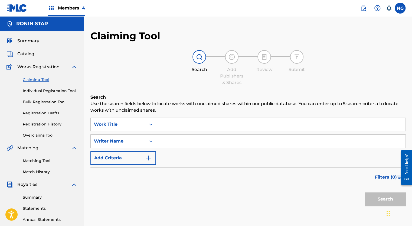
click at [173, 141] on input "Search Form" at bounding box center [280, 140] width 249 height 13
type input "[PERSON_NAME]"
click at [384, 196] on button "Search" at bounding box center [385, 199] width 41 height 14
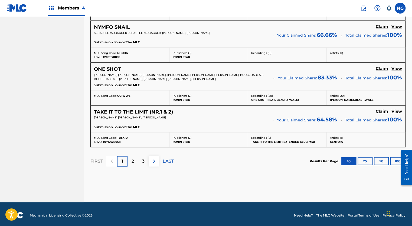
click at [165, 158] on p "LAST" at bounding box center [168, 160] width 11 height 6
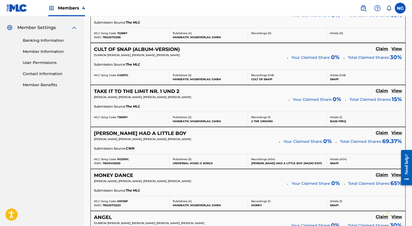
scroll to position [216, 0]
click at [383, 9] on h5 "Claim" at bounding box center [382, 6] width 12 height 5
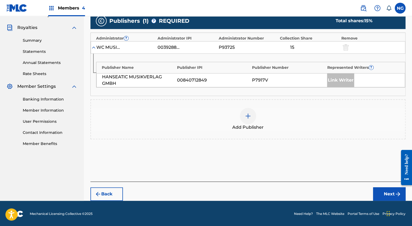
click at [250, 117] on img at bounding box center [248, 116] width 6 height 6
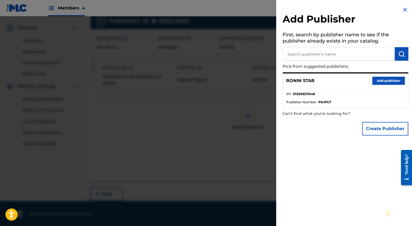
click at [381, 81] on button "Add publisher" at bounding box center [388, 81] width 32 height 8
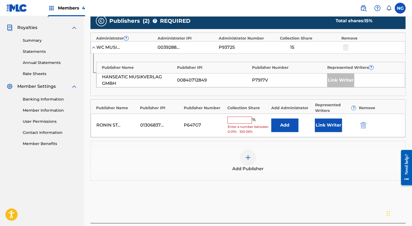
click at [240, 120] on input "text" at bounding box center [239, 119] width 24 height 7
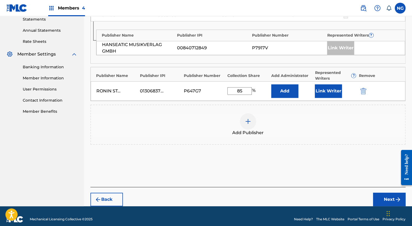
scroll to position [194, 0]
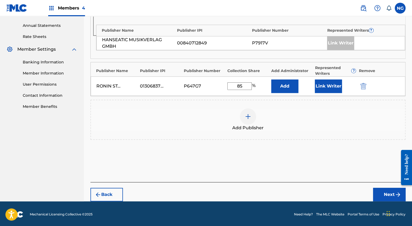
type input "85"
click at [385, 189] on button "Next" at bounding box center [389, 195] width 32 height 14
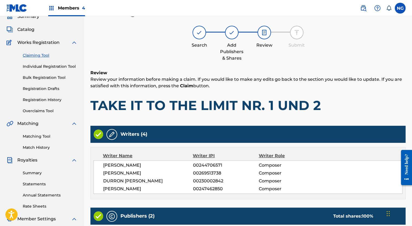
scroll to position [188, 0]
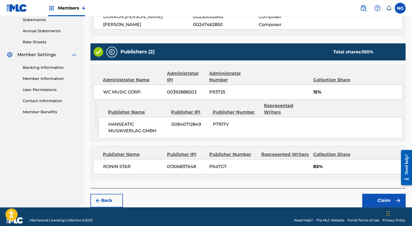
click at [387, 193] on button "Claim" at bounding box center [383, 200] width 43 height 14
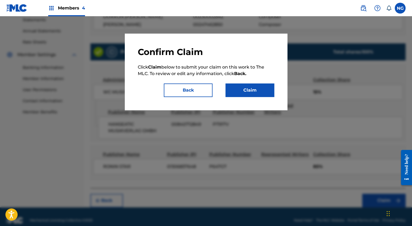
click at [254, 90] on button "Claim" at bounding box center [249, 90] width 49 height 14
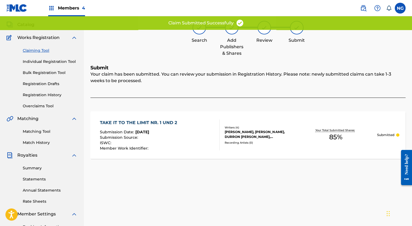
scroll to position [29, 0]
click at [42, 50] on link "Claiming Tool" at bounding box center [50, 51] width 55 height 6
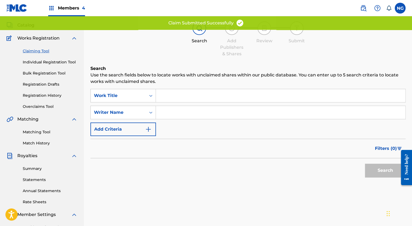
scroll to position [0, 0]
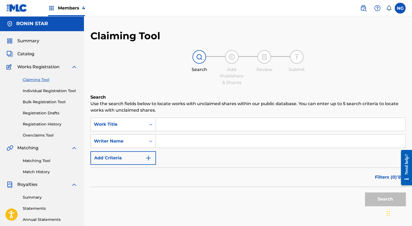
click at [183, 142] on input "Search Form" at bounding box center [280, 140] width 249 height 13
type input "[PERSON_NAME]"
click at [383, 202] on button "Search" at bounding box center [385, 199] width 41 height 14
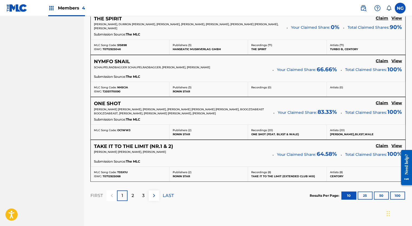
scroll to position [491, 0]
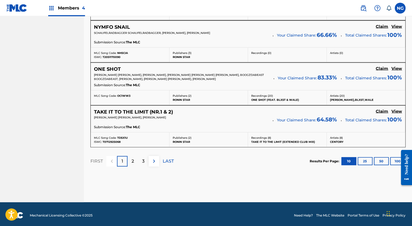
click at [169, 159] on p "LAST" at bounding box center [168, 160] width 11 height 6
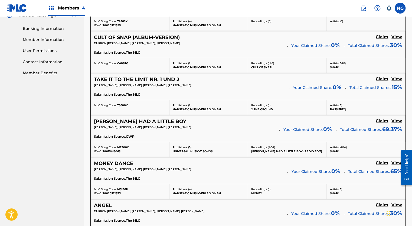
scroll to position [227, 0]
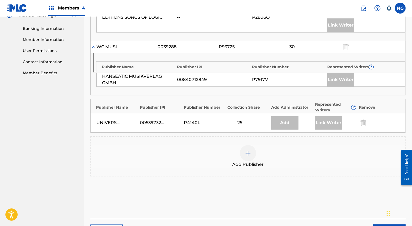
click at [249, 150] on img at bounding box center [248, 153] width 6 height 6
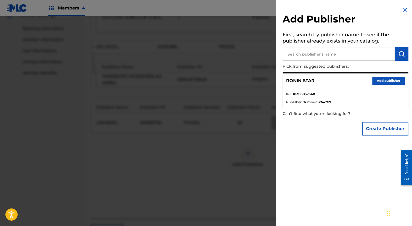
click at [380, 78] on button "Add publisher" at bounding box center [388, 81] width 32 height 8
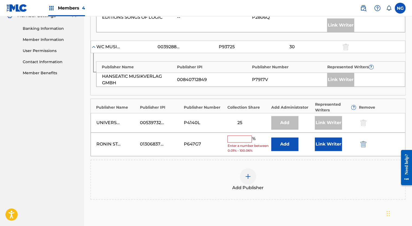
click at [241, 135] on input "text" at bounding box center [239, 138] width 24 height 7
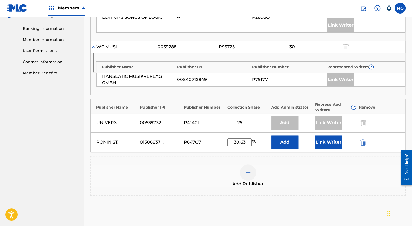
scroll to position [276, 0]
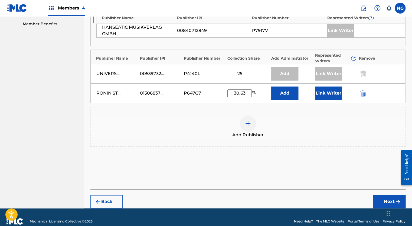
type input "30.63"
click at [386, 195] on button "Next" at bounding box center [389, 202] width 32 height 14
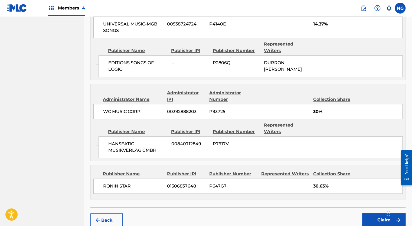
scroll to position [313, 0]
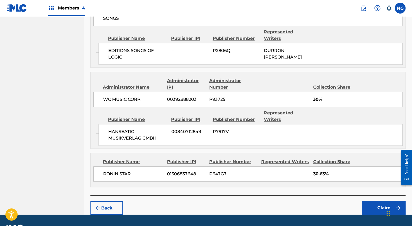
click at [378, 201] on button "Claim" at bounding box center [383, 208] width 43 height 14
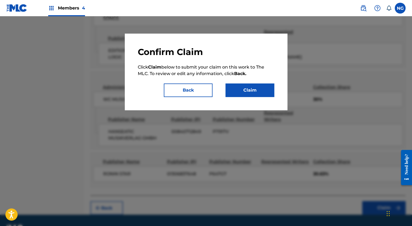
click at [261, 88] on button "Claim" at bounding box center [249, 90] width 49 height 14
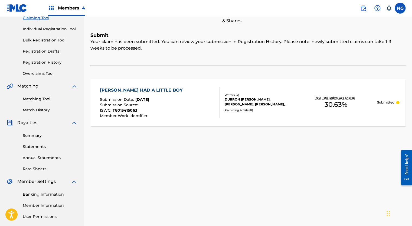
scroll to position [0, 0]
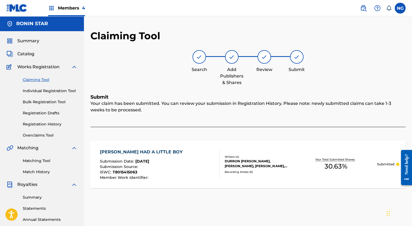
click at [38, 77] on link "Claiming Tool" at bounding box center [50, 80] width 55 height 6
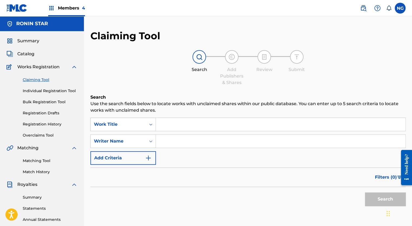
click at [188, 139] on input "Search Form" at bounding box center [280, 140] width 249 height 13
type input "[PERSON_NAME]"
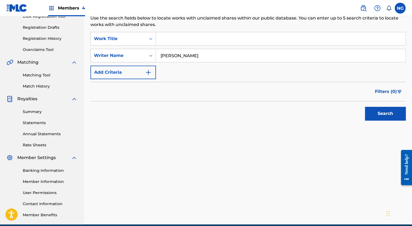
scroll to position [110, 0]
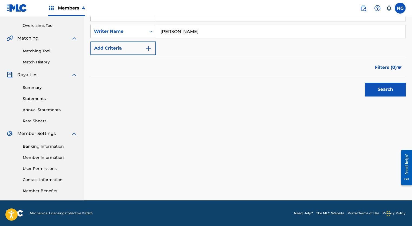
click at [384, 85] on button "Search" at bounding box center [385, 90] width 41 height 14
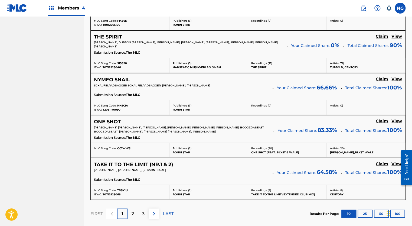
scroll to position [491, 0]
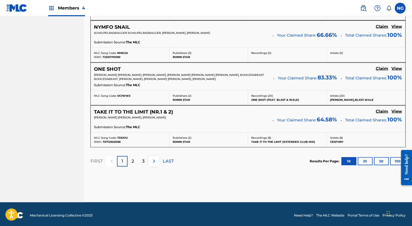
click at [170, 159] on p "LAST" at bounding box center [168, 160] width 11 height 6
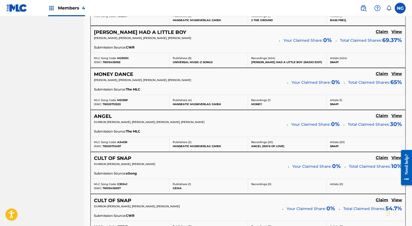
scroll to position [316, 0]
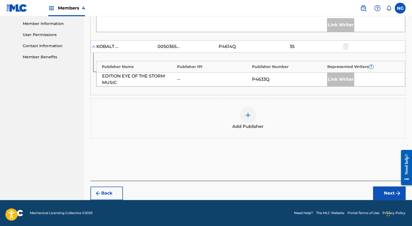
scroll to position [229, 0]
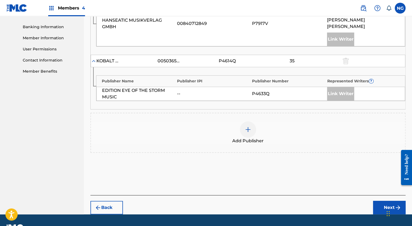
click at [247, 126] on img at bounding box center [248, 129] width 6 height 6
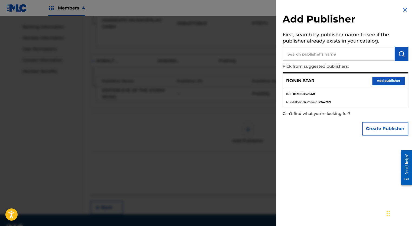
click at [378, 80] on button "Add publisher" at bounding box center [388, 81] width 32 height 8
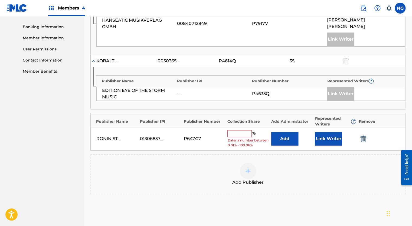
click at [240, 130] on input "text" at bounding box center [239, 133] width 24 height 7
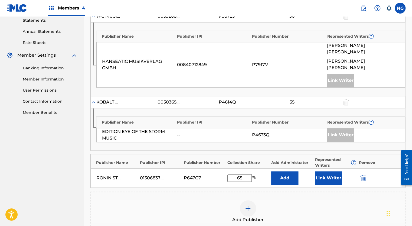
scroll to position [188, 0]
type input "6"
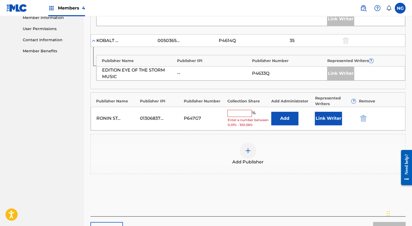
scroll to position [249, 0]
click at [285, 151] on div "Add Publisher" at bounding box center [247, 153] width 315 height 40
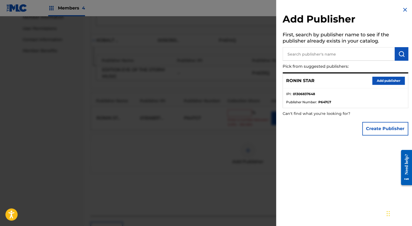
click at [403, 8] on img at bounding box center [405, 9] width 6 height 6
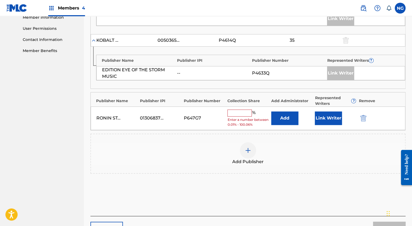
scroll to position [270, 0]
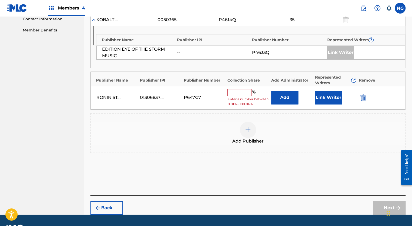
click at [114, 201] on button "Back" at bounding box center [106, 208] width 32 height 14
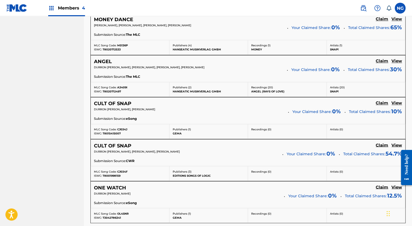
scroll to position [364, 0]
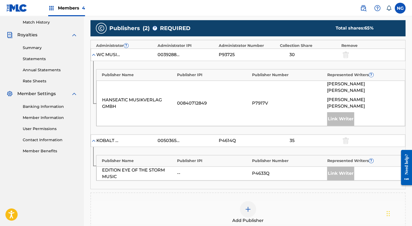
scroll to position [169, 0]
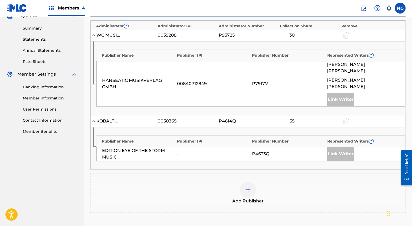
click at [252, 181] on div at bounding box center [248, 189] width 16 height 16
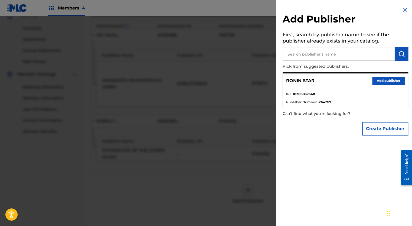
click at [379, 77] on button "Add publisher" at bounding box center [388, 81] width 32 height 8
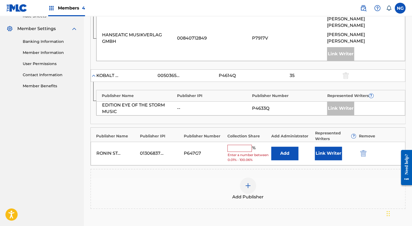
scroll to position [215, 0]
click at [241, 144] on input "text" at bounding box center [239, 147] width 24 height 7
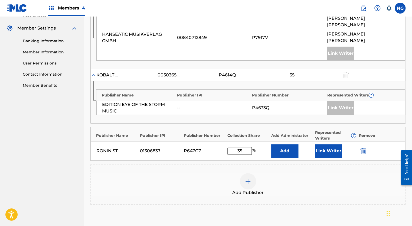
scroll to position [266, 0]
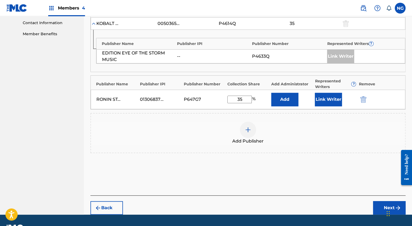
type input "35"
click at [379, 201] on button "Next" at bounding box center [389, 208] width 32 height 14
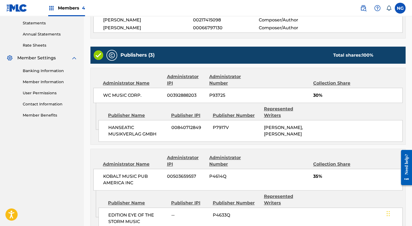
scroll to position [269, 0]
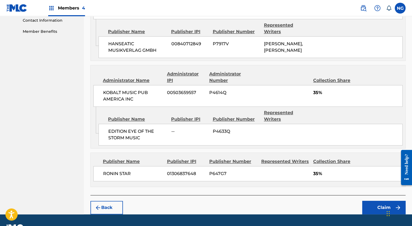
click at [387, 200] on button "Claim" at bounding box center [383, 207] width 43 height 14
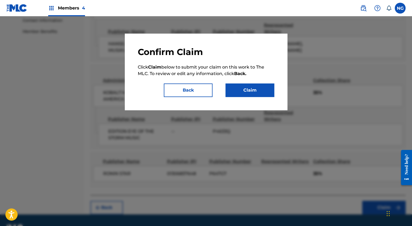
click at [248, 88] on button "Claim" at bounding box center [249, 90] width 49 height 14
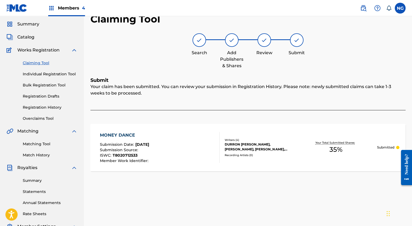
scroll to position [15, 0]
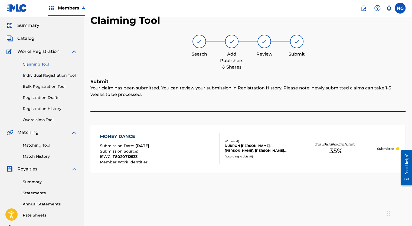
click at [40, 64] on link "Claiming Tool" at bounding box center [50, 64] width 55 height 6
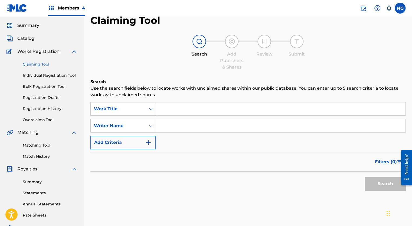
scroll to position [0, 0]
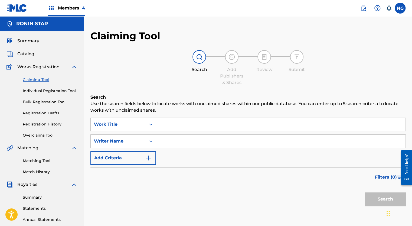
click at [172, 138] on input "Search Form" at bounding box center [280, 140] width 249 height 13
type input "[PERSON_NAME]"
click at [388, 199] on button "Search" at bounding box center [385, 199] width 41 height 14
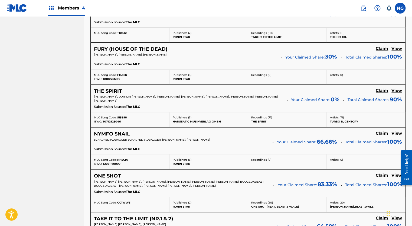
scroll to position [491, 0]
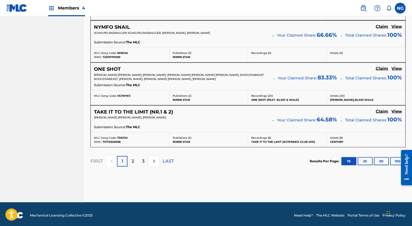
click at [168, 159] on p "LAST" at bounding box center [168, 160] width 11 height 6
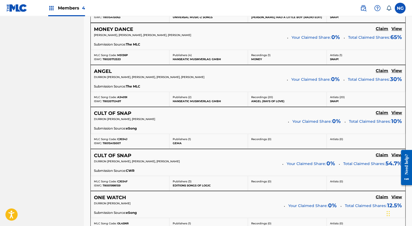
scroll to position [368, 0]
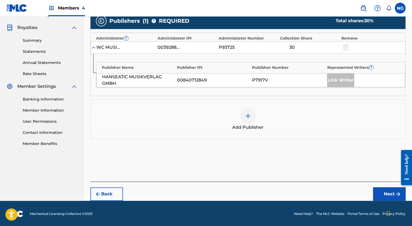
click at [249, 114] on img at bounding box center [248, 116] width 6 height 6
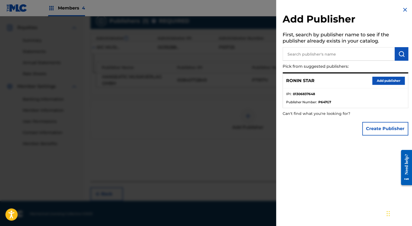
click at [379, 81] on button "Add publisher" at bounding box center [388, 81] width 32 height 8
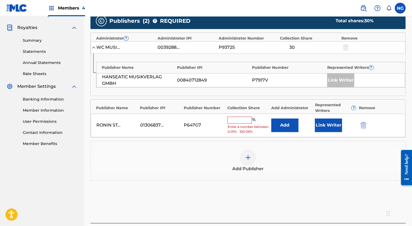
click at [242, 121] on input "text" at bounding box center [239, 119] width 24 height 7
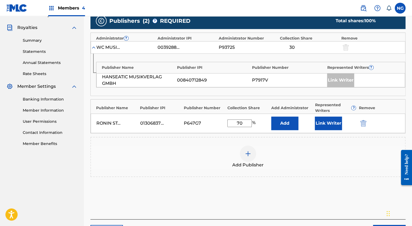
scroll to position [145, 0]
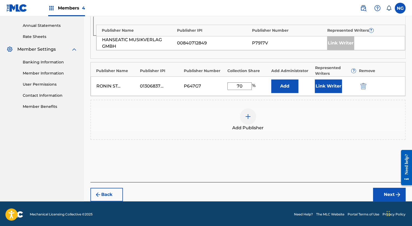
type input "70"
click at [384, 195] on button "Next" at bounding box center [389, 195] width 32 height 14
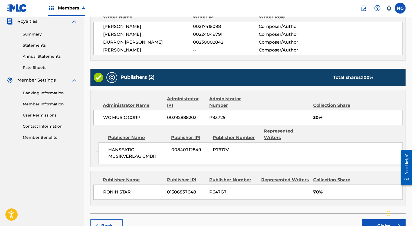
scroll to position [188, 0]
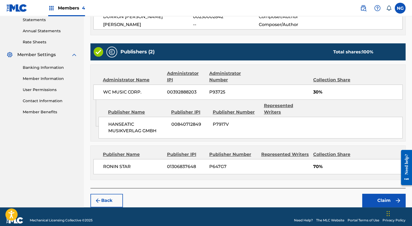
click at [380, 196] on button "Claim" at bounding box center [383, 200] width 43 height 14
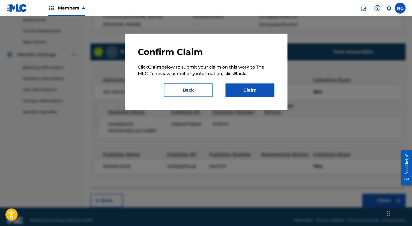
click at [250, 91] on button "Claim" at bounding box center [249, 90] width 49 height 14
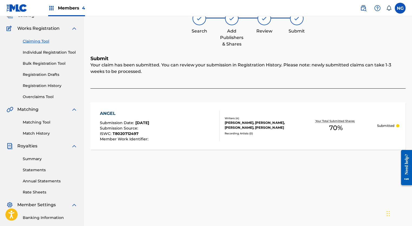
scroll to position [38, 0]
click at [37, 39] on link "Claiming Tool" at bounding box center [50, 42] width 55 height 6
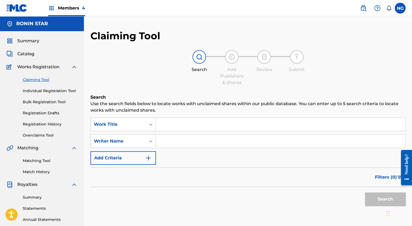
click at [185, 139] on input "Search Form" at bounding box center [280, 140] width 249 height 13
type input "[PERSON_NAME]"
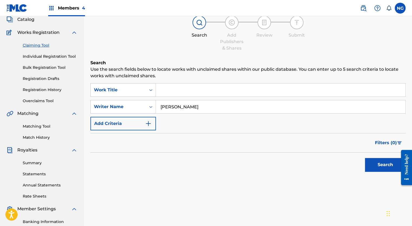
scroll to position [36, 0]
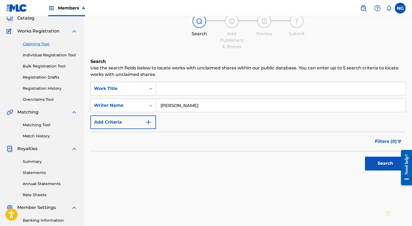
click at [380, 165] on button "Search" at bounding box center [385, 163] width 41 height 14
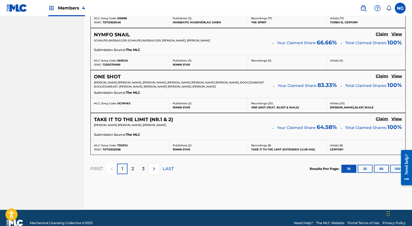
scroll to position [491, 0]
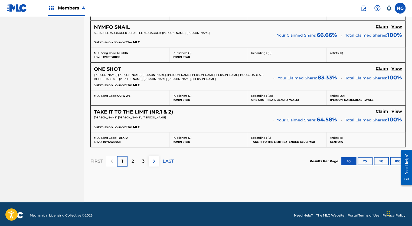
click at [167, 160] on p "LAST" at bounding box center [168, 160] width 11 height 6
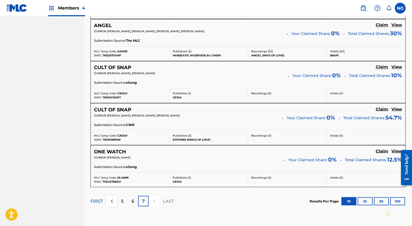
scroll to position [407, 0]
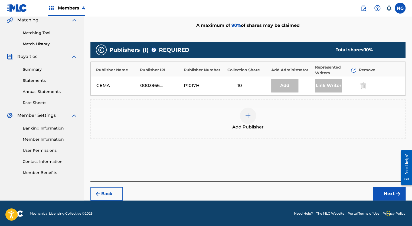
click at [249, 114] on img at bounding box center [248, 115] width 6 height 6
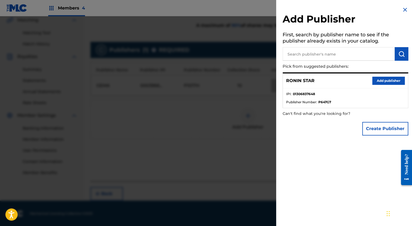
click at [383, 81] on button "Add publisher" at bounding box center [388, 81] width 32 height 8
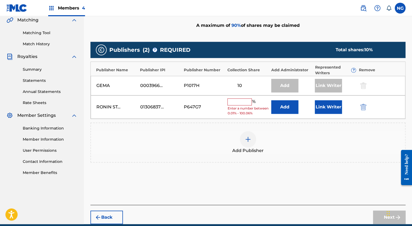
click at [242, 102] on input "text" at bounding box center [239, 101] width 24 height 7
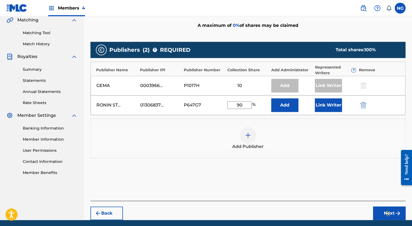
scroll to position [147, 0]
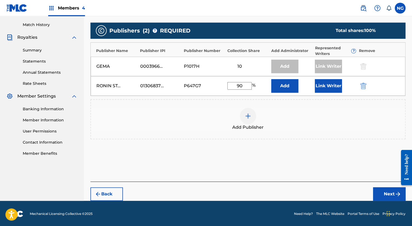
type input "90"
click at [386, 191] on button "Next" at bounding box center [389, 194] width 32 height 14
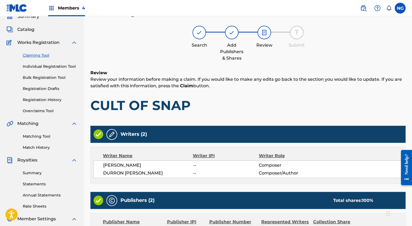
scroll to position [136, 0]
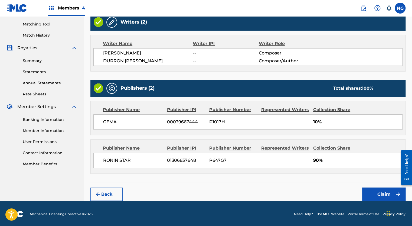
click at [381, 194] on button "Claim" at bounding box center [383, 194] width 43 height 14
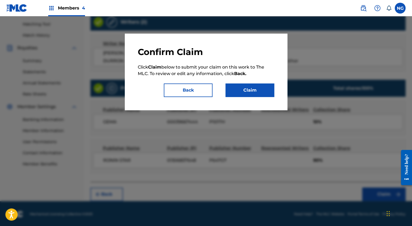
click at [260, 89] on button "Claim" at bounding box center [249, 90] width 49 height 14
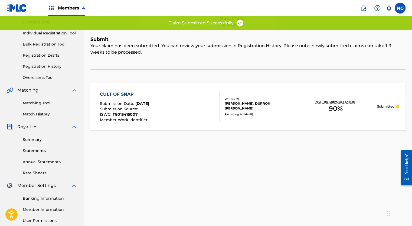
scroll to position [29, 0]
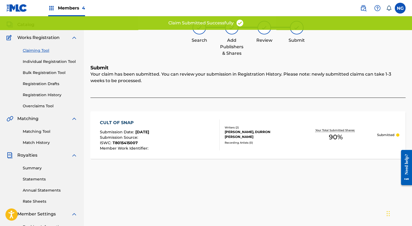
click at [41, 49] on link "Claiming Tool" at bounding box center [50, 51] width 55 height 6
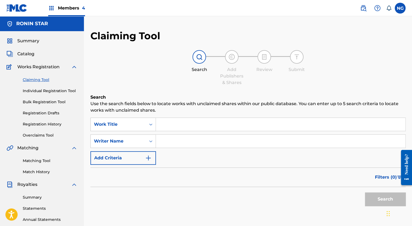
click at [169, 144] on input "Search Form" at bounding box center [280, 140] width 249 height 13
type input "[PERSON_NAME]"
click at [379, 200] on button "Search" at bounding box center [385, 199] width 41 height 14
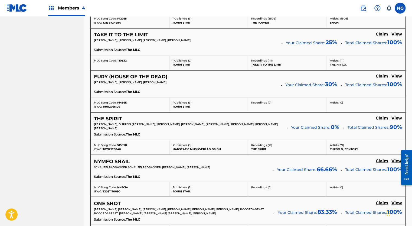
scroll to position [491, 0]
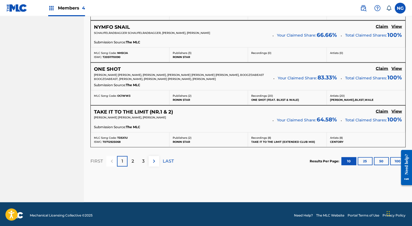
click at [165, 159] on p "LAST" at bounding box center [168, 160] width 11 height 6
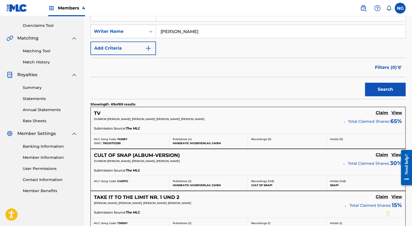
scroll to position [447, 0]
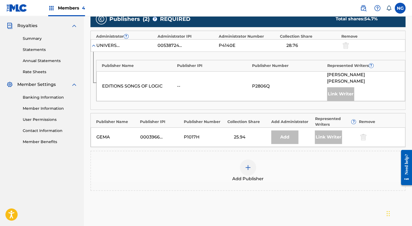
scroll to position [160, 0]
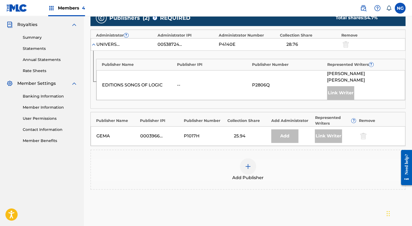
click at [248, 163] on img at bounding box center [248, 166] width 6 height 6
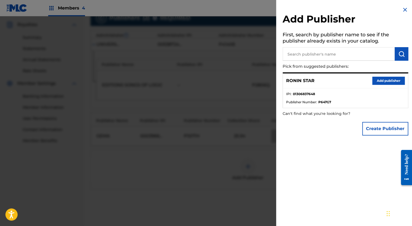
click at [384, 80] on button "Add publisher" at bounding box center [388, 81] width 32 height 8
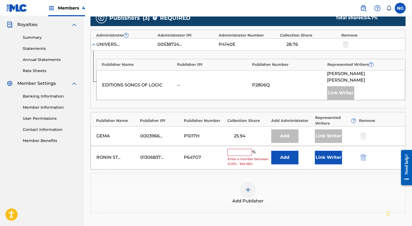
click at [237, 149] on input "text" at bounding box center [239, 152] width 24 height 7
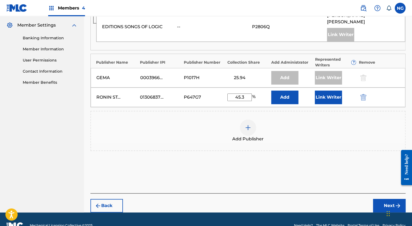
type input "45.3"
click at [386, 199] on button "Next" at bounding box center [389, 206] width 32 height 14
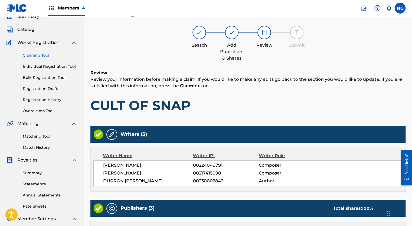
scroll to position [225, 0]
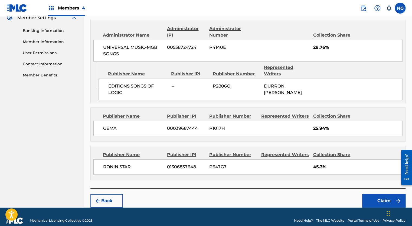
click at [389, 196] on button "Claim" at bounding box center [383, 201] width 43 height 14
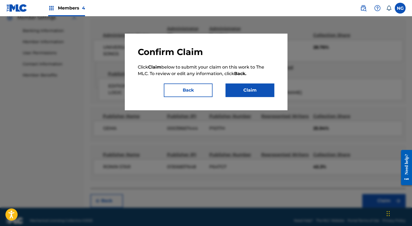
click at [245, 91] on button "Claim" at bounding box center [249, 90] width 49 height 14
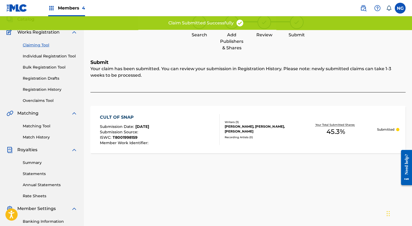
scroll to position [32, 0]
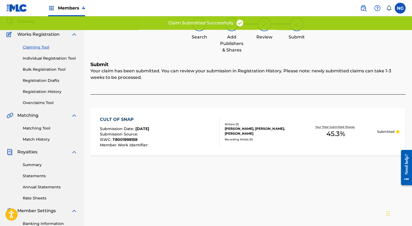
click at [36, 44] on link "Claiming Tool" at bounding box center [50, 47] width 55 height 6
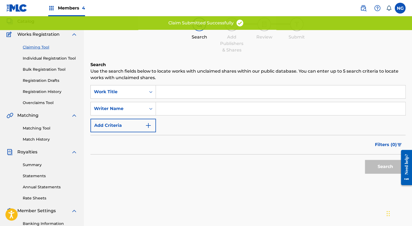
scroll to position [0, 0]
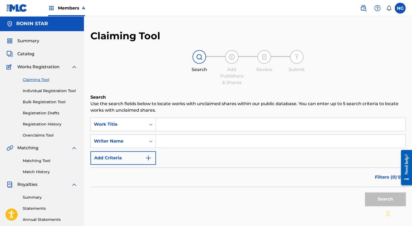
click at [172, 142] on input "Search Form" at bounding box center [280, 140] width 249 height 13
type input "[PERSON_NAME]"
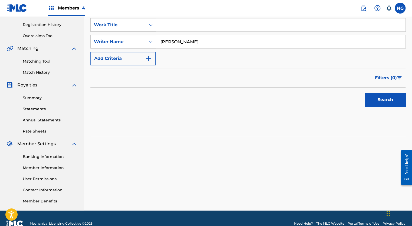
scroll to position [110, 0]
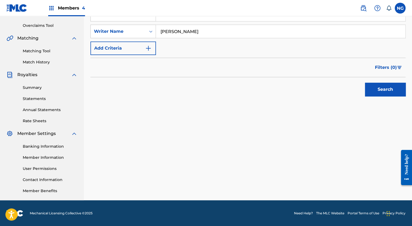
click at [381, 92] on button "Search" at bounding box center [385, 90] width 41 height 14
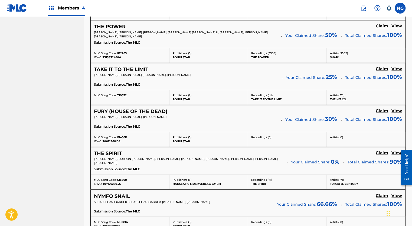
scroll to position [491, 0]
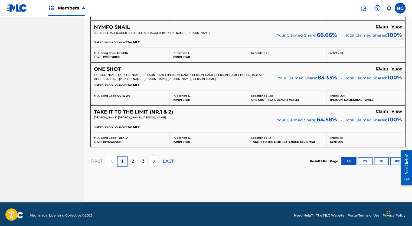
click at [168, 161] on p "LAST" at bounding box center [168, 160] width 11 height 6
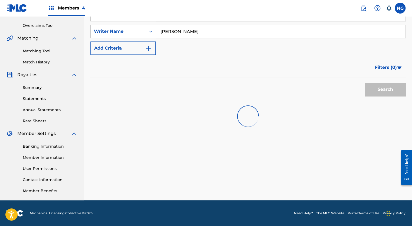
scroll to position [447, 0]
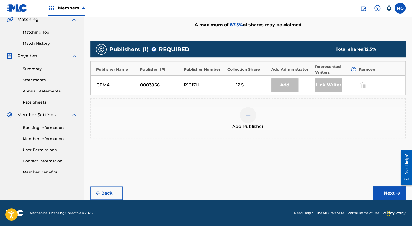
scroll to position [128, 0]
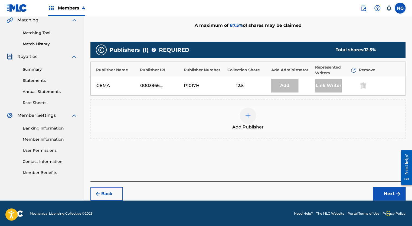
click at [249, 118] on img at bounding box center [248, 115] width 6 height 6
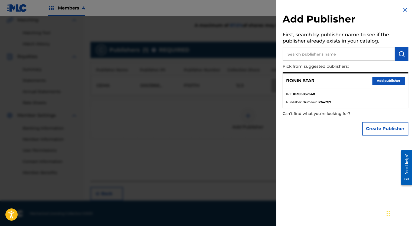
click at [385, 82] on button "Add publisher" at bounding box center [388, 81] width 32 height 8
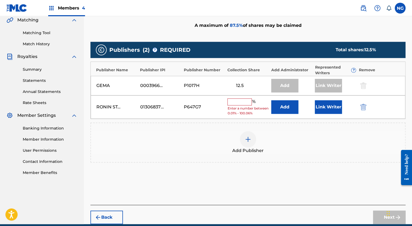
click at [238, 103] on input "text" at bounding box center [239, 101] width 24 height 7
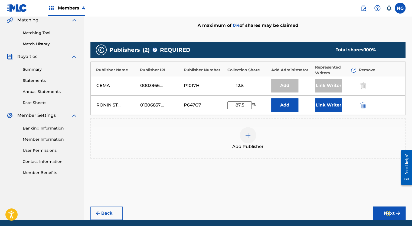
scroll to position [147, 0]
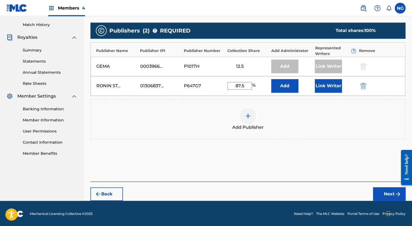
type input "87.5"
click at [387, 193] on button "Next" at bounding box center [389, 194] width 32 height 14
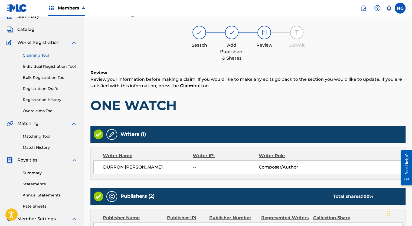
scroll to position [133, 0]
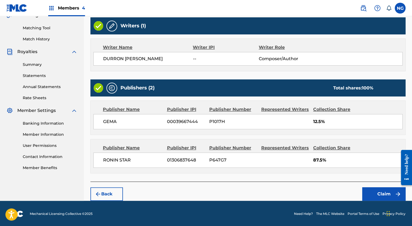
click at [374, 190] on button "Claim" at bounding box center [383, 194] width 43 height 14
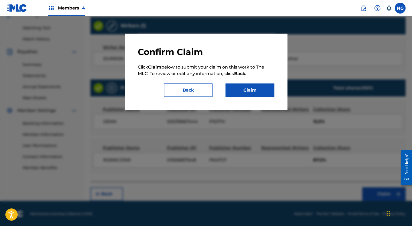
click at [263, 85] on button "Claim" at bounding box center [249, 90] width 49 height 14
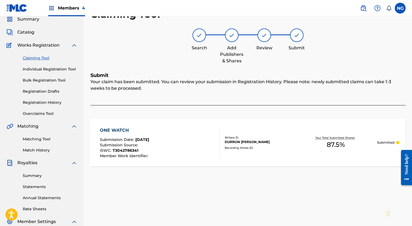
scroll to position [21, 0]
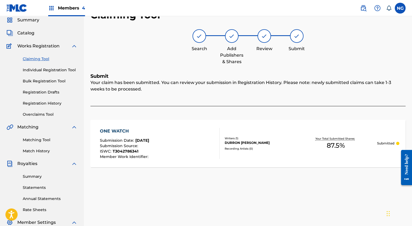
click at [44, 106] on link "Registration History" at bounding box center [50, 103] width 55 height 6
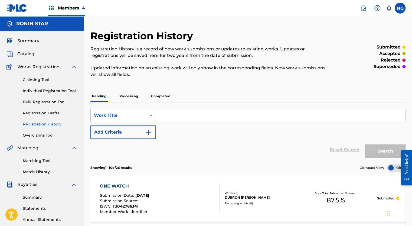
click at [135, 96] on p "Processing" at bounding box center [129, 95] width 22 height 11
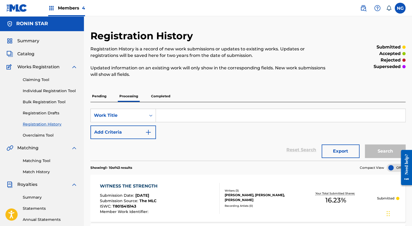
click at [102, 96] on p "Pending" at bounding box center [99, 95] width 18 height 11
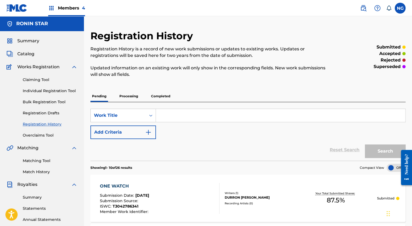
click at [125, 94] on p "Processing" at bounding box center [129, 95] width 22 height 11
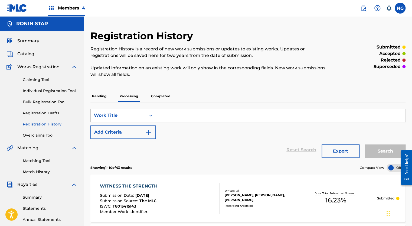
click at [101, 96] on p "Pending" at bounding box center [99, 95] width 18 height 11
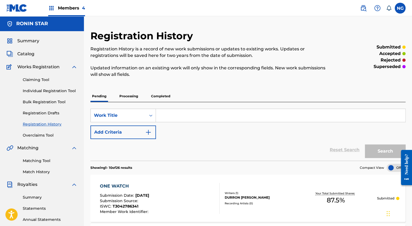
click at [29, 55] on span "Catalog" at bounding box center [25, 54] width 17 height 6
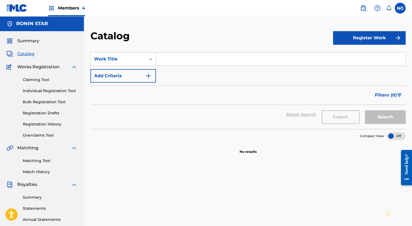
click at [70, 8] on span "Members 4" at bounding box center [71, 8] width 27 height 6
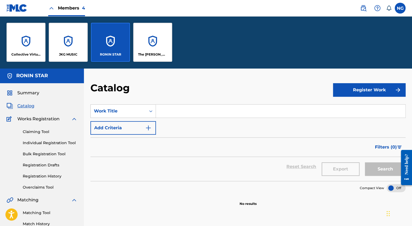
click at [70, 39] on div "JKG MUSIC" at bounding box center [68, 42] width 39 height 39
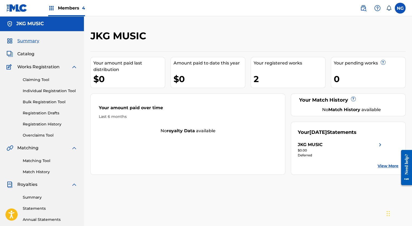
click at [28, 55] on span "Catalog" at bounding box center [25, 54] width 17 height 6
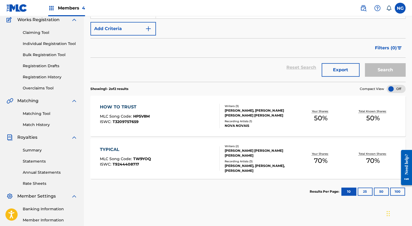
scroll to position [46, 0]
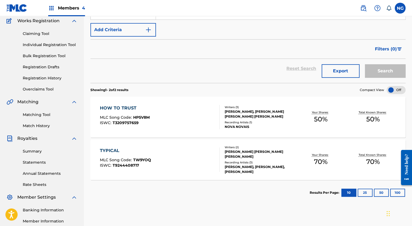
click at [40, 76] on link "Registration History" at bounding box center [50, 78] width 55 height 6
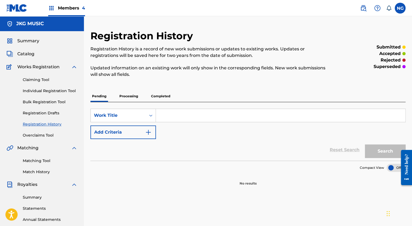
click at [162, 96] on p "Completed" at bounding box center [160, 95] width 22 height 11
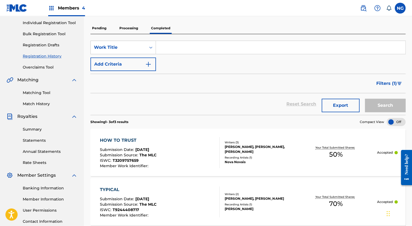
scroll to position [69, 0]
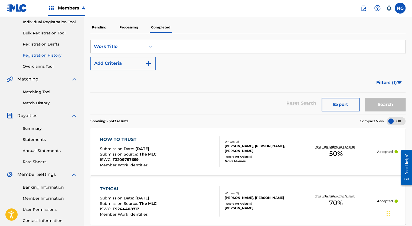
click at [37, 162] on link "Rate Sheets" at bounding box center [50, 162] width 55 height 6
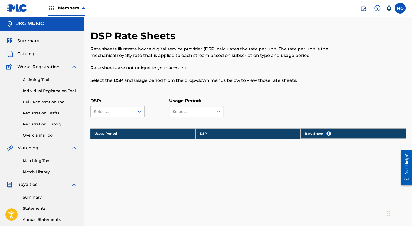
click at [42, 159] on link "Matching Tool" at bounding box center [50, 161] width 55 height 6
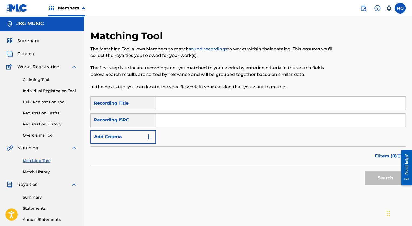
click at [183, 106] on input "Search Form" at bounding box center [280, 103] width 249 height 13
type input "How To Trust"
click at [381, 176] on button "Search" at bounding box center [385, 178] width 41 height 14
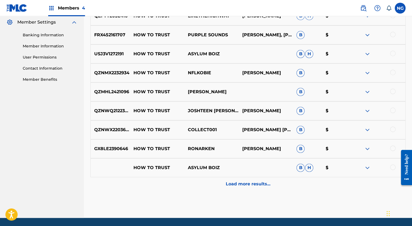
scroll to position [238, 0]
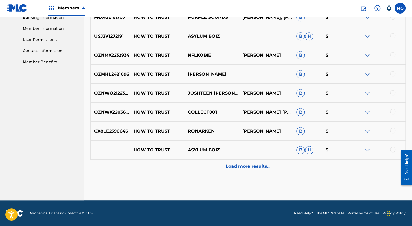
click at [248, 166] on p "Load more results..." at bounding box center [248, 166] width 45 height 6
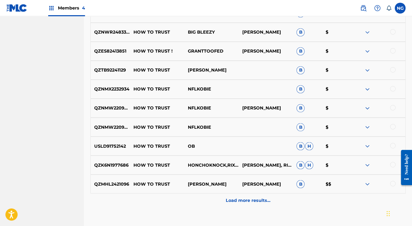
scroll to position [395, 0]
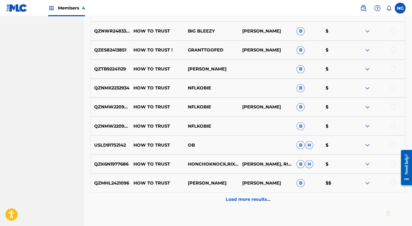
click at [257, 200] on p "Load more results..." at bounding box center [248, 199] width 45 height 6
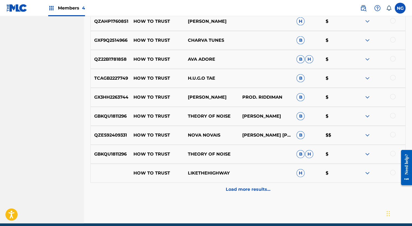
scroll to position [594, 0]
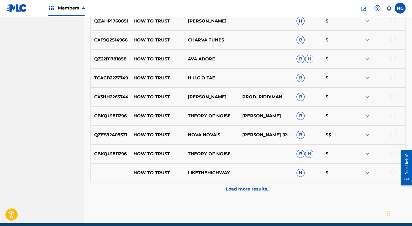
click at [393, 134] on div at bounding box center [392, 133] width 5 height 5
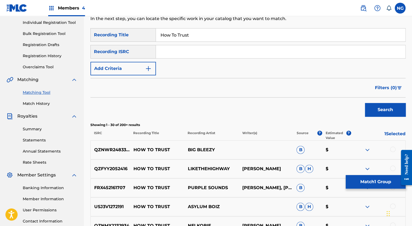
scroll to position [69, 0]
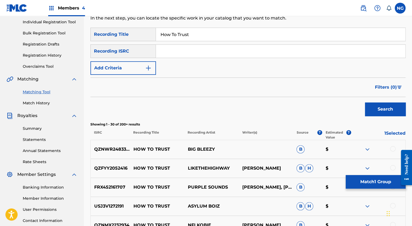
click at [385, 107] on button "Search" at bounding box center [385, 109] width 41 height 14
click at [38, 103] on link "Match History" at bounding box center [50, 103] width 55 height 6
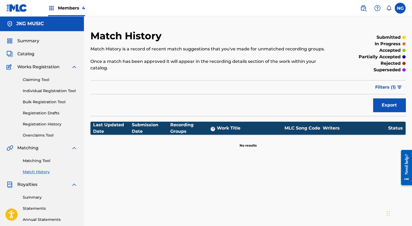
click at [38, 161] on link "Matching Tool" at bounding box center [50, 161] width 55 height 6
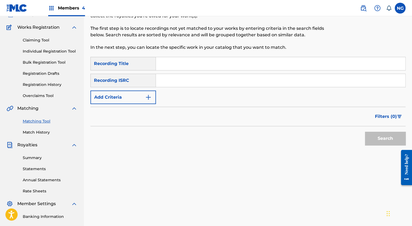
scroll to position [40, 0]
click at [35, 155] on link "Summary" at bounding box center [50, 157] width 55 height 6
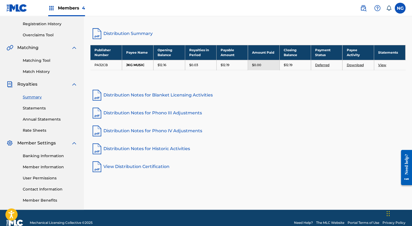
scroll to position [100, 0]
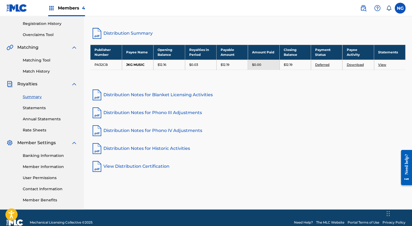
click at [383, 63] on link "View" at bounding box center [382, 65] width 8 height 4
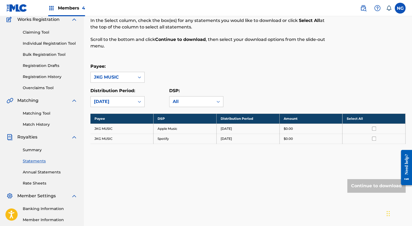
scroll to position [47, 0]
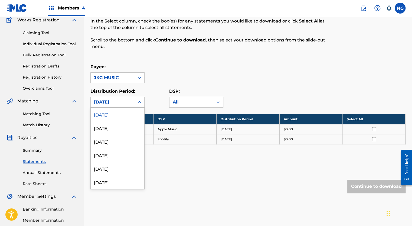
click at [141, 103] on icon at bounding box center [139, 101] width 5 height 5
click at [117, 128] on div "[DATE]" at bounding box center [118, 128] width 54 height 14
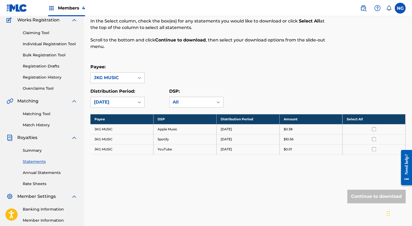
click at [141, 102] on icon at bounding box center [139, 101] width 5 height 5
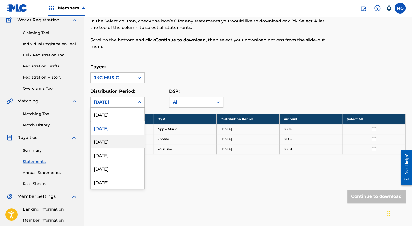
click at [121, 141] on div "[DATE]" at bounding box center [118, 141] width 54 height 14
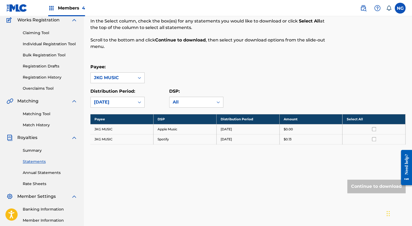
click at [139, 102] on icon at bounding box center [139, 101] width 5 height 5
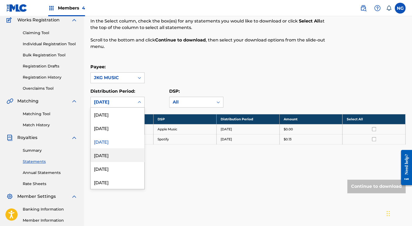
click at [114, 153] on div "[DATE]" at bounding box center [118, 155] width 54 height 14
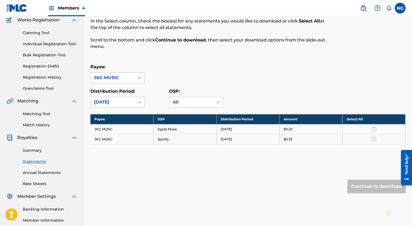
click at [138, 76] on icon at bounding box center [139, 77] width 5 height 5
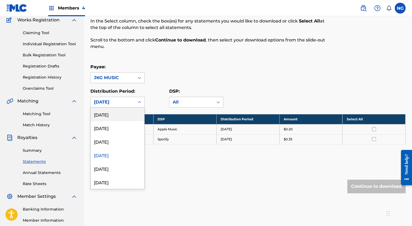
click at [140, 104] on icon at bounding box center [139, 101] width 5 height 5
click at [124, 168] on div "[DATE]" at bounding box center [118, 169] width 54 height 14
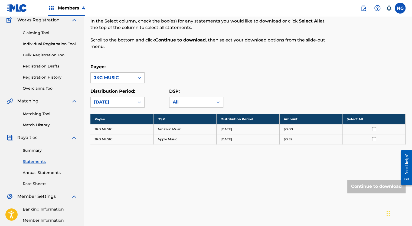
click at [139, 102] on icon at bounding box center [139, 101] width 5 height 5
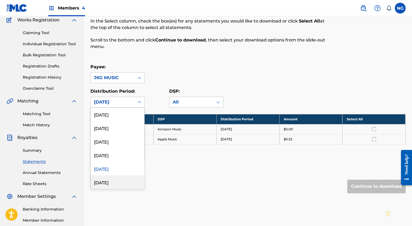
click at [116, 182] on div "[DATE]" at bounding box center [118, 182] width 54 height 14
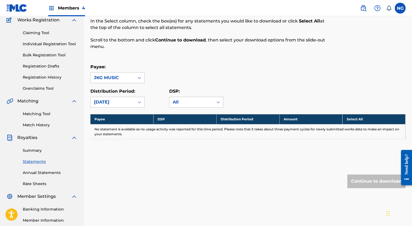
scroll to position [0, 0]
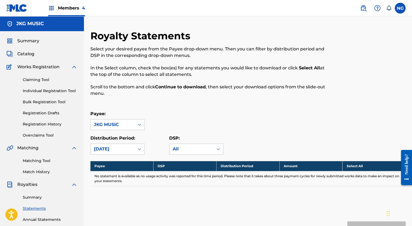
click at [30, 55] on span "Catalog" at bounding box center [25, 54] width 17 height 6
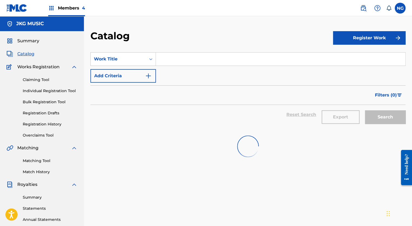
click at [68, 8] on span "Members 4" at bounding box center [71, 8] width 27 height 6
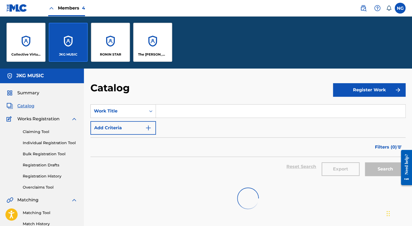
click at [107, 52] on p "RONIN STAR" at bounding box center [110, 54] width 21 height 5
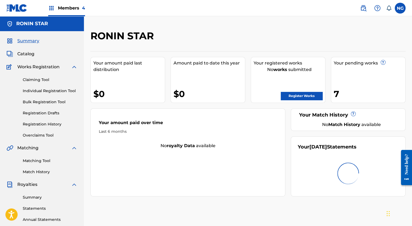
click at [298, 96] on link "Register Works" at bounding box center [302, 96] width 42 height 8
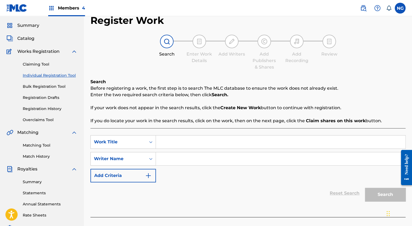
scroll to position [12, 0]
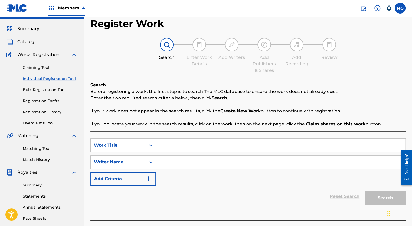
click at [41, 101] on link "Registration Drafts" at bounding box center [50, 101] width 55 height 6
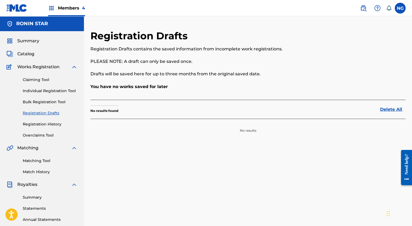
click at [41, 125] on link "Registration History" at bounding box center [50, 124] width 55 height 6
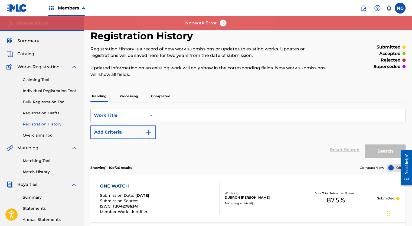
click at [126, 96] on p "Processing" at bounding box center [129, 95] width 22 height 11
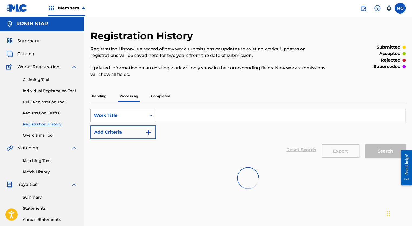
click at [158, 97] on p "Completed" at bounding box center [160, 95] width 22 height 11
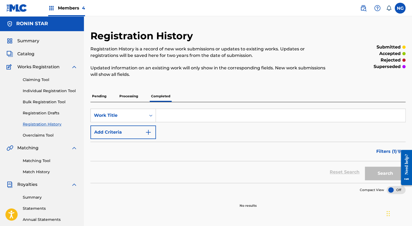
click at [130, 98] on p "Processing" at bounding box center [129, 95] width 22 height 11
